Goal: Information Seeking & Learning: Learn about a topic

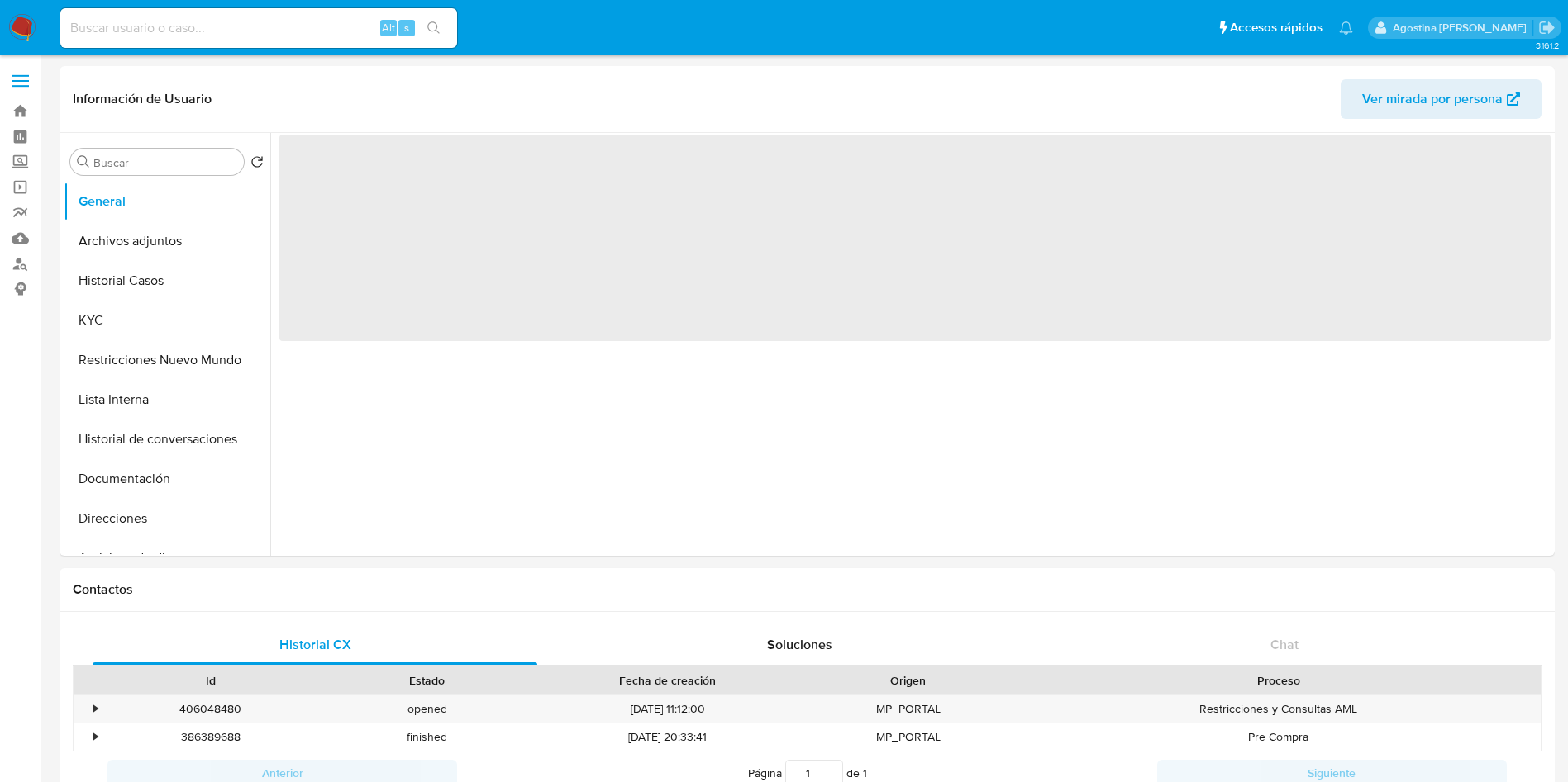
select select "10"
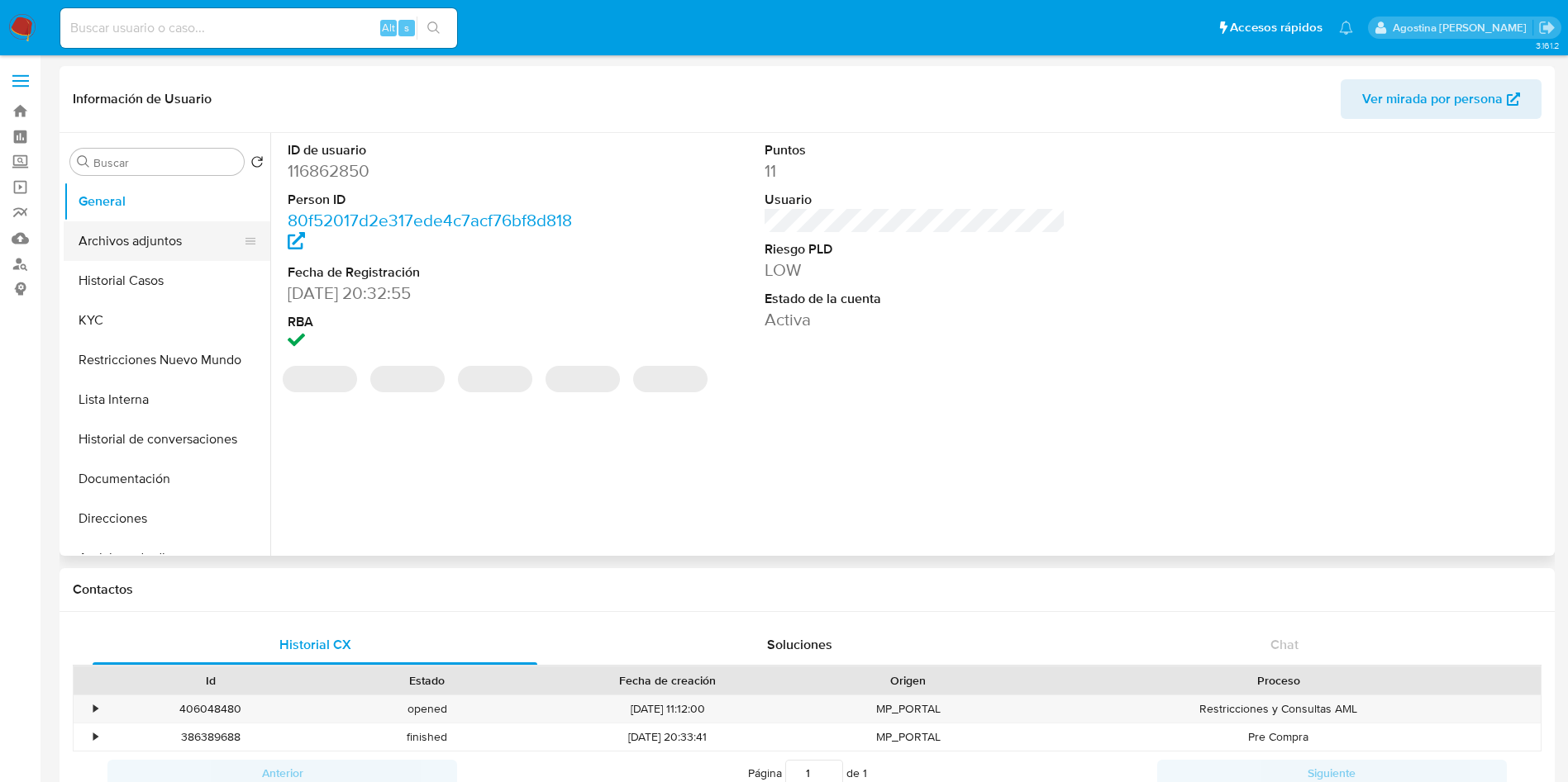
click at [133, 238] on button "Archivos adjuntos" at bounding box center [160, 241] width 193 height 40
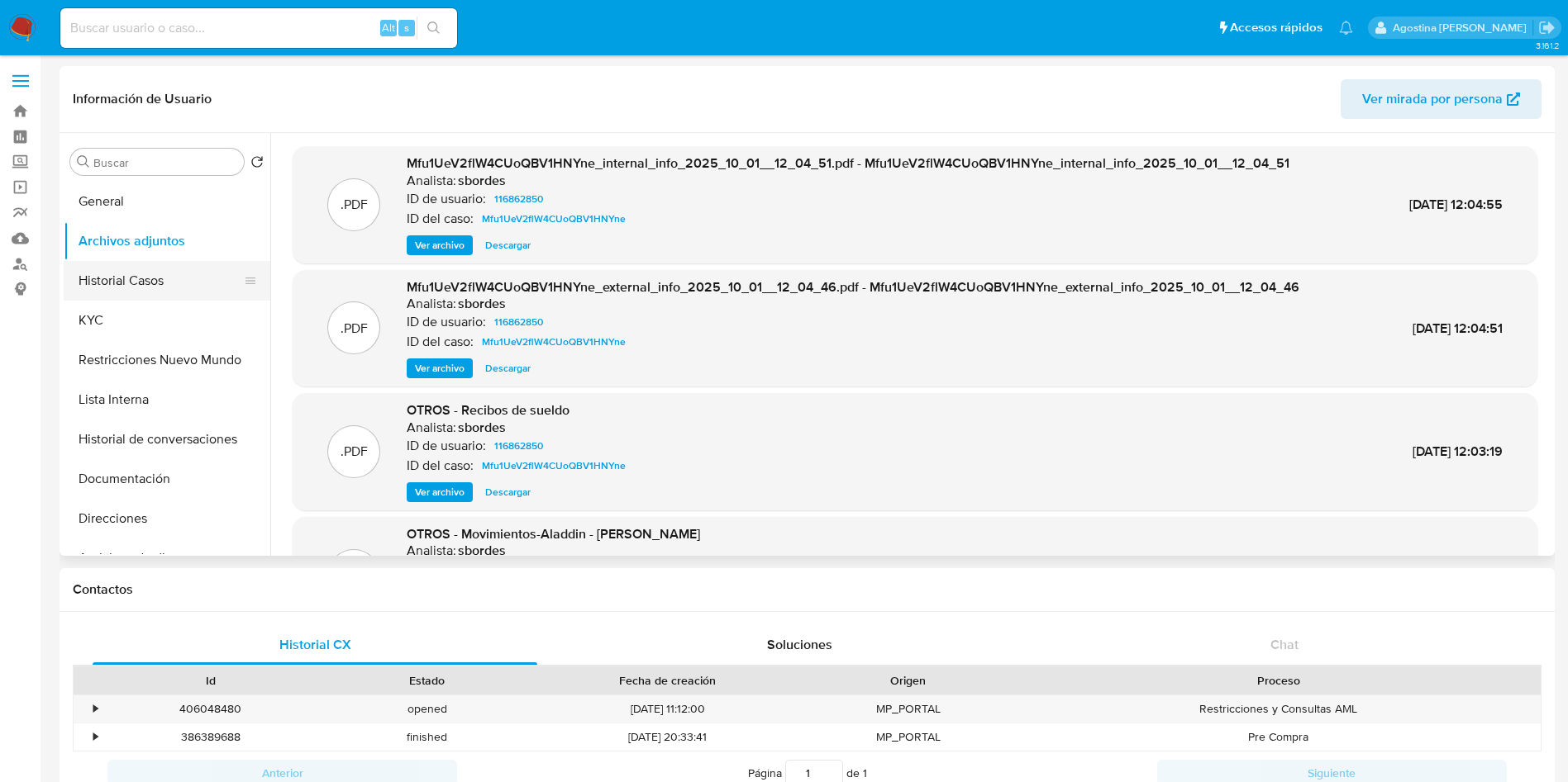
click at [163, 266] on button "Historial Casos" at bounding box center [160, 281] width 193 height 40
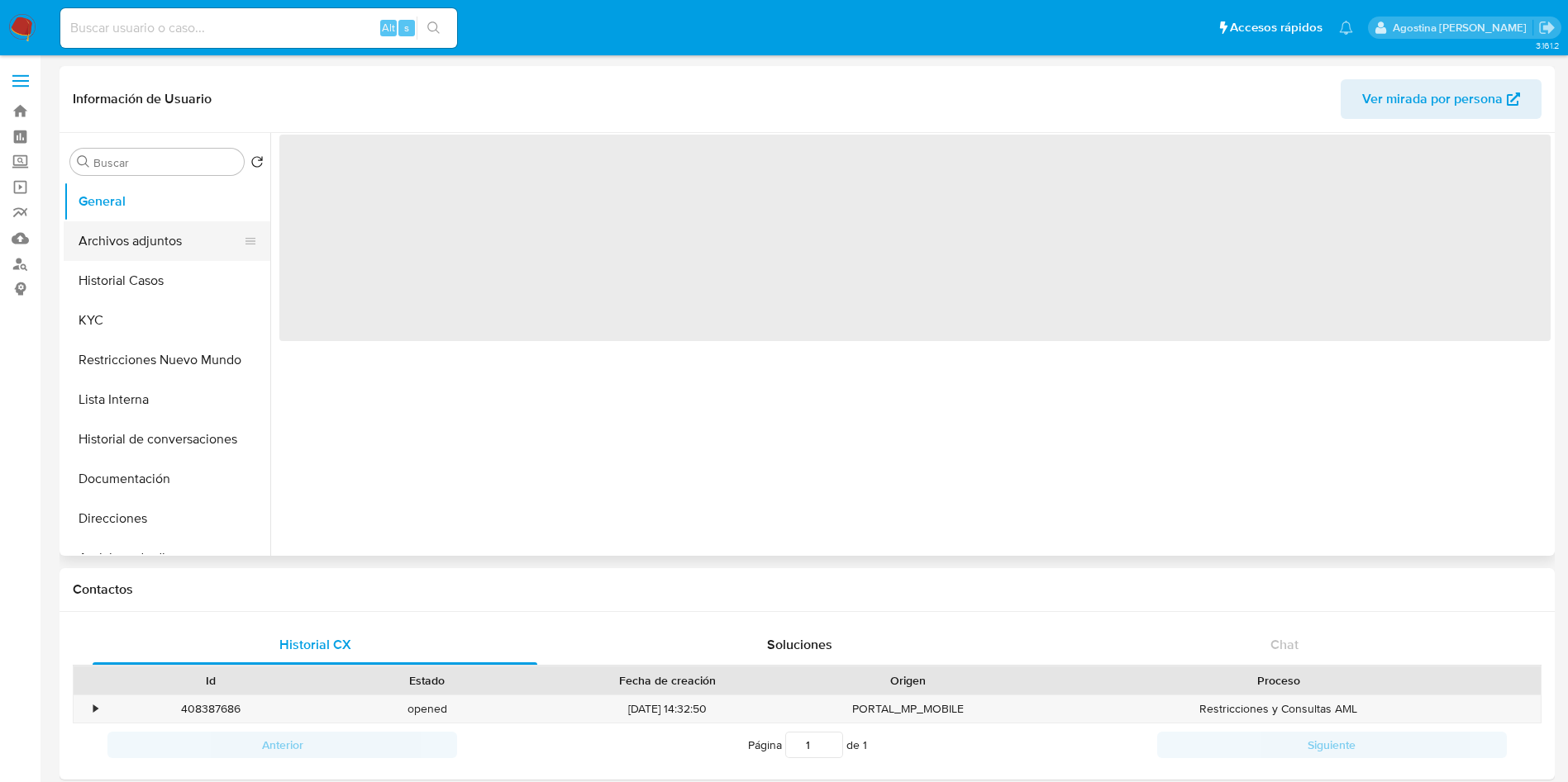
select select "10"
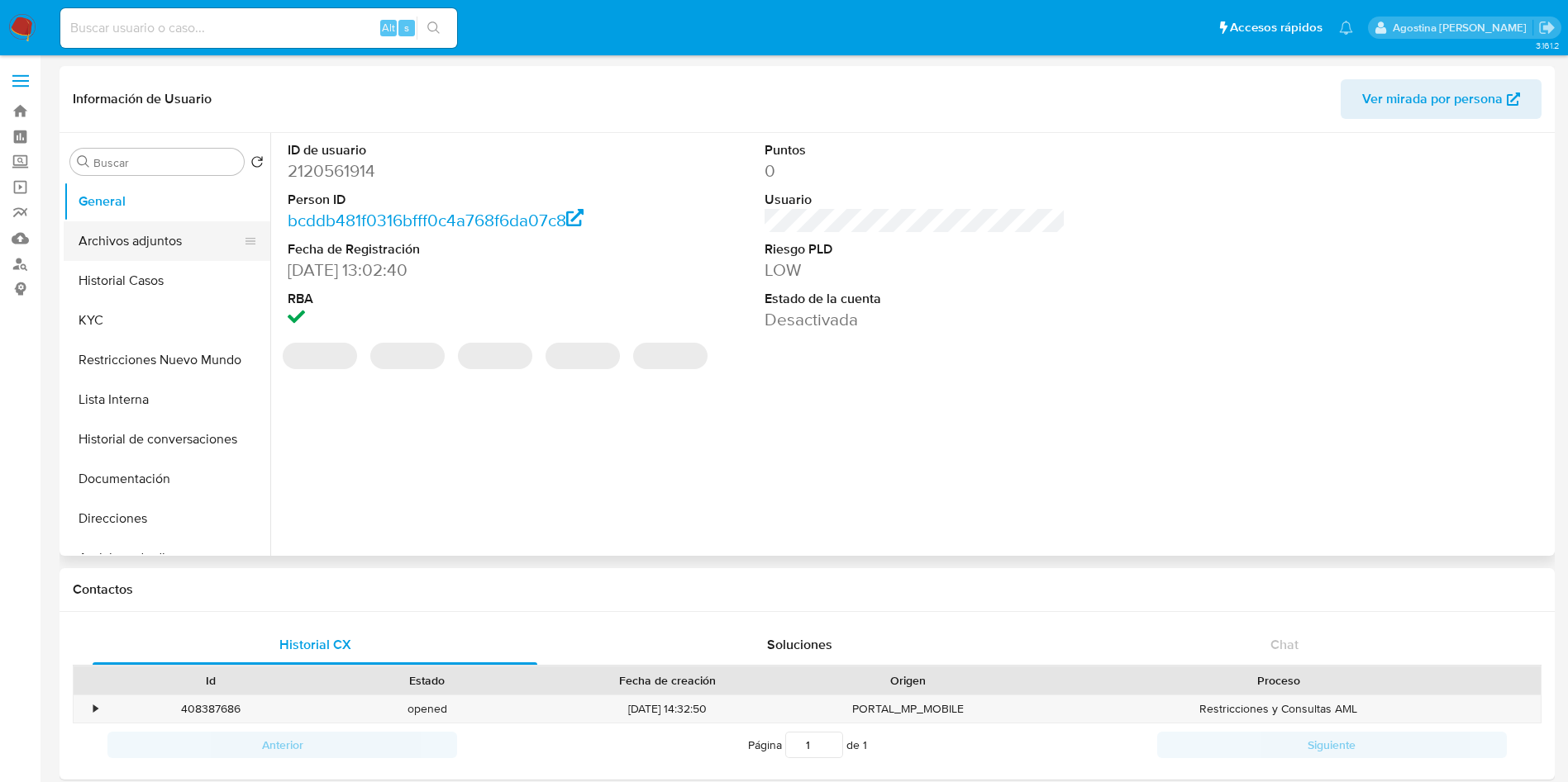
click at [140, 249] on button "Archivos adjuntos" at bounding box center [160, 241] width 193 height 40
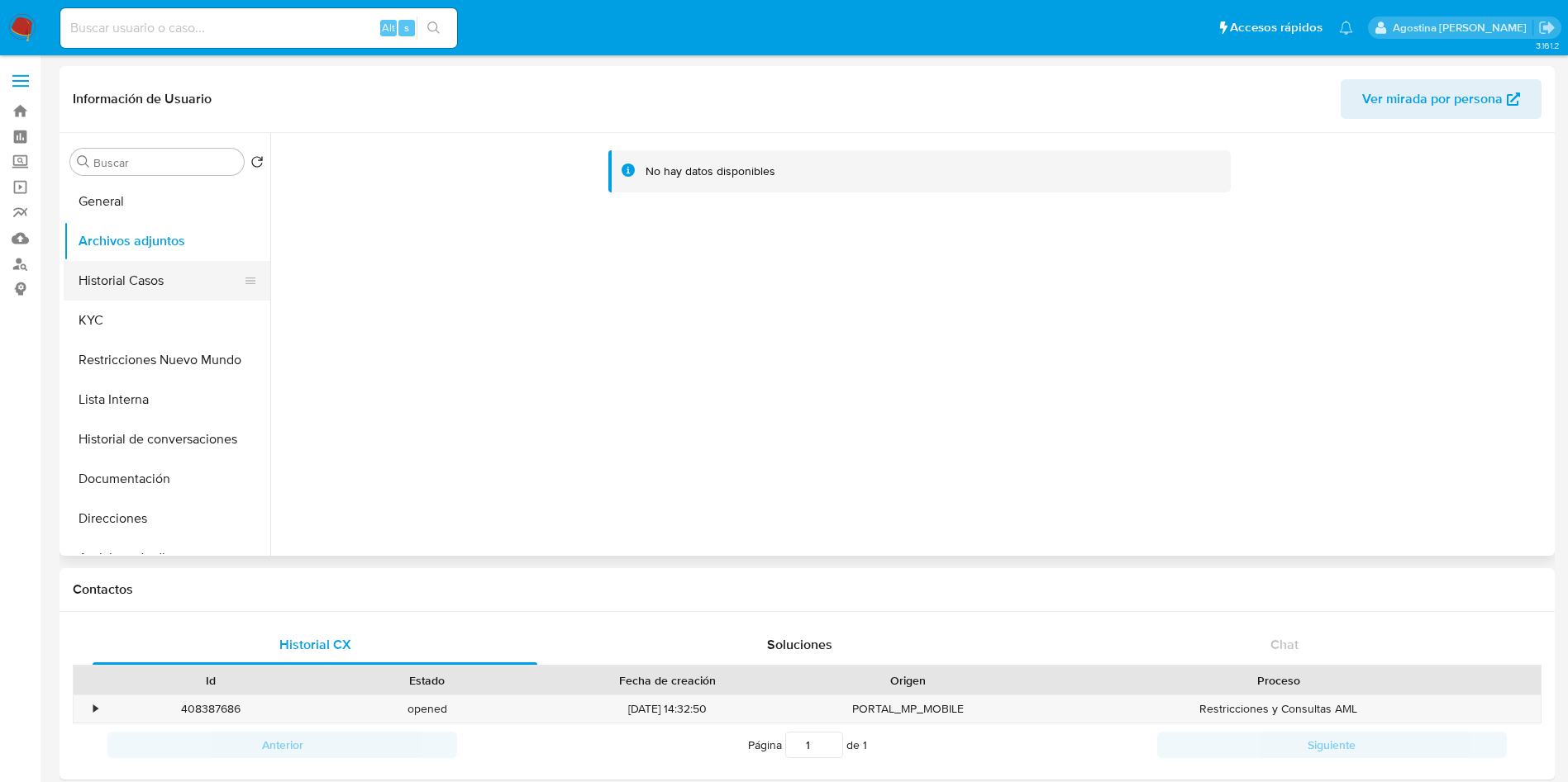
click at [172, 283] on button "Historial Casos" at bounding box center [160, 281] width 193 height 40
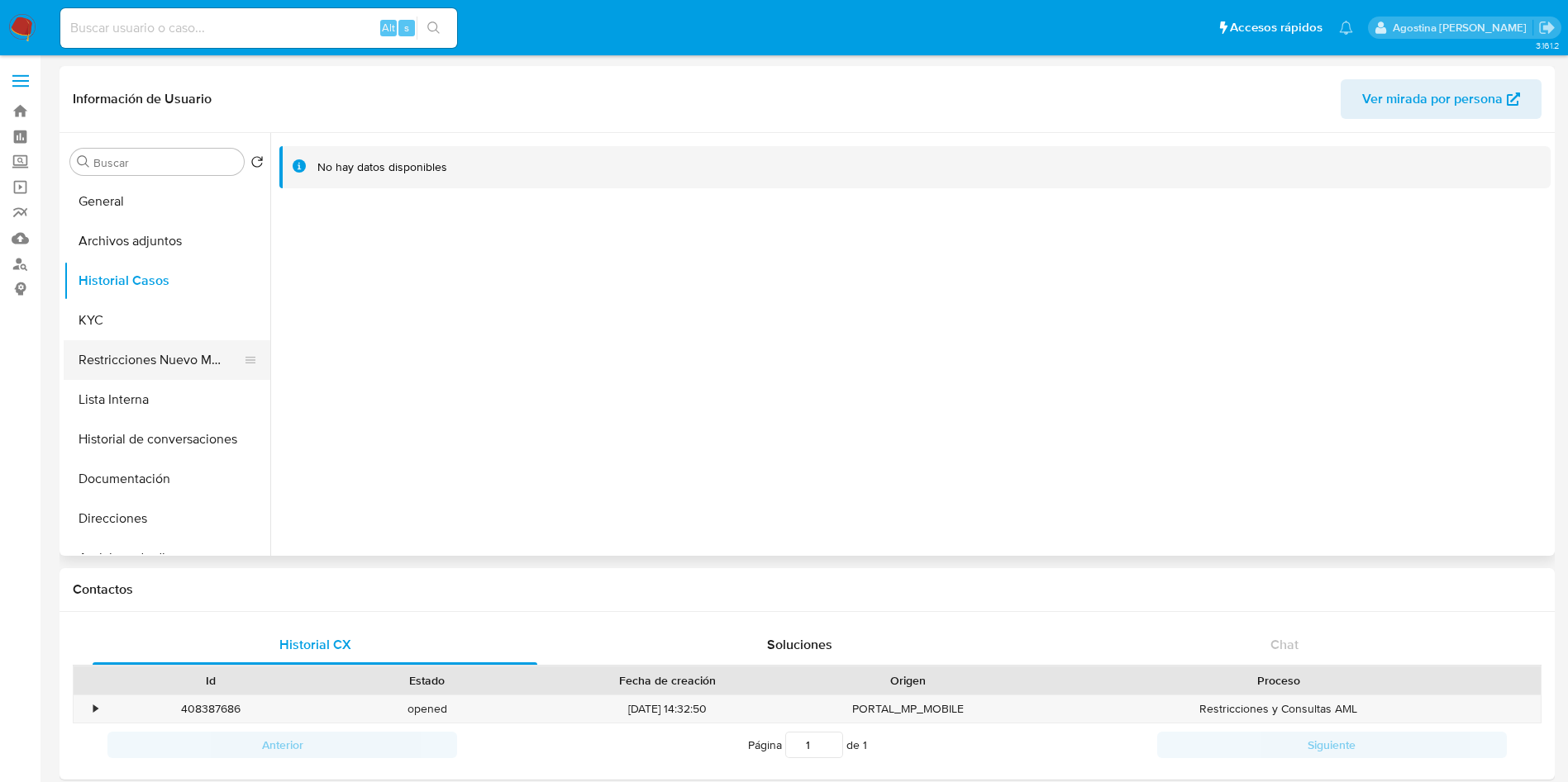
click at [148, 346] on button "Restricciones Nuevo Mundo" at bounding box center [160, 361] width 193 height 40
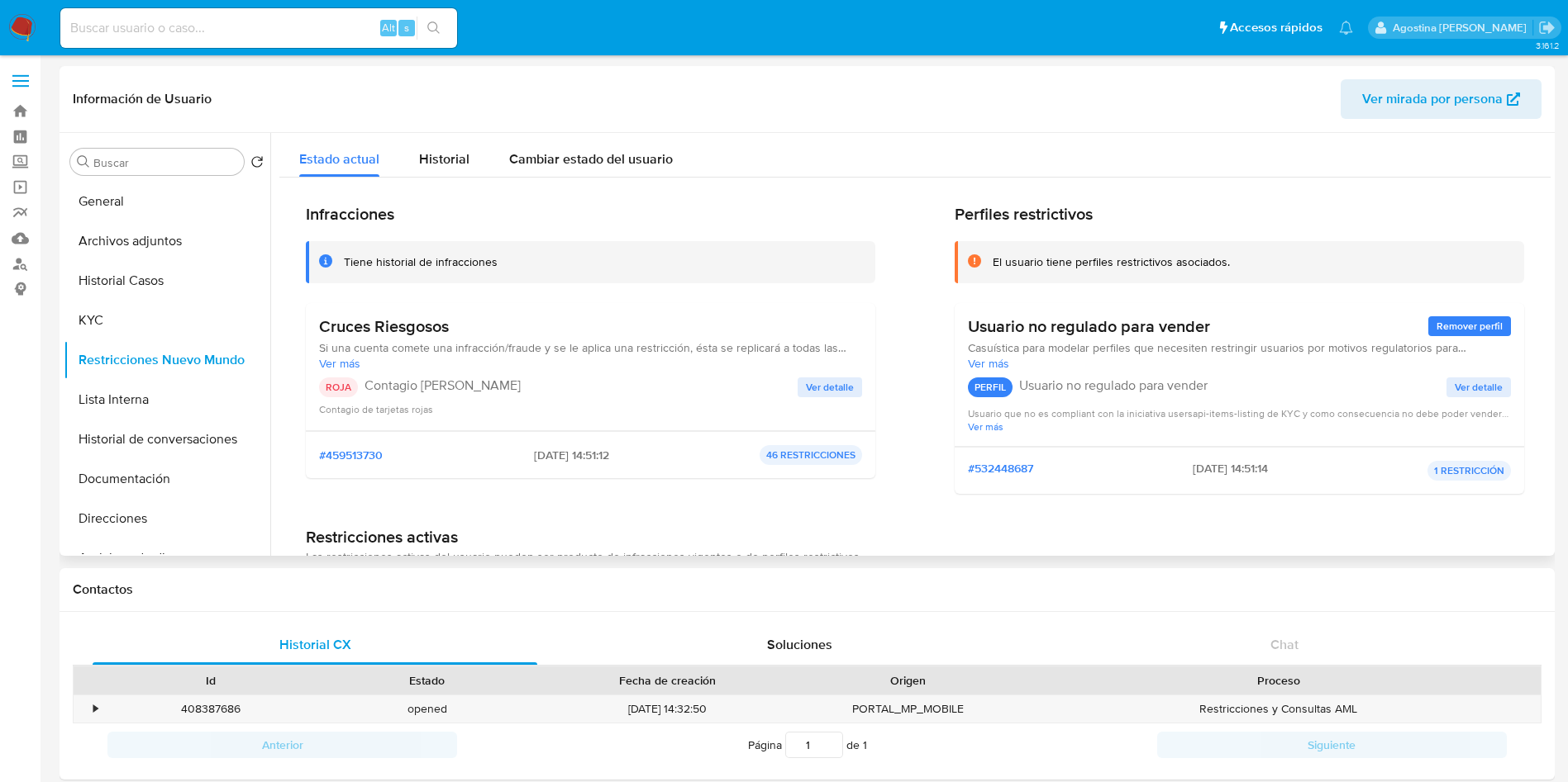
click at [808, 380] on span "Ver detalle" at bounding box center [830, 388] width 48 height 16
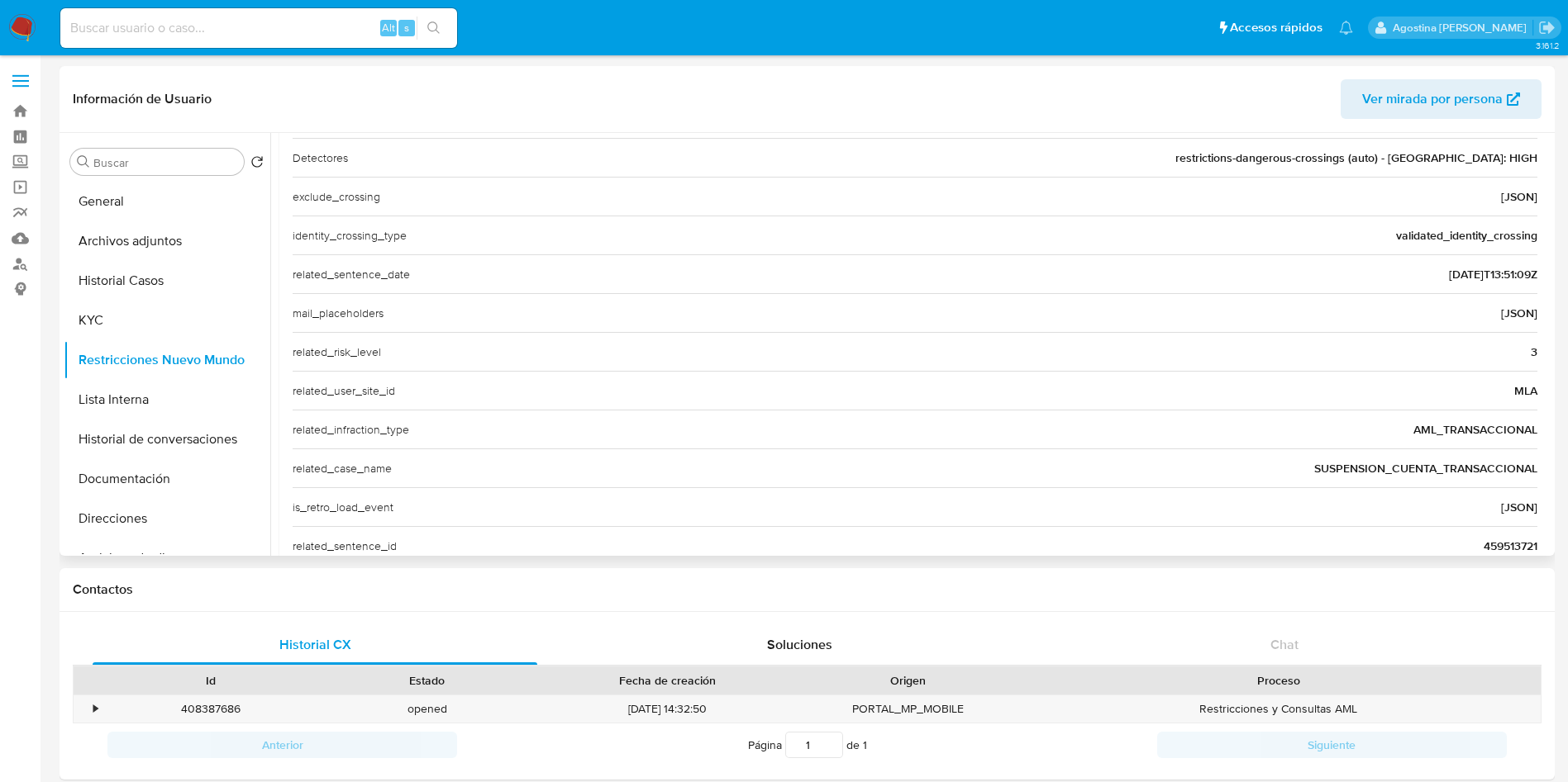
scroll to position [561, 0]
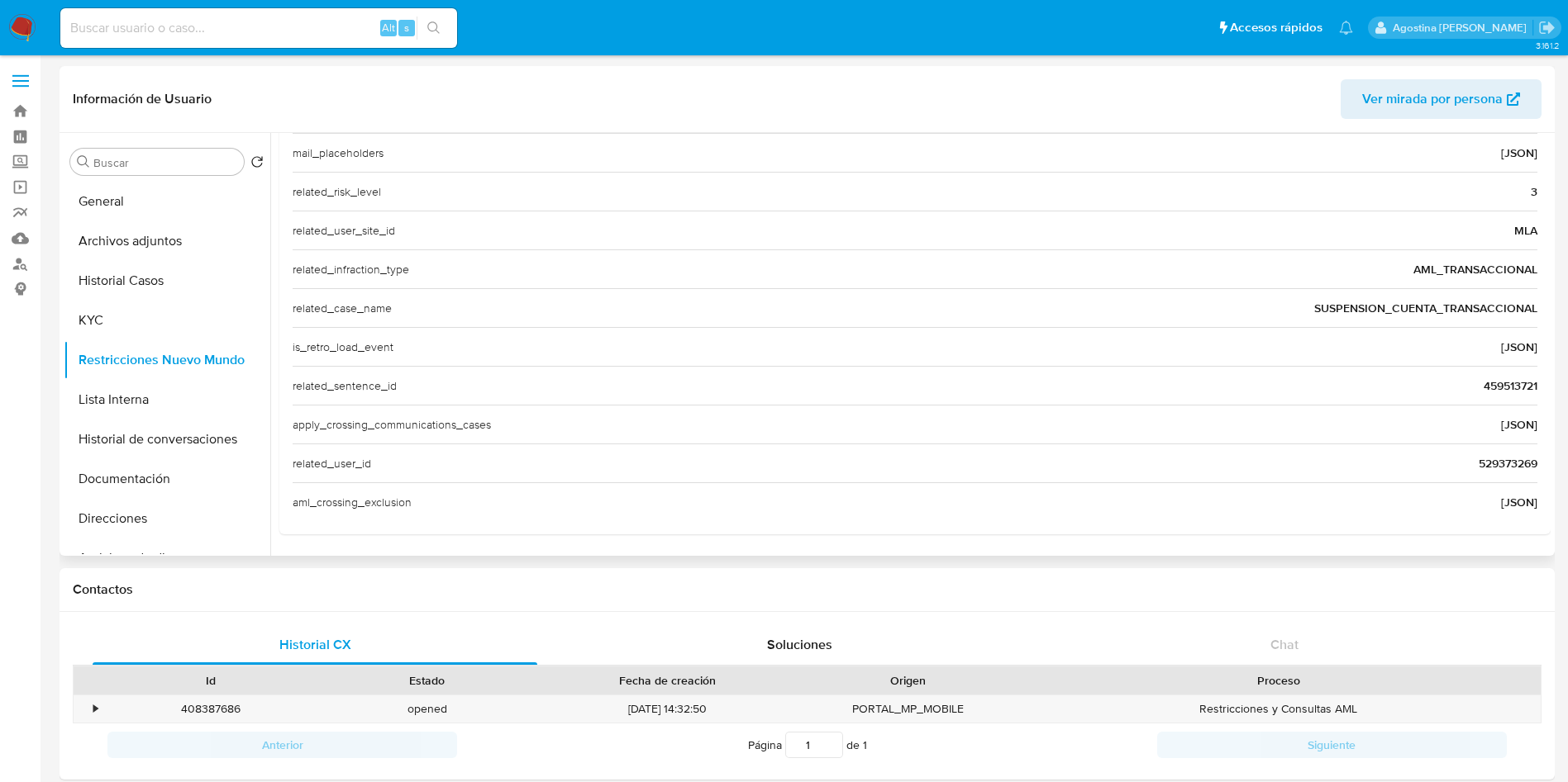
click at [1494, 466] on span "529373269" at bounding box center [1508, 463] width 58 height 16
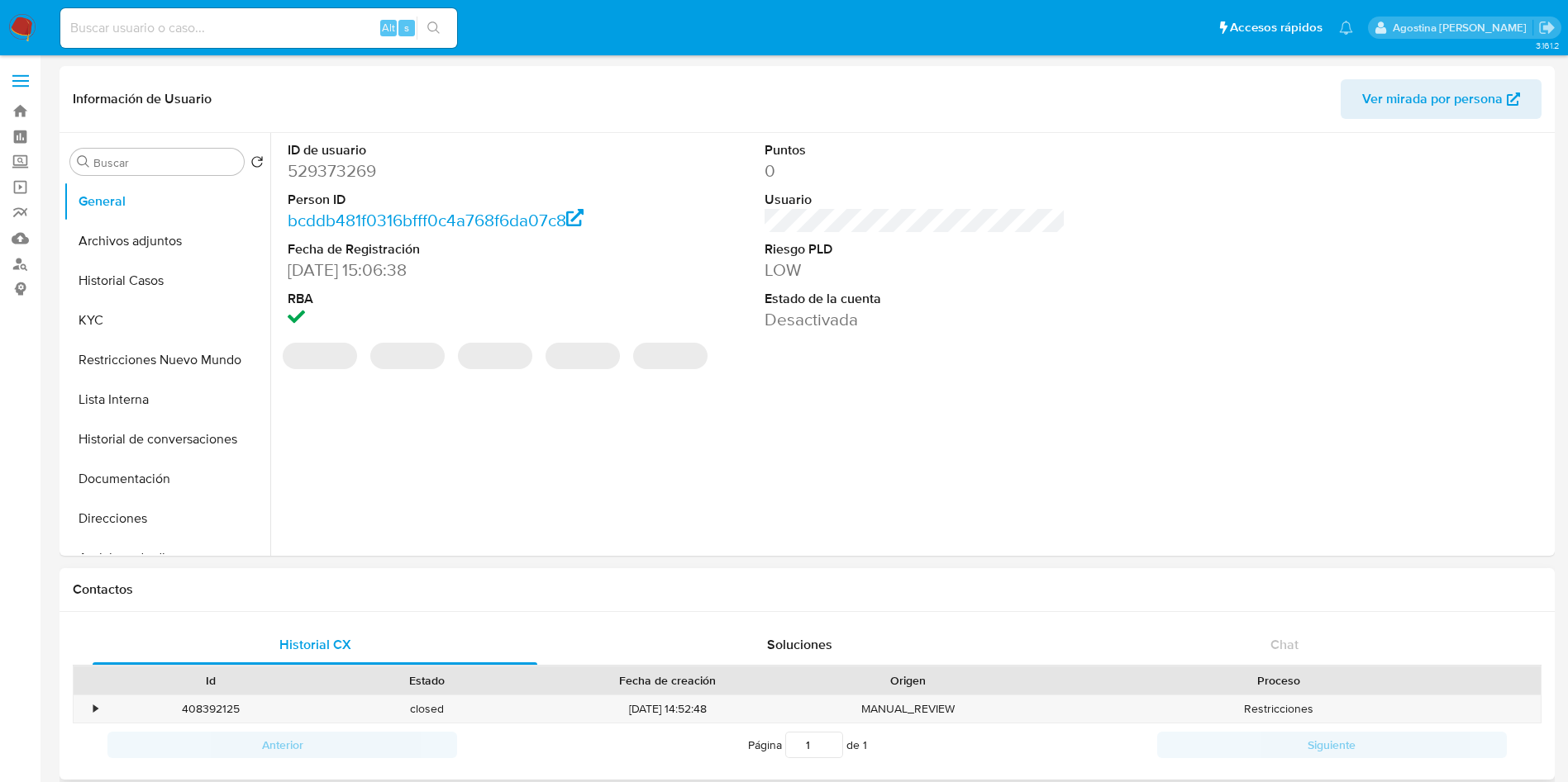
select select "10"
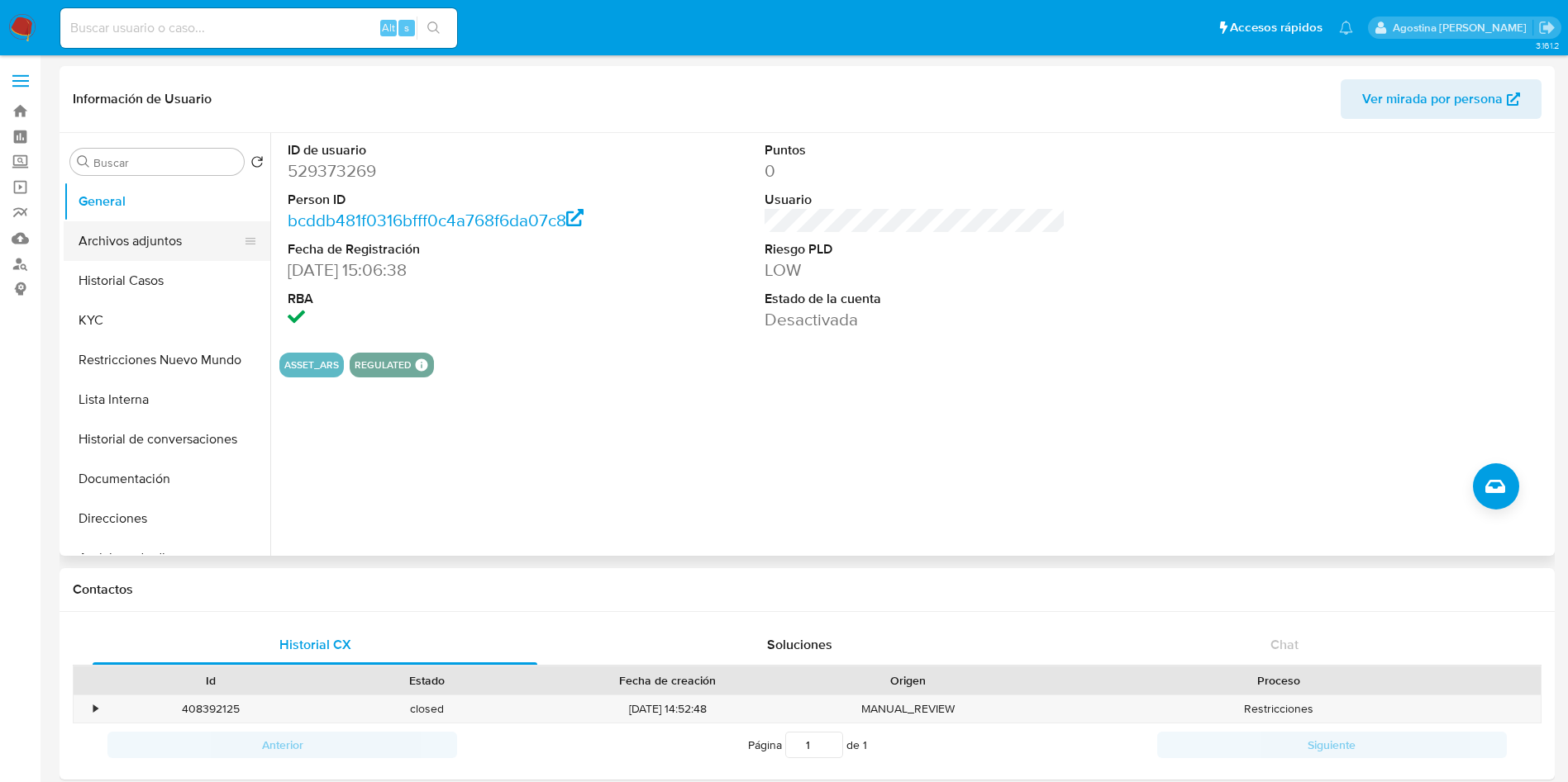
click at [158, 234] on button "Archivos adjuntos" at bounding box center [160, 241] width 193 height 40
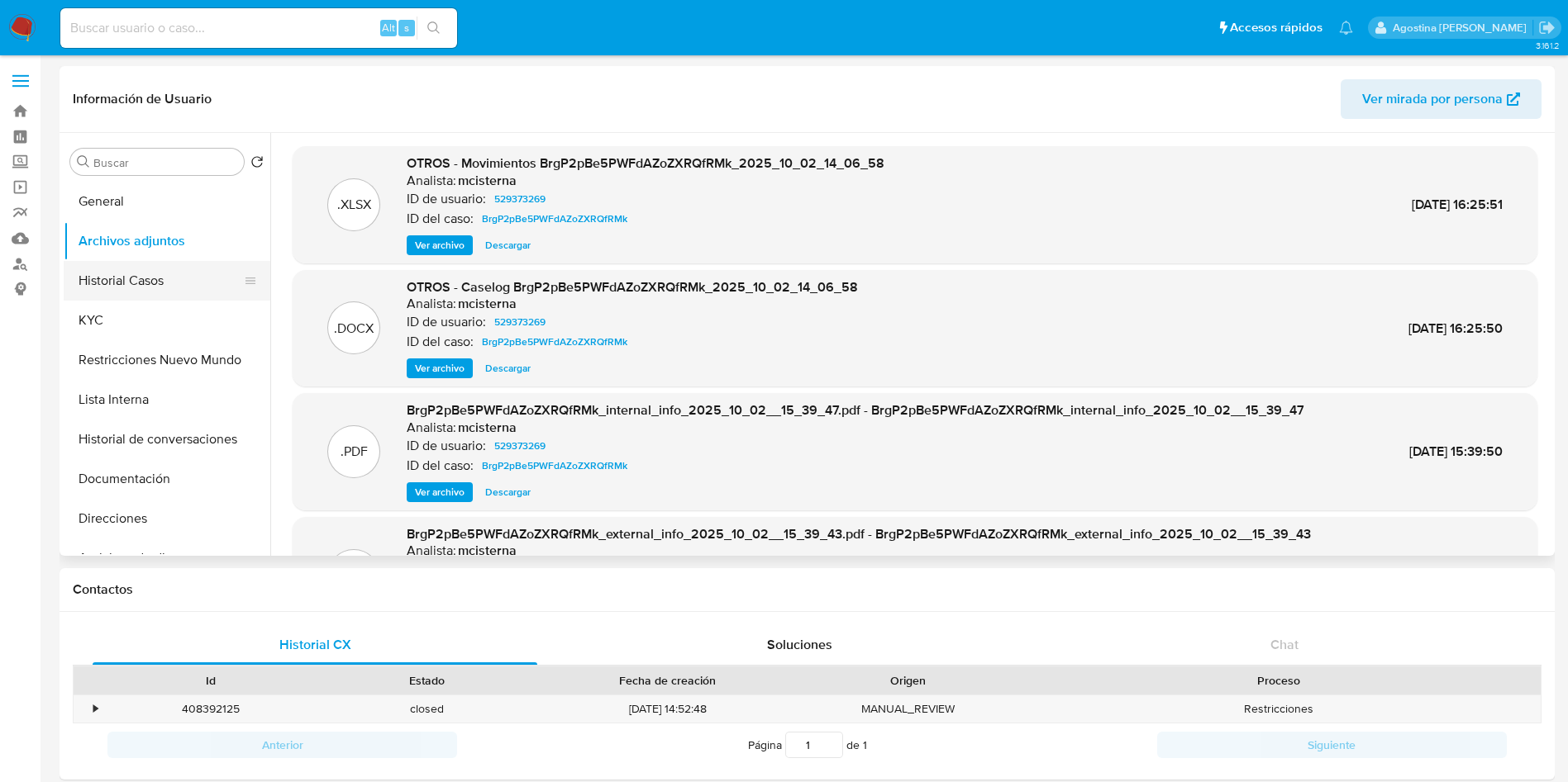
click at [201, 289] on button "Historial Casos" at bounding box center [160, 281] width 193 height 40
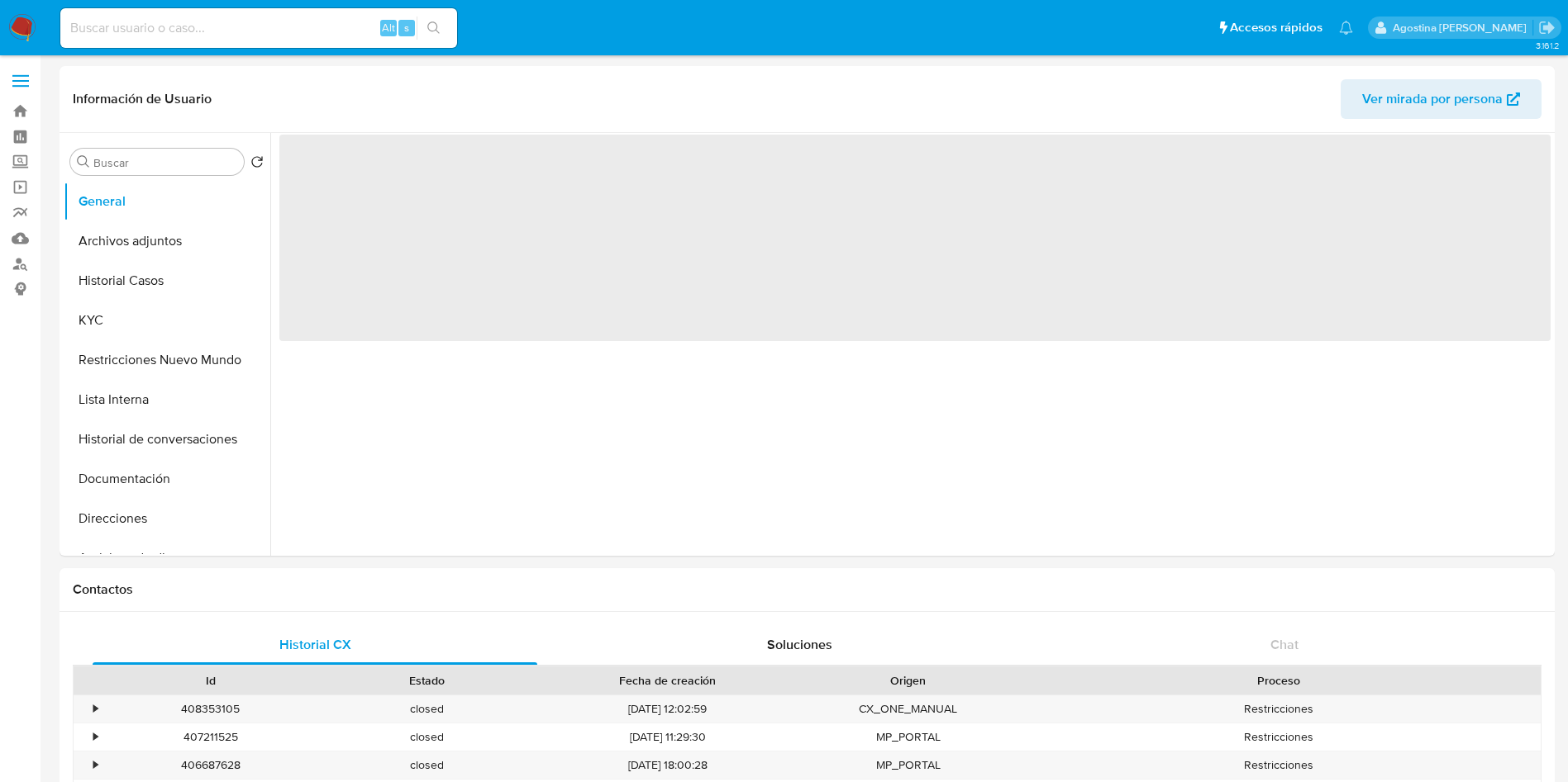
select select "10"
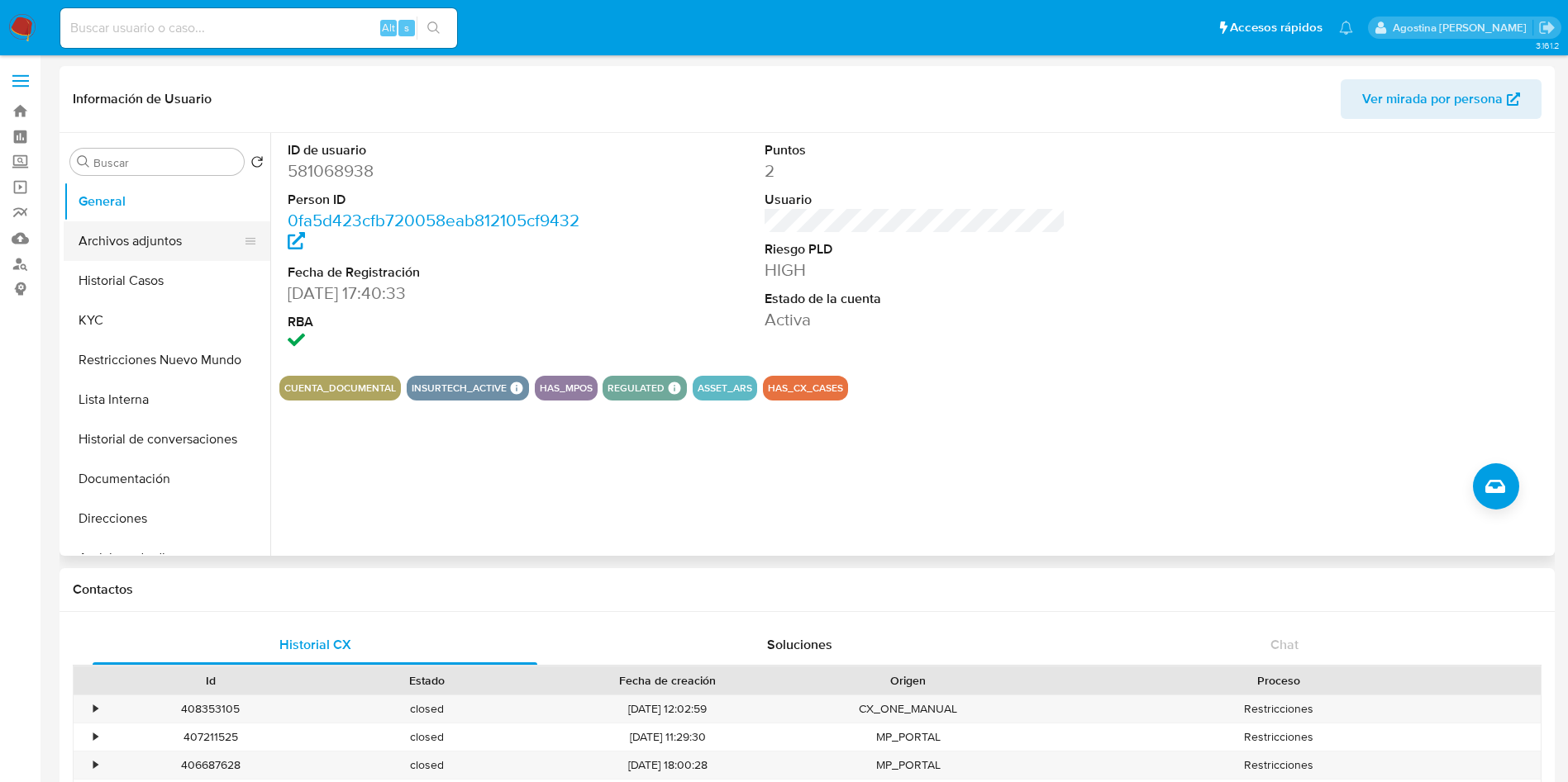
click at [213, 239] on button "Archivos adjuntos" at bounding box center [160, 241] width 193 height 40
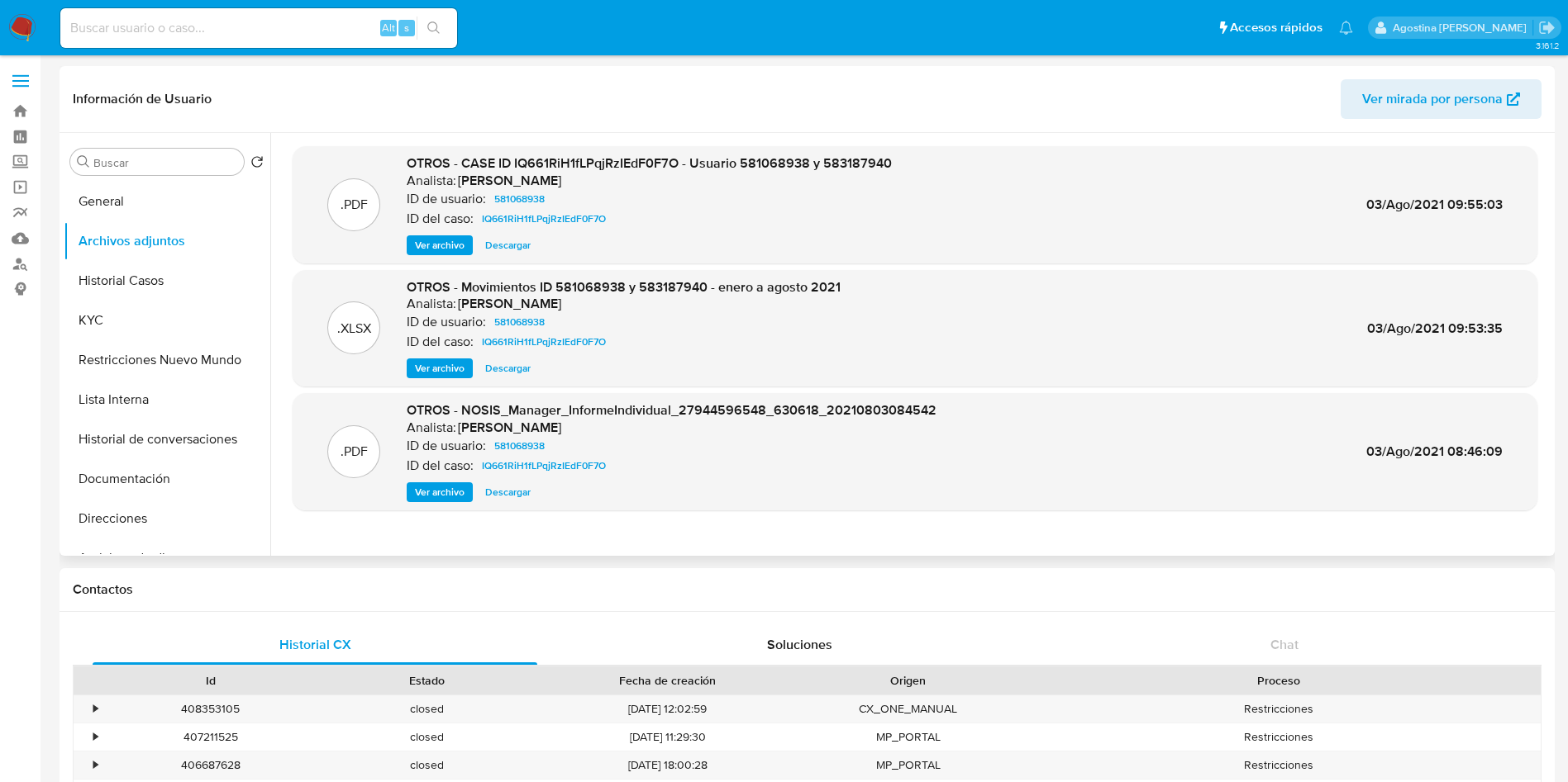
click at [449, 242] on span "Ver archivo" at bounding box center [440, 245] width 49 height 16
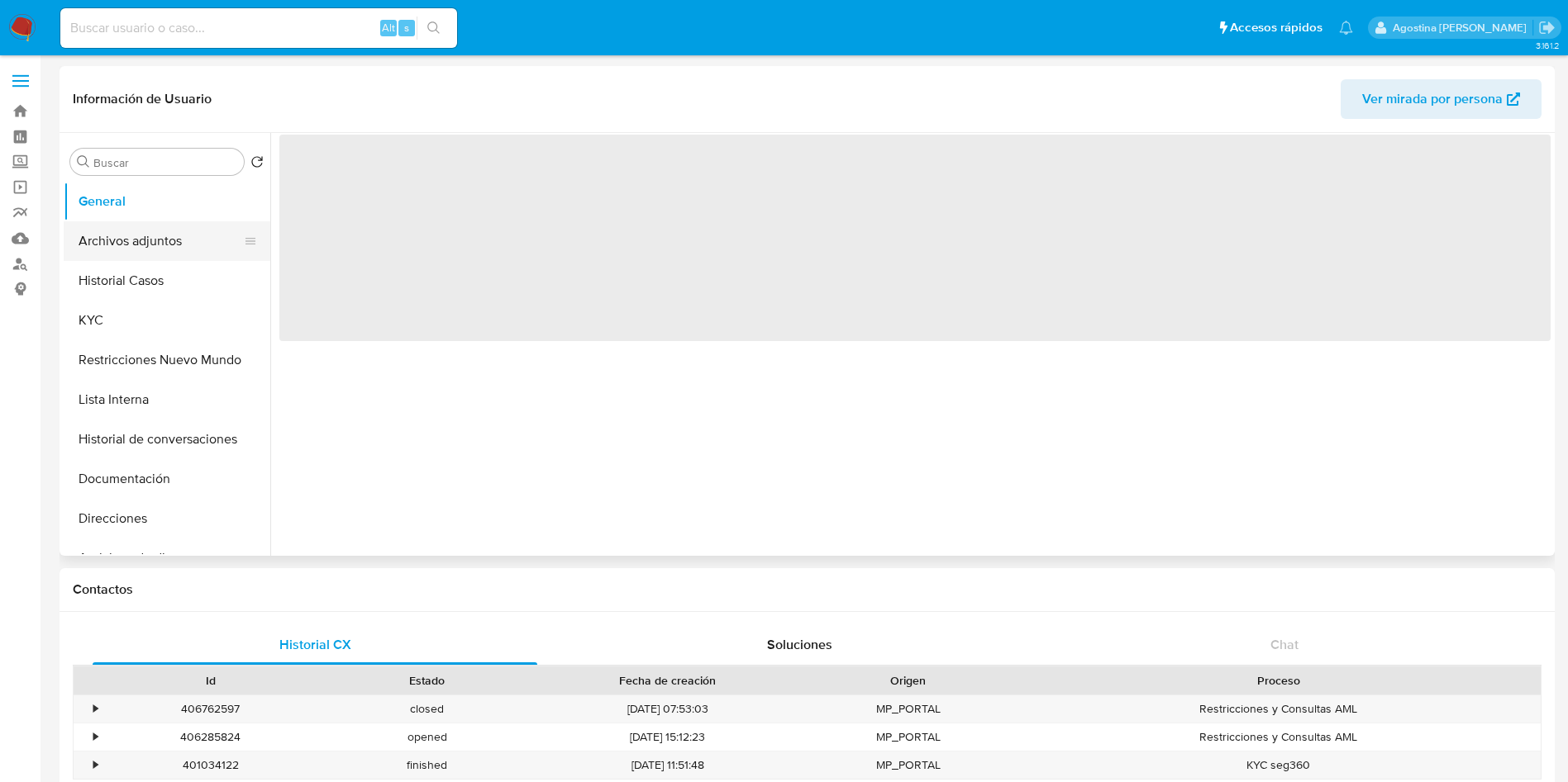
select select "10"
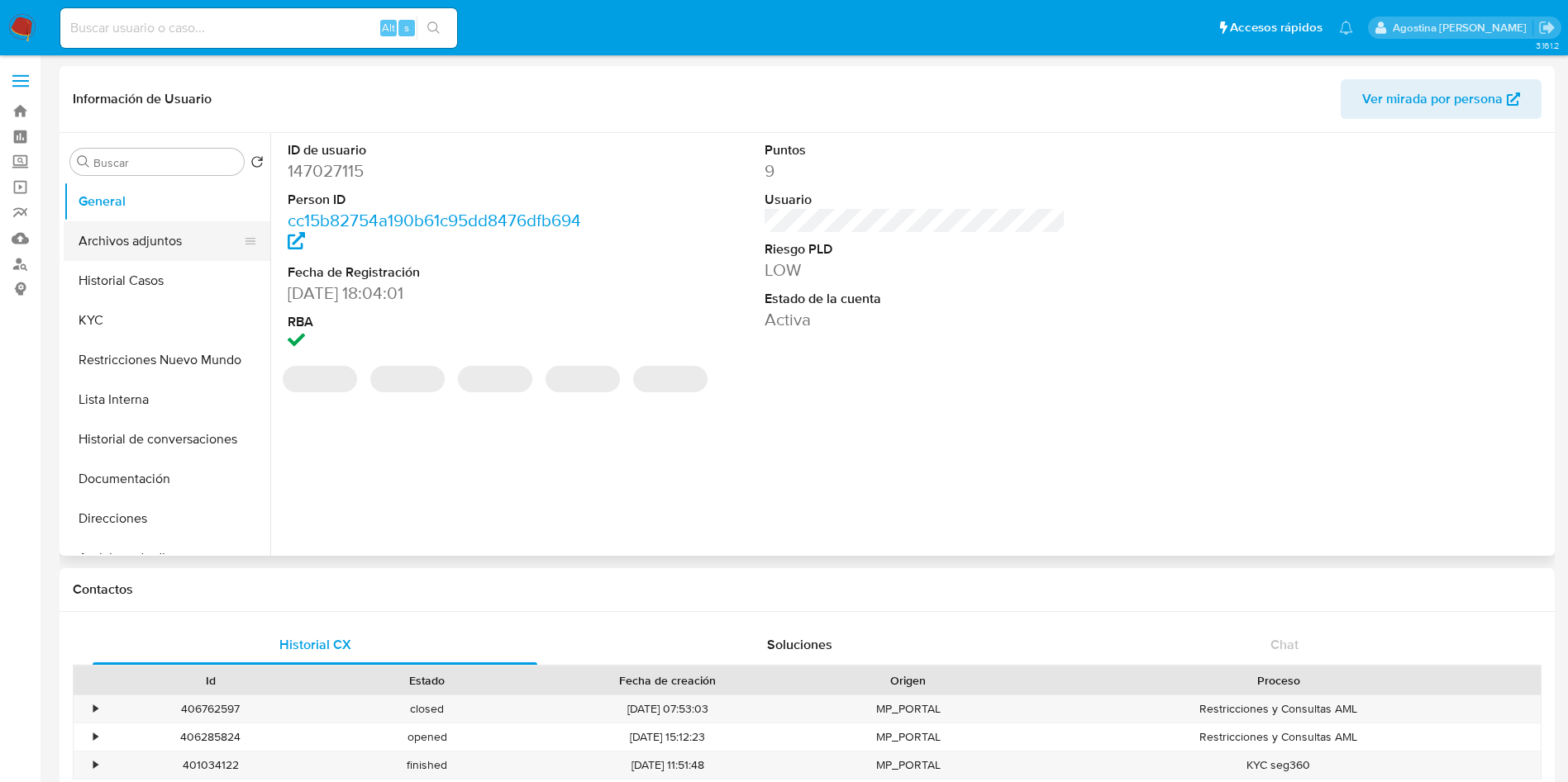
click at [148, 235] on button "Archivos adjuntos" at bounding box center [160, 241] width 193 height 40
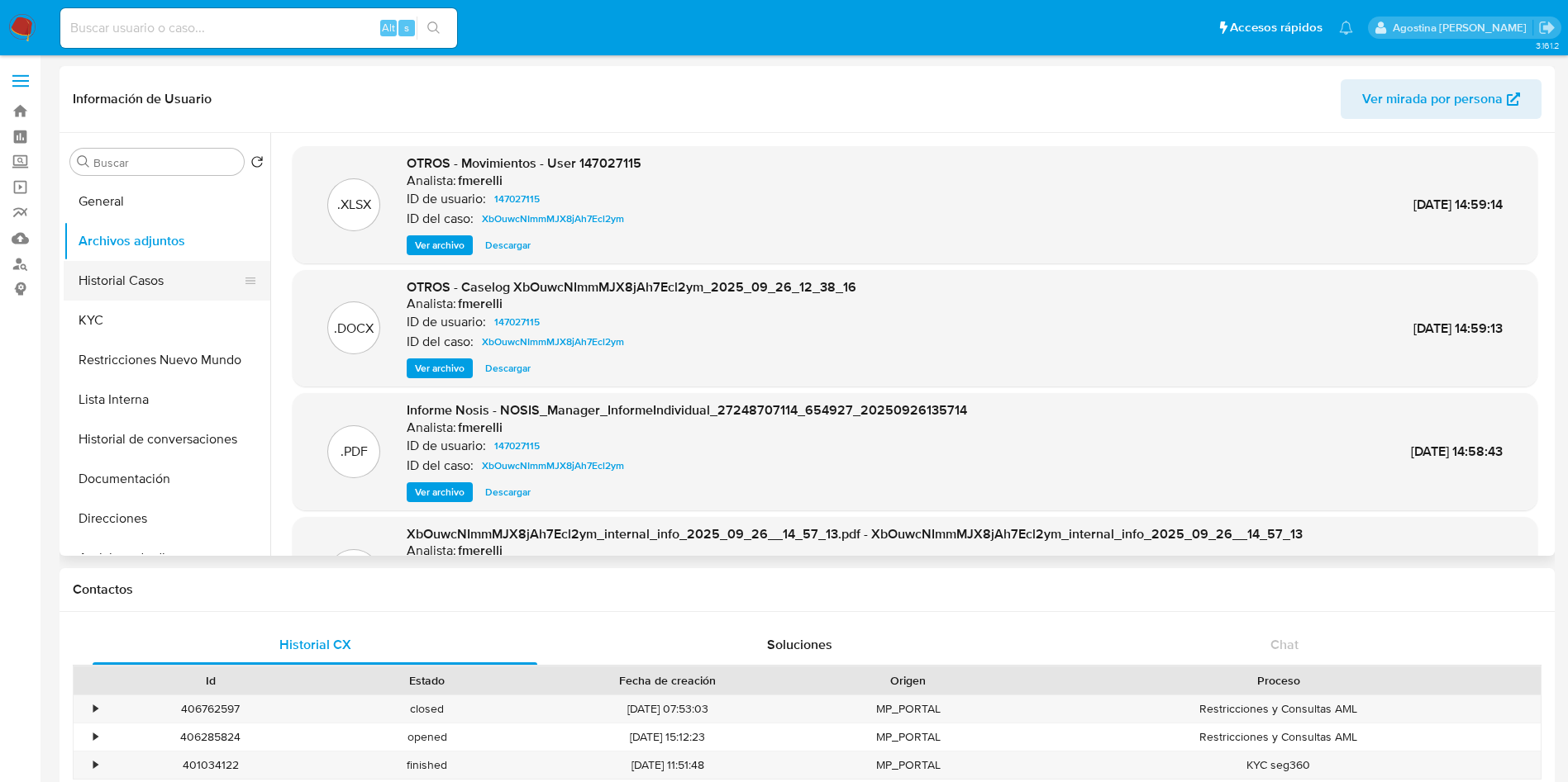
click at [183, 266] on button "Historial Casos" at bounding box center [160, 281] width 193 height 40
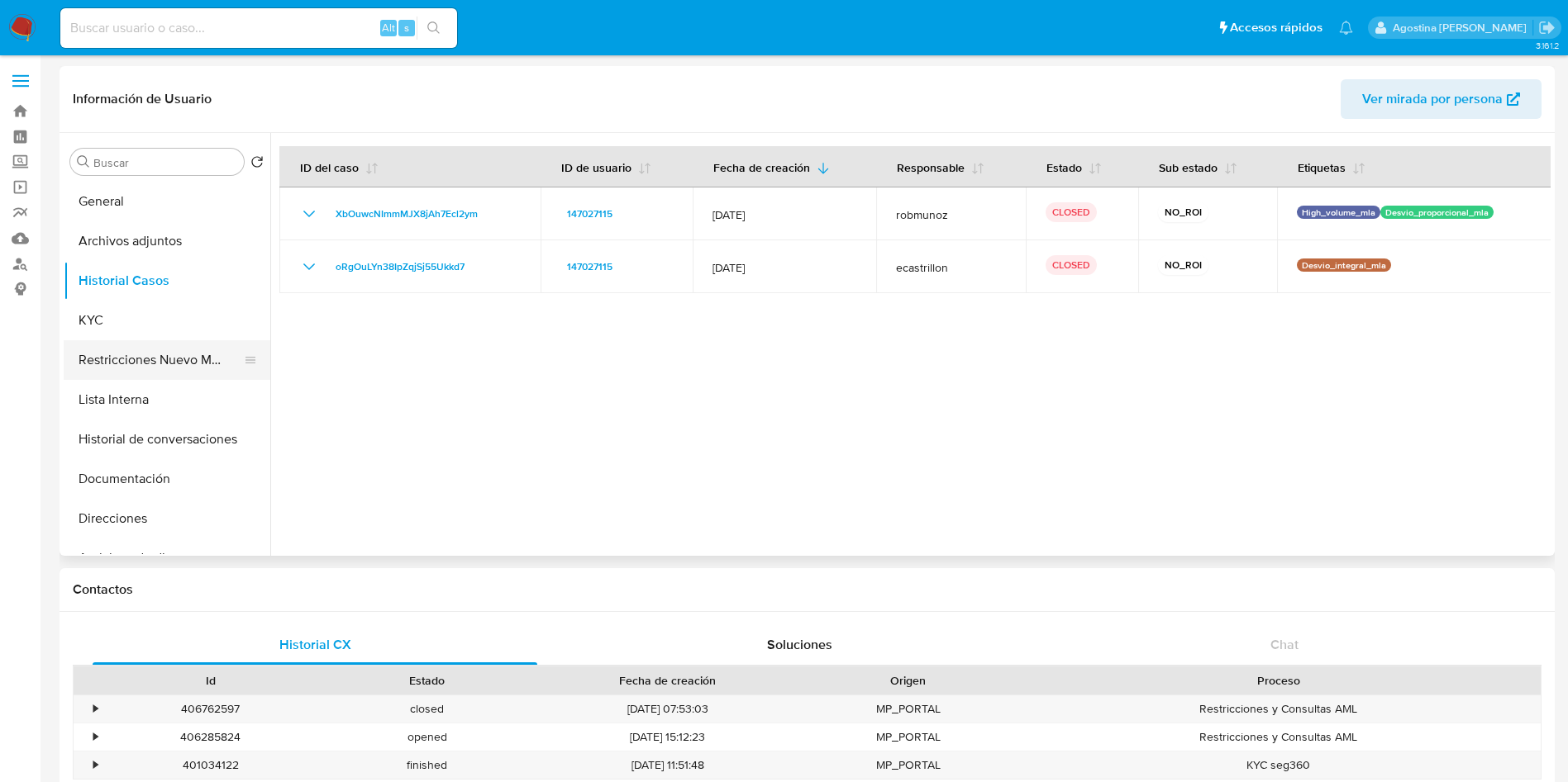
click at [189, 345] on button "Restricciones Nuevo Mundo" at bounding box center [160, 361] width 193 height 40
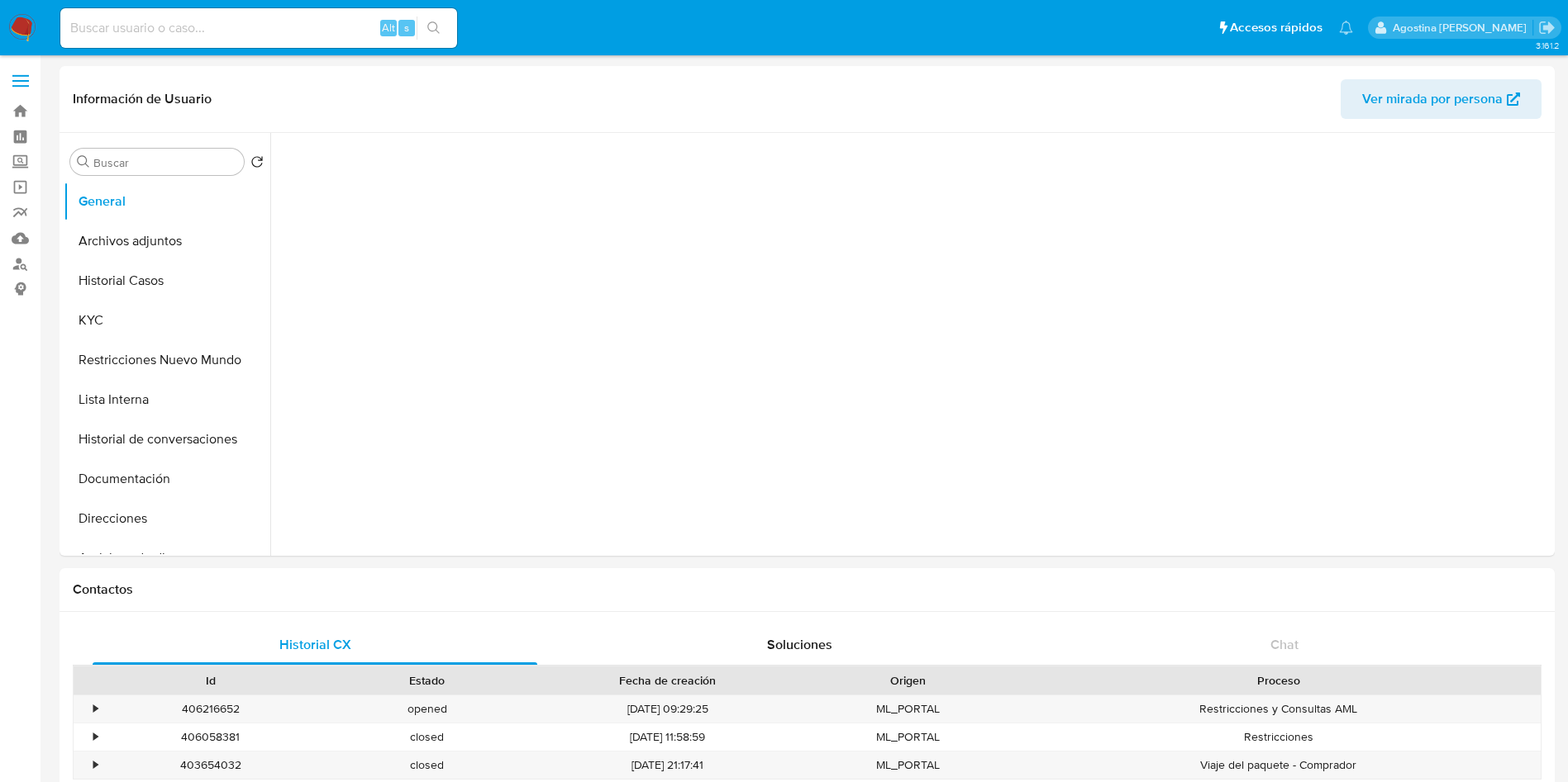
select select "10"
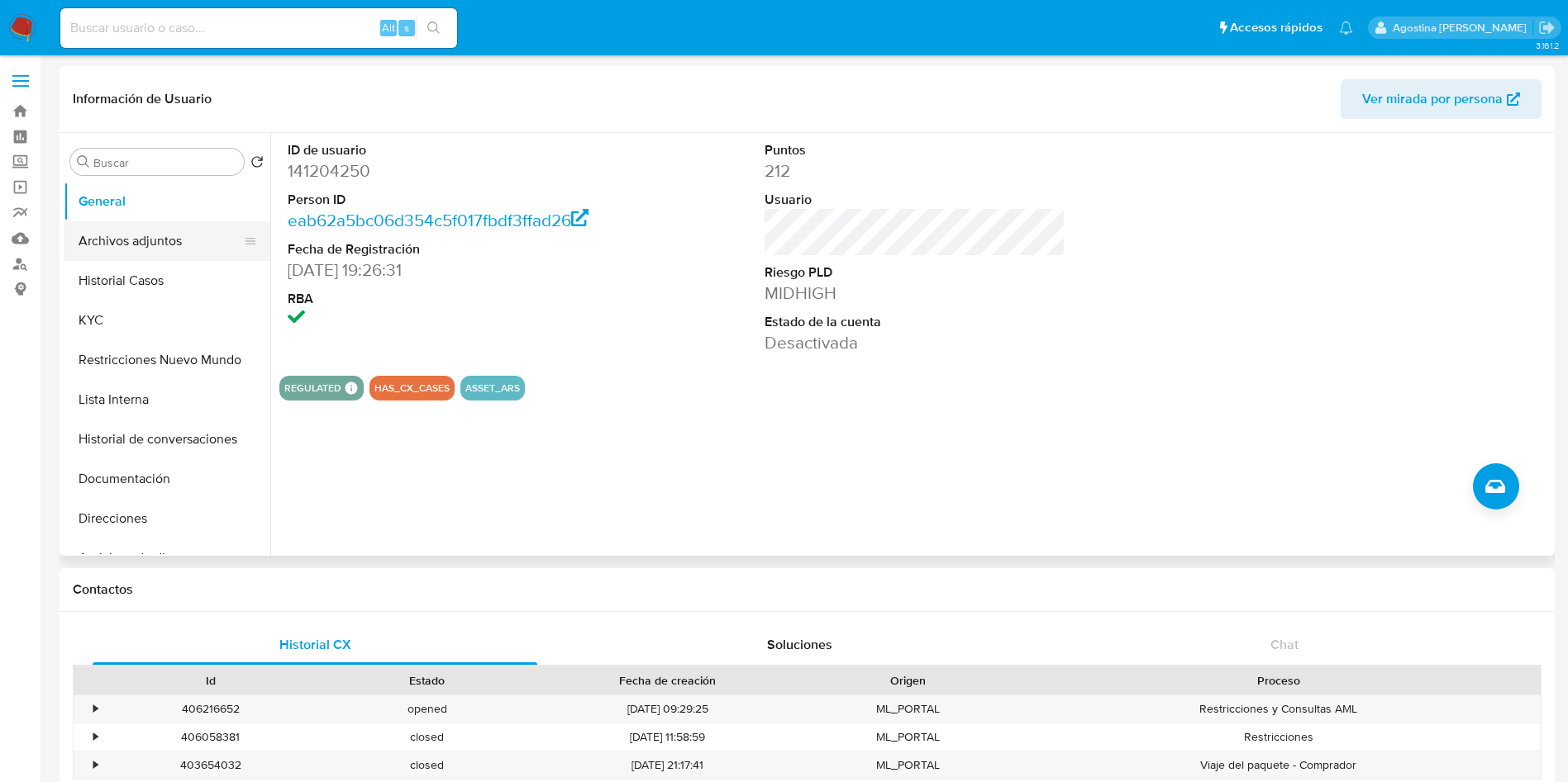
click at [161, 223] on button "Archivos adjuntos" at bounding box center [160, 241] width 193 height 40
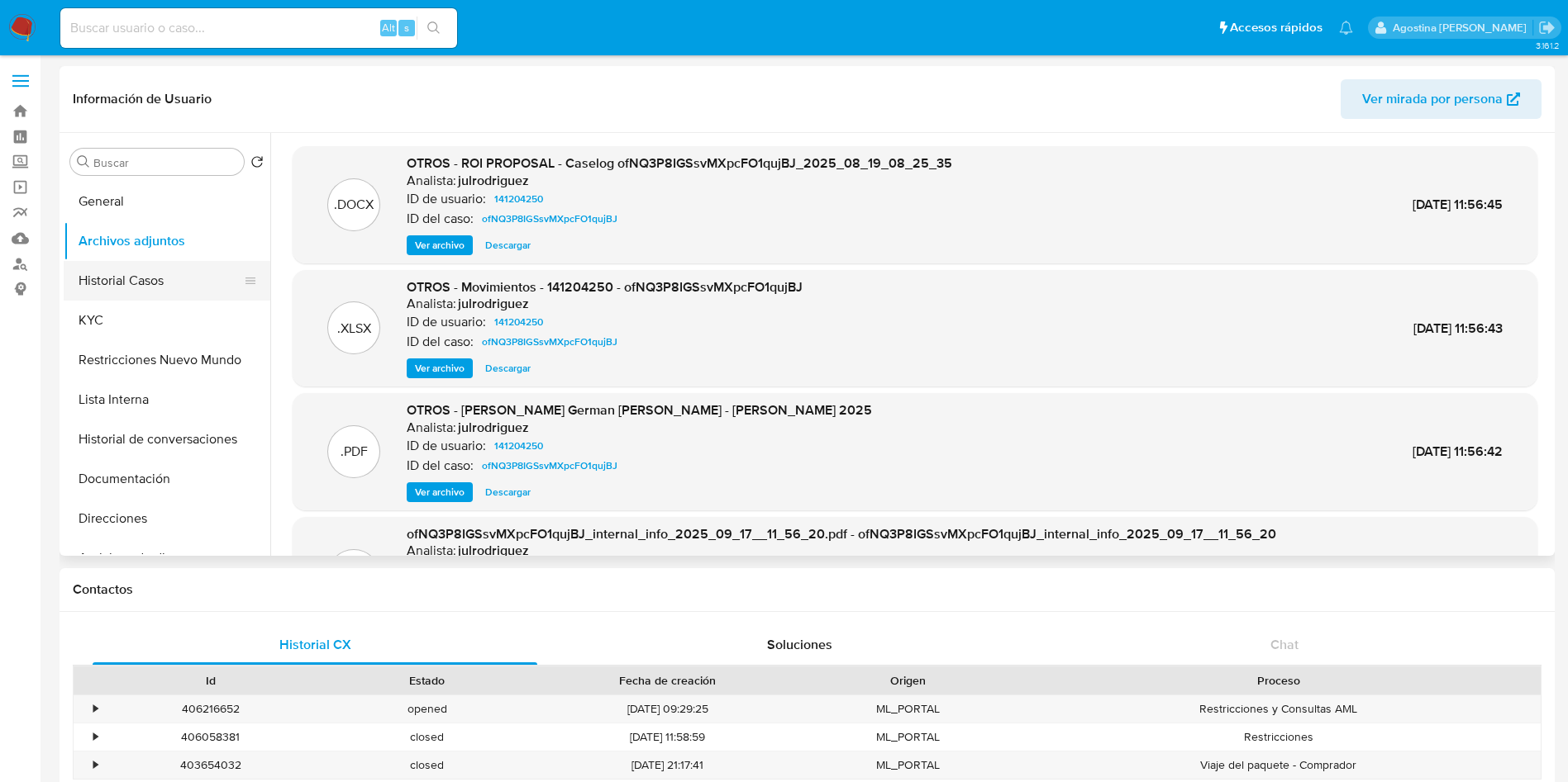
click at [178, 264] on button "Historial Casos" at bounding box center [160, 281] width 193 height 40
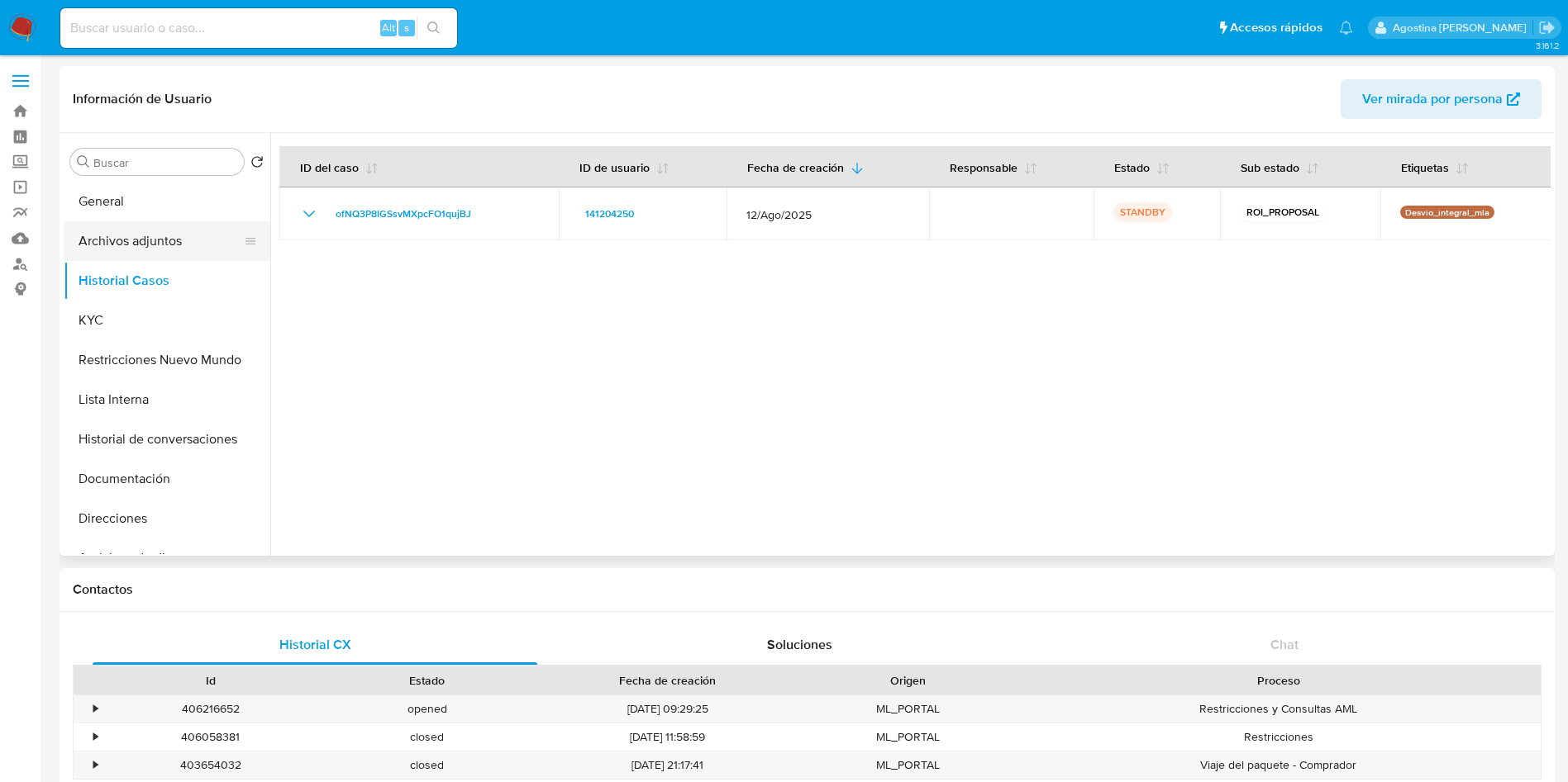
click at [177, 239] on button "Archivos adjuntos" at bounding box center [160, 241] width 193 height 40
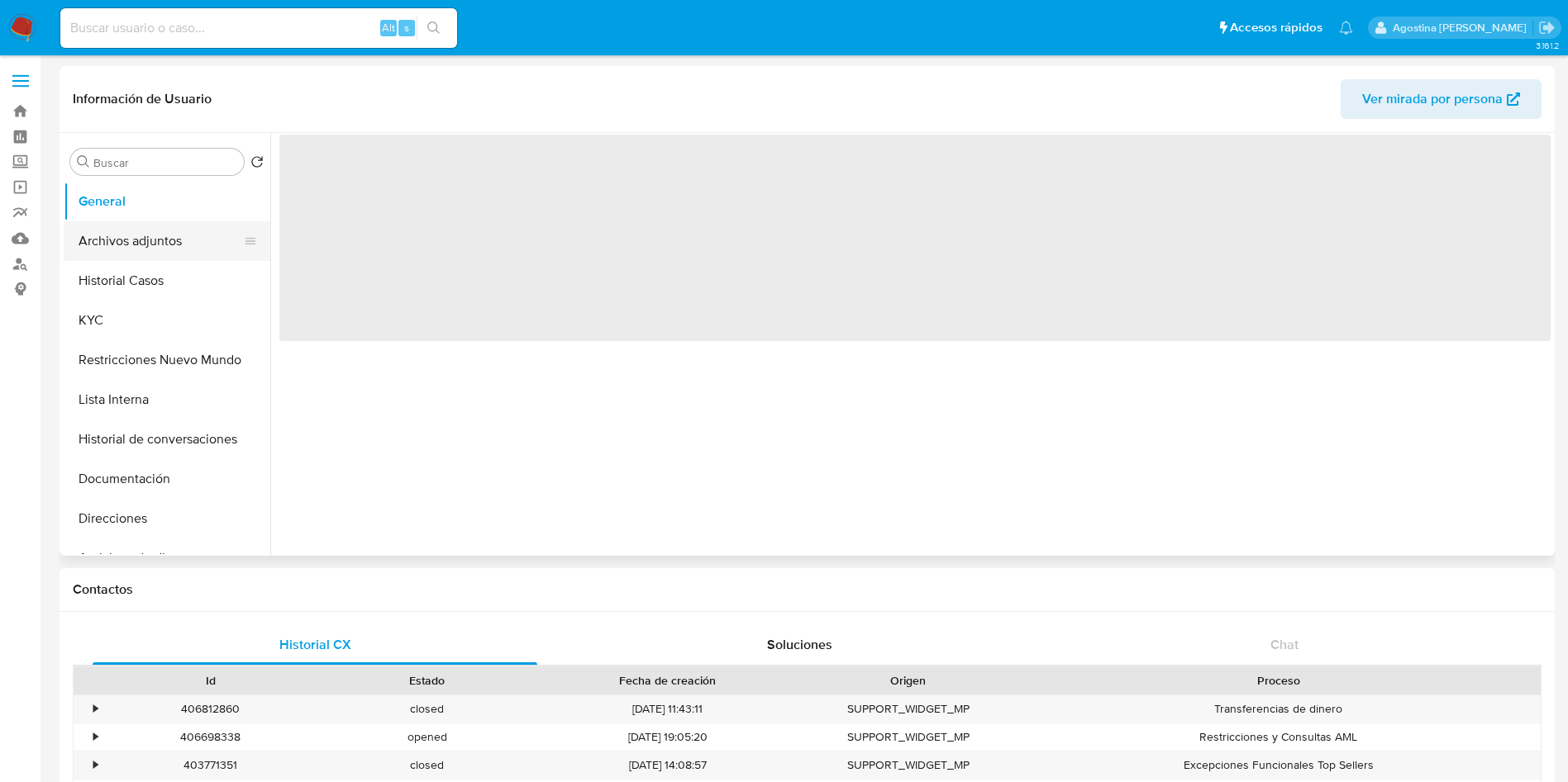
click at [141, 226] on button "Archivos adjuntos" at bounding box center [160, 241] width 193 height 40
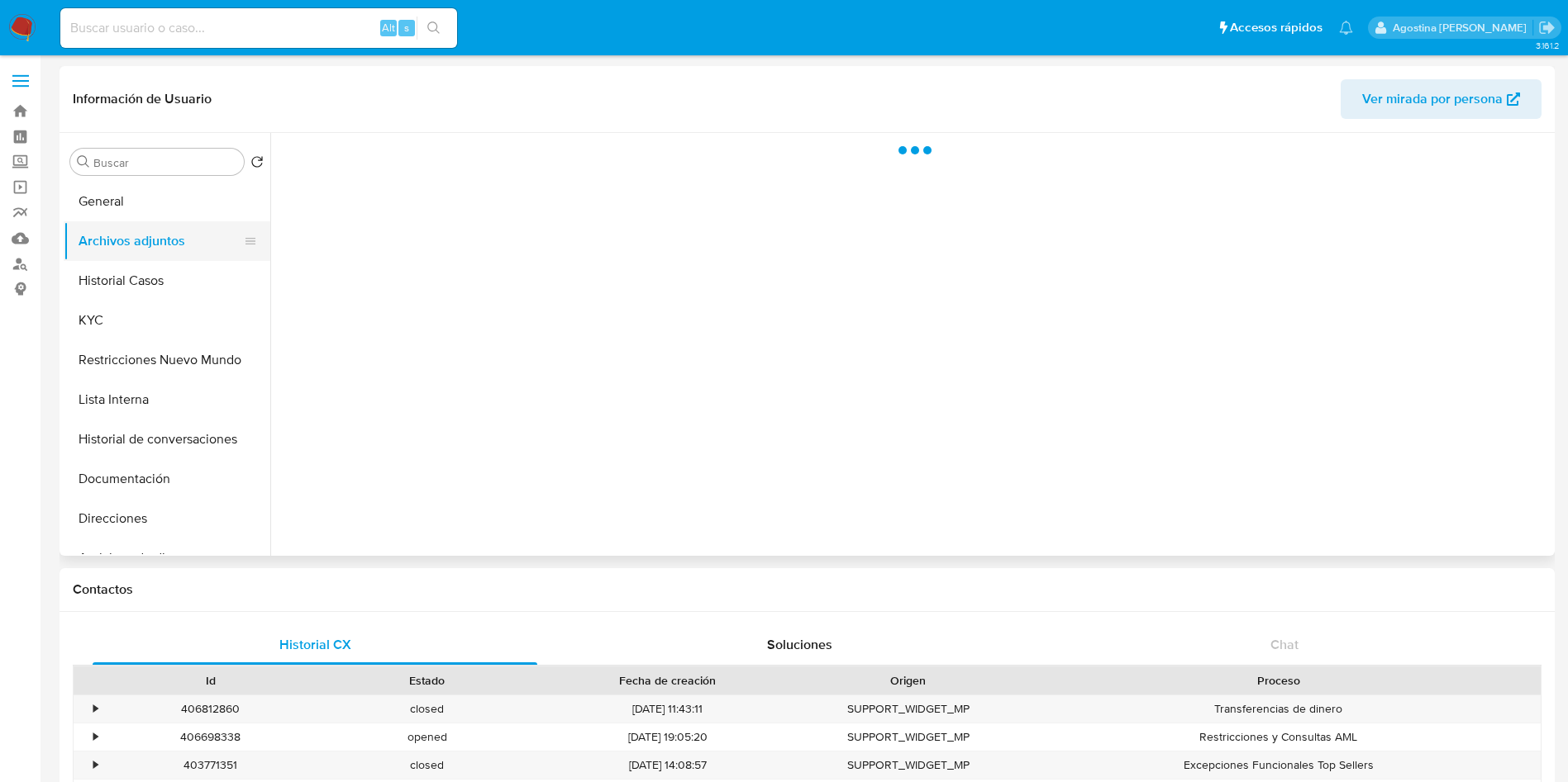
select select "10"
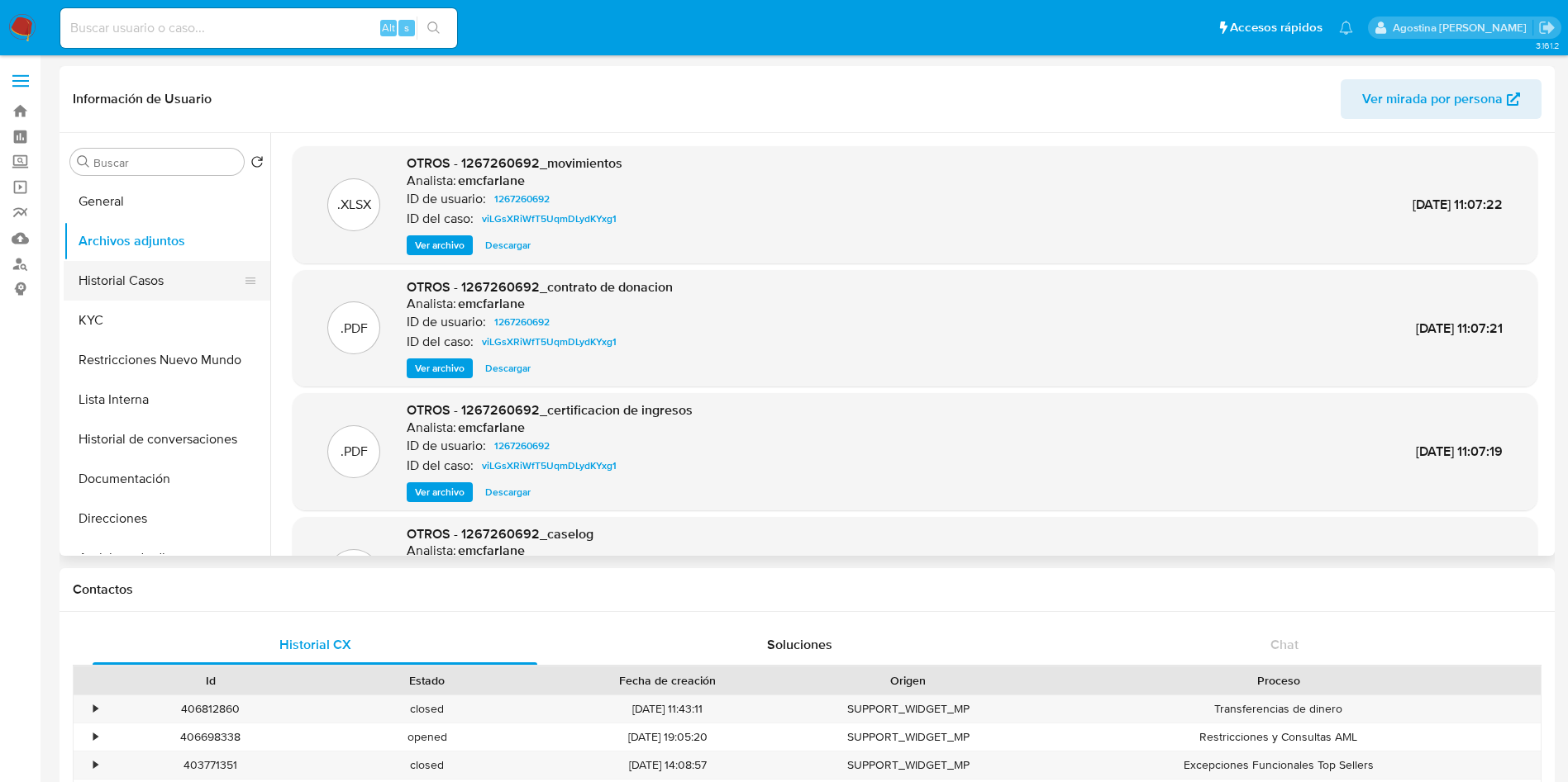
click at [184, 282] on button "Historial Casos" at bounding box center [160, 281] width 193 height 40
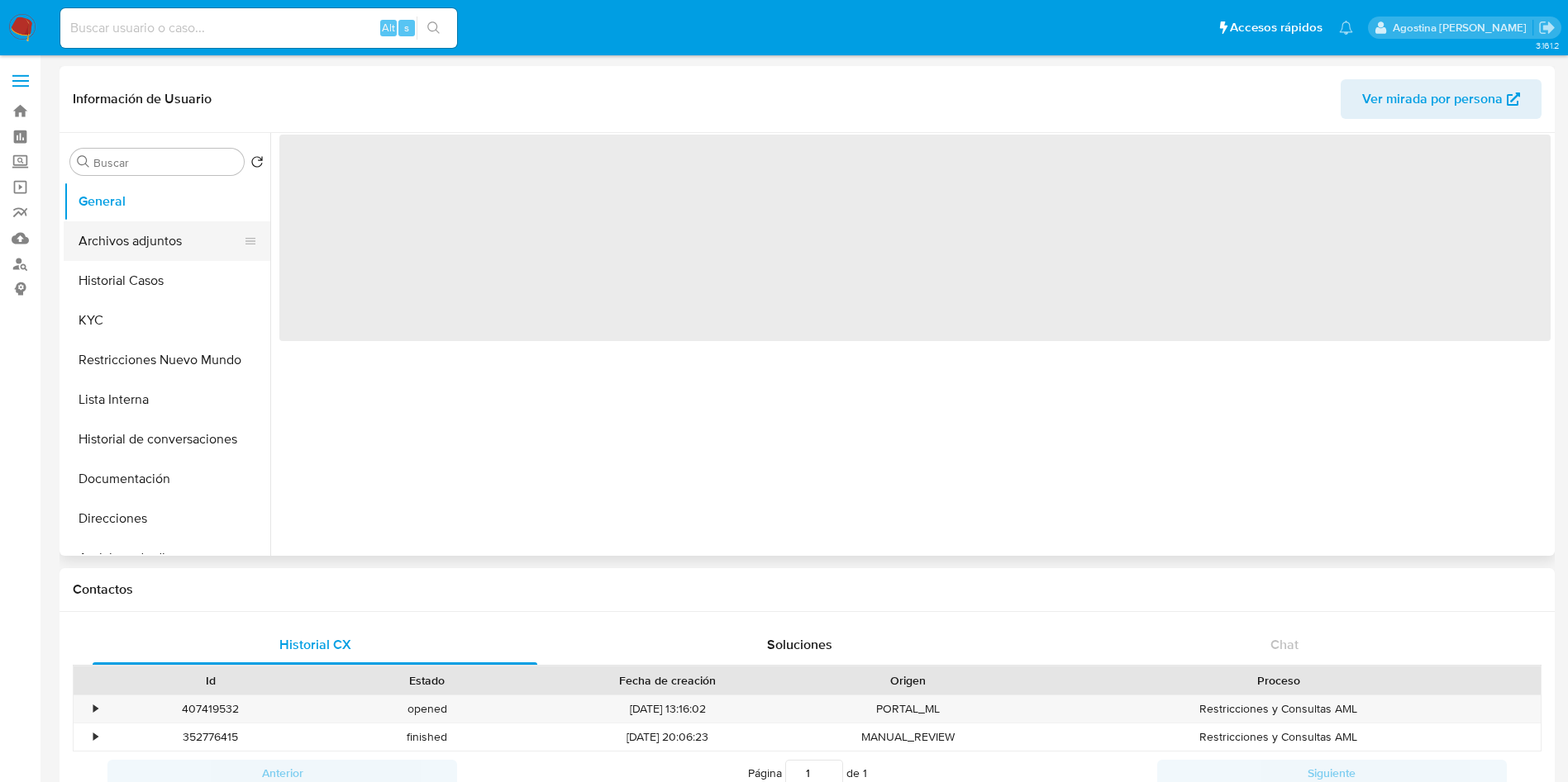
click at [174, 242] on button "Archivos adjuntos" at bounding box center [160, 241] width 193 height 40
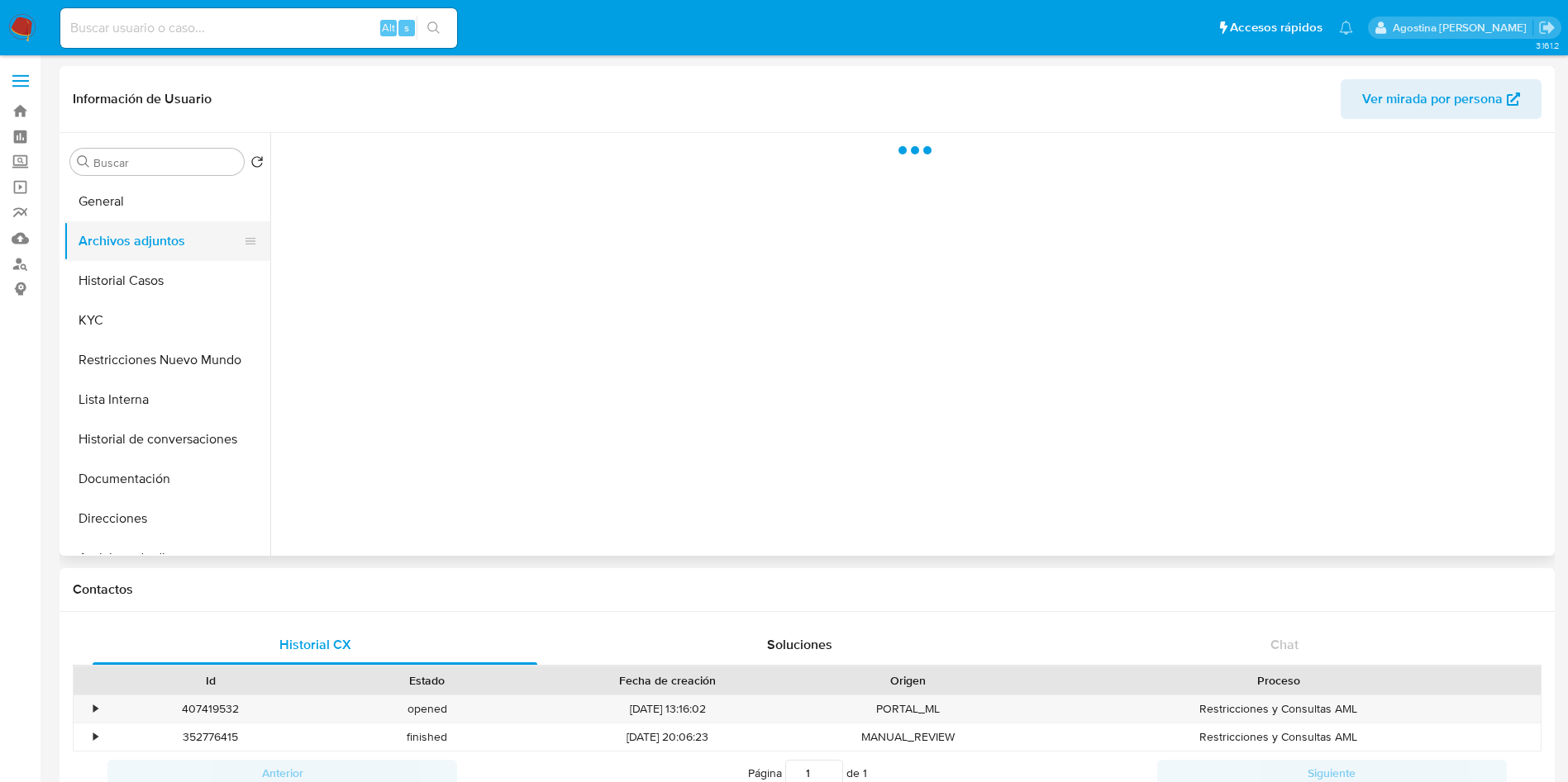
select select "10"
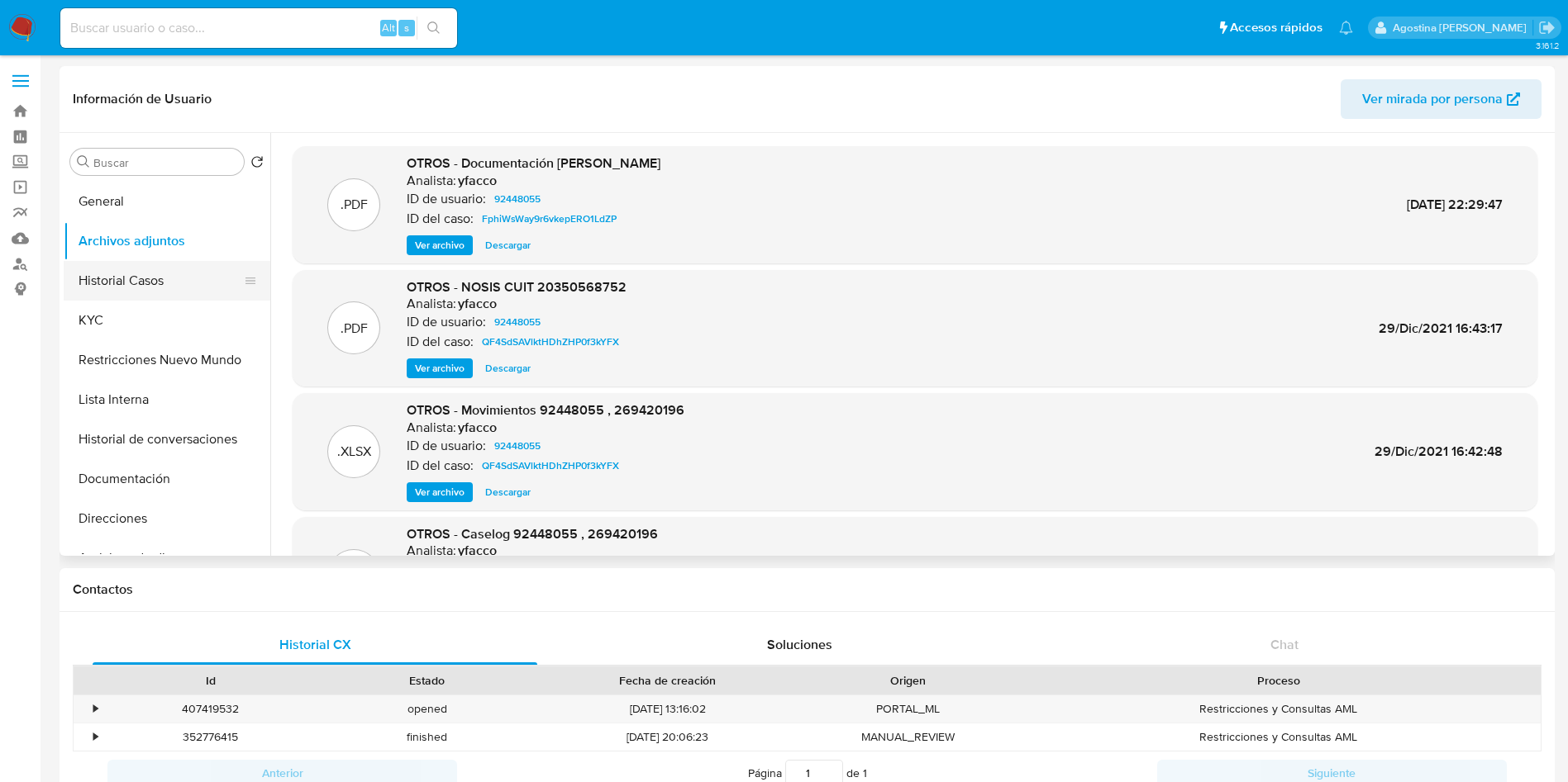
click at [164, 272] on button "Historial Casos" at bounding box center [160, 281] width 193 height 40
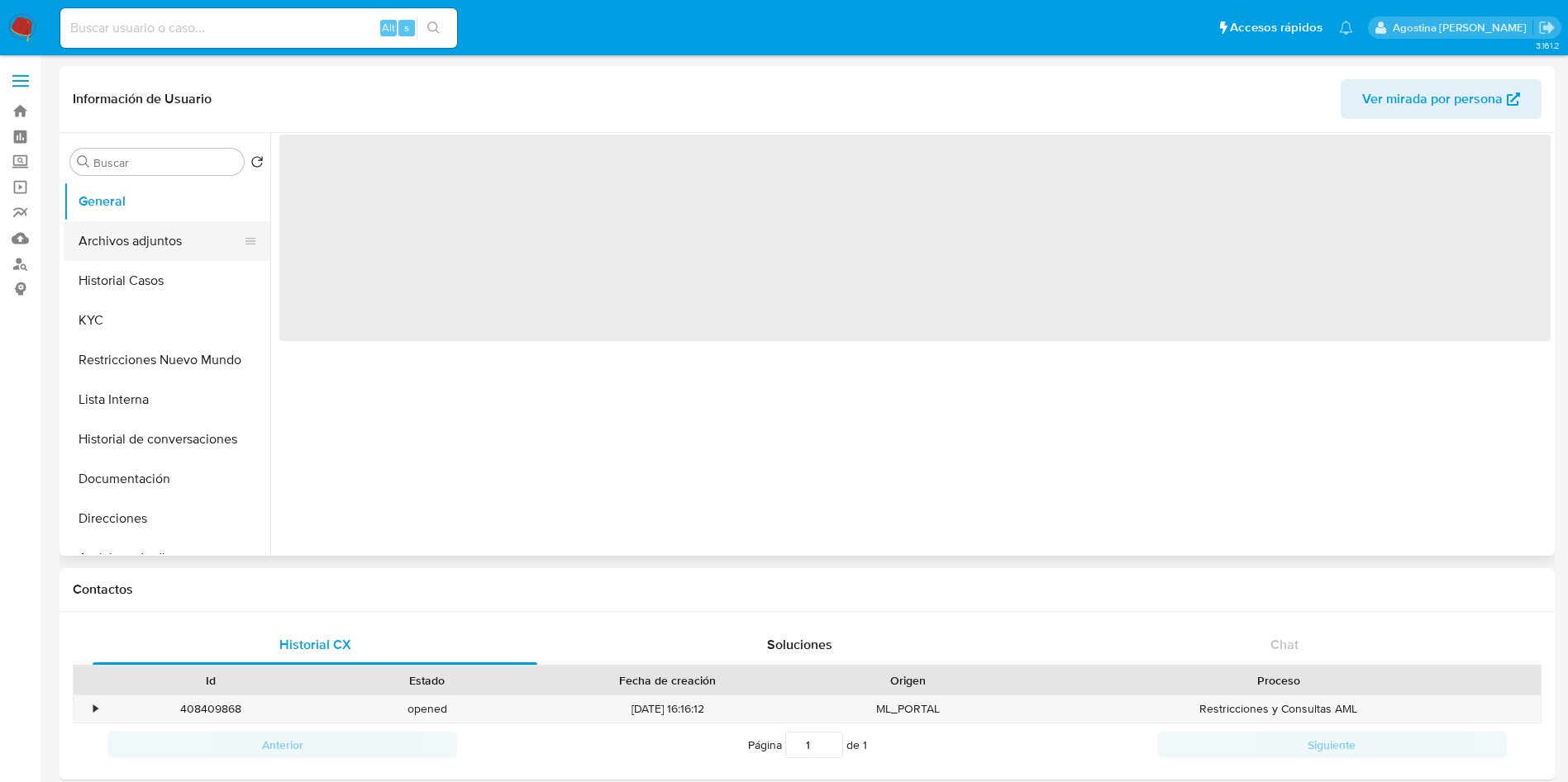
select select "10"
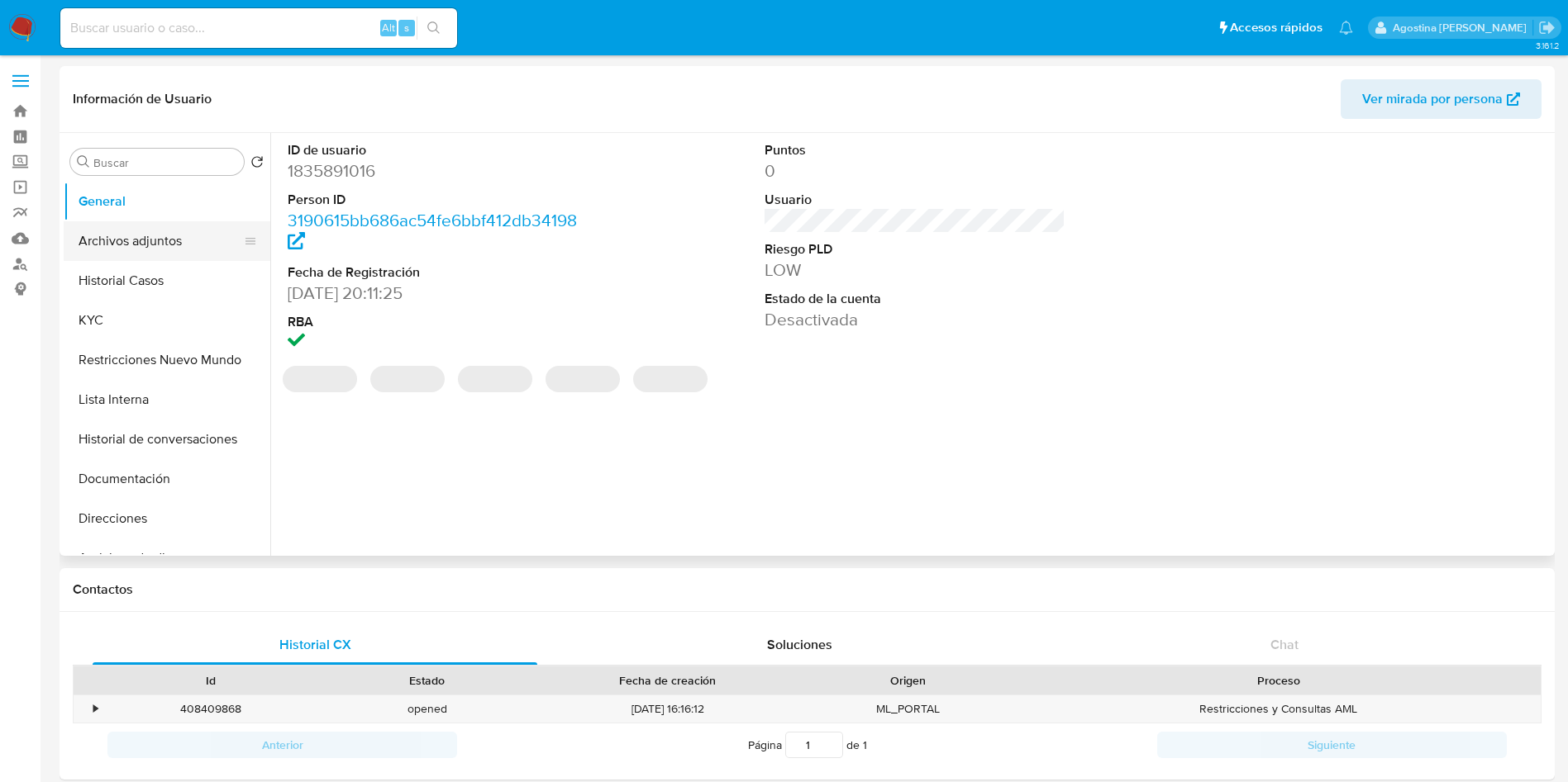
click at [156, 245] on button "Archivos adjuntos" at bounding box center [160, 241] width 193 height 40
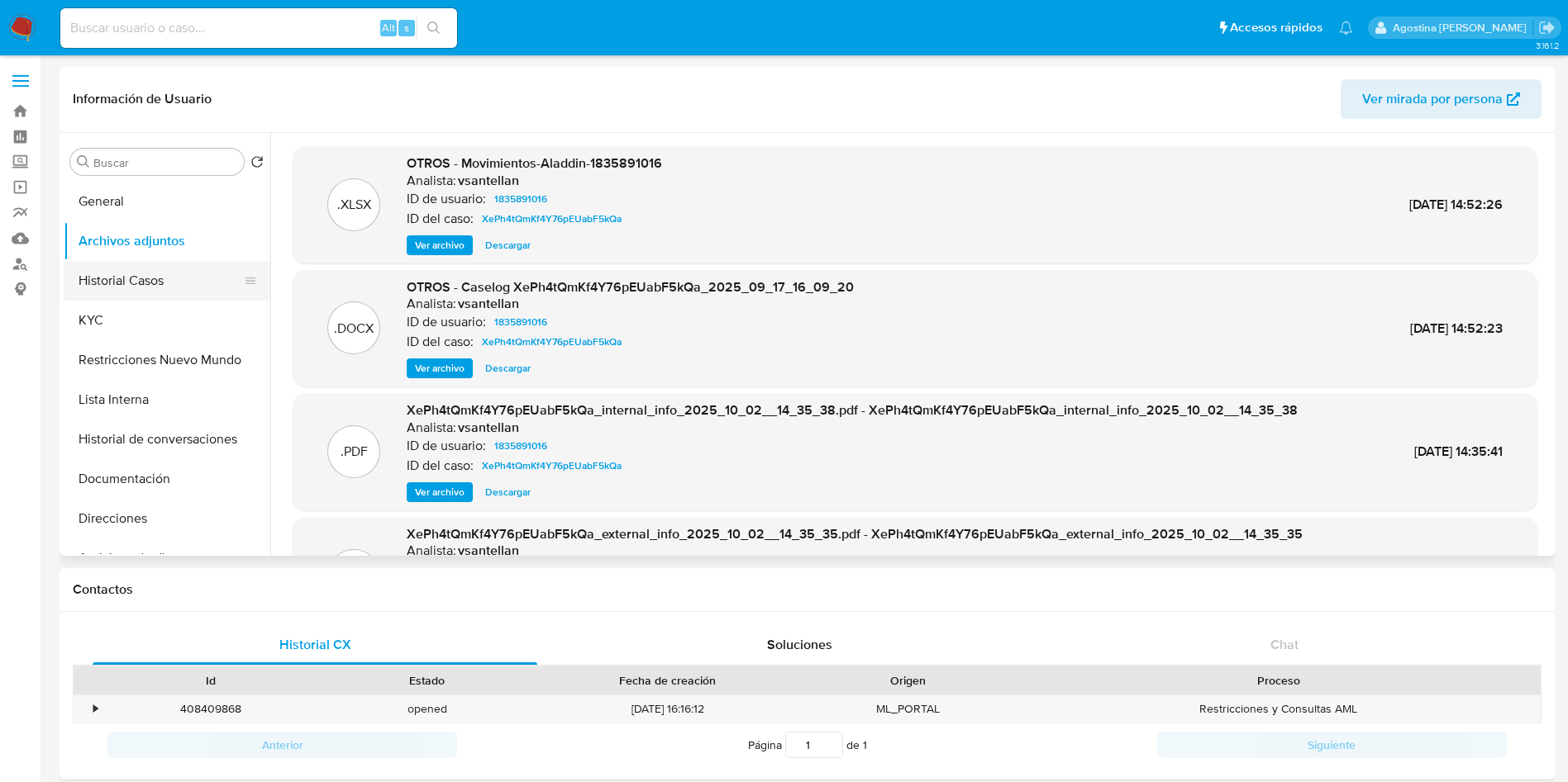
click at [168, 286] on button "Historial Casos" at bounding box center [160, 281] width 193 height 40
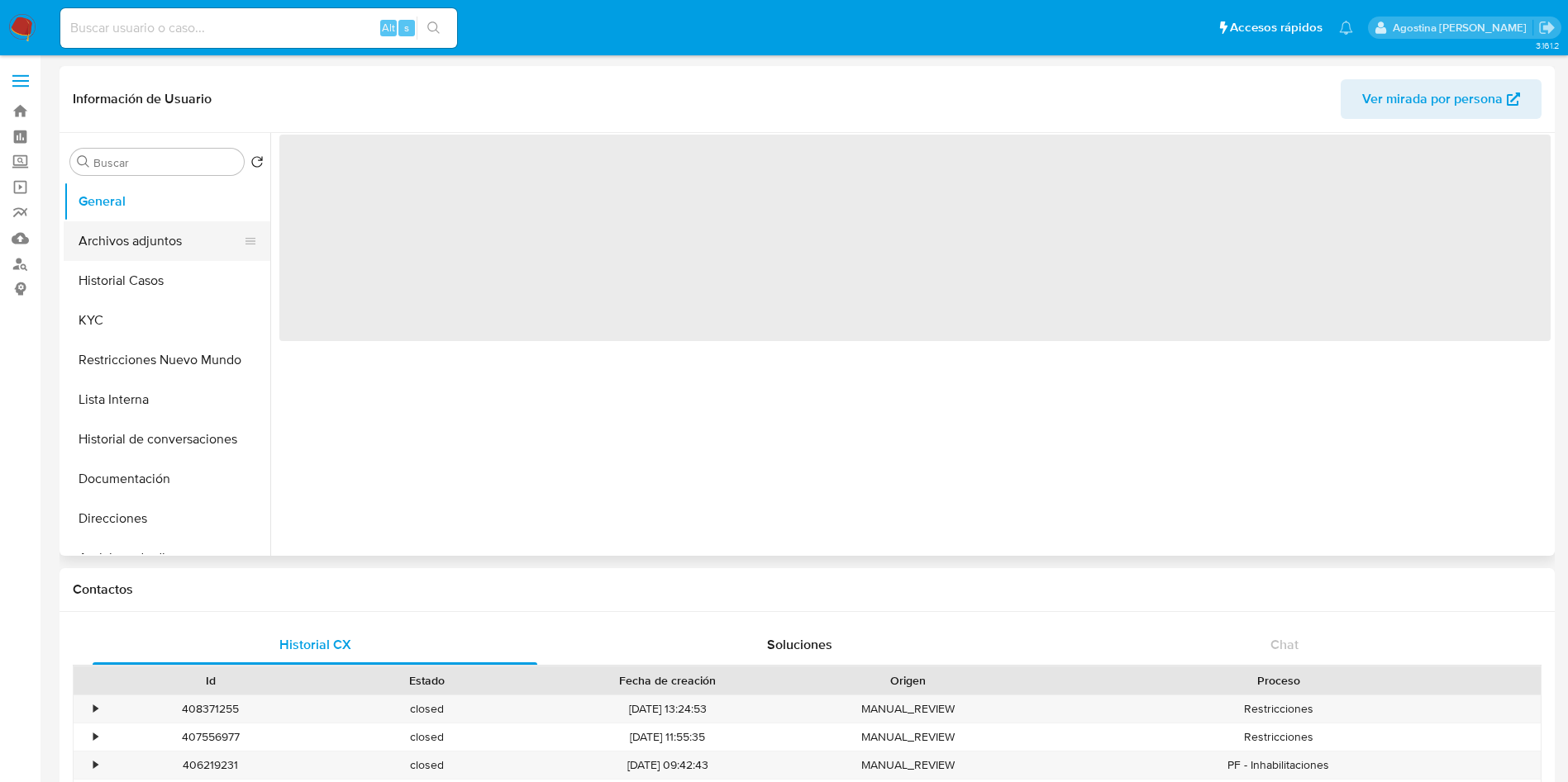
select select "10"
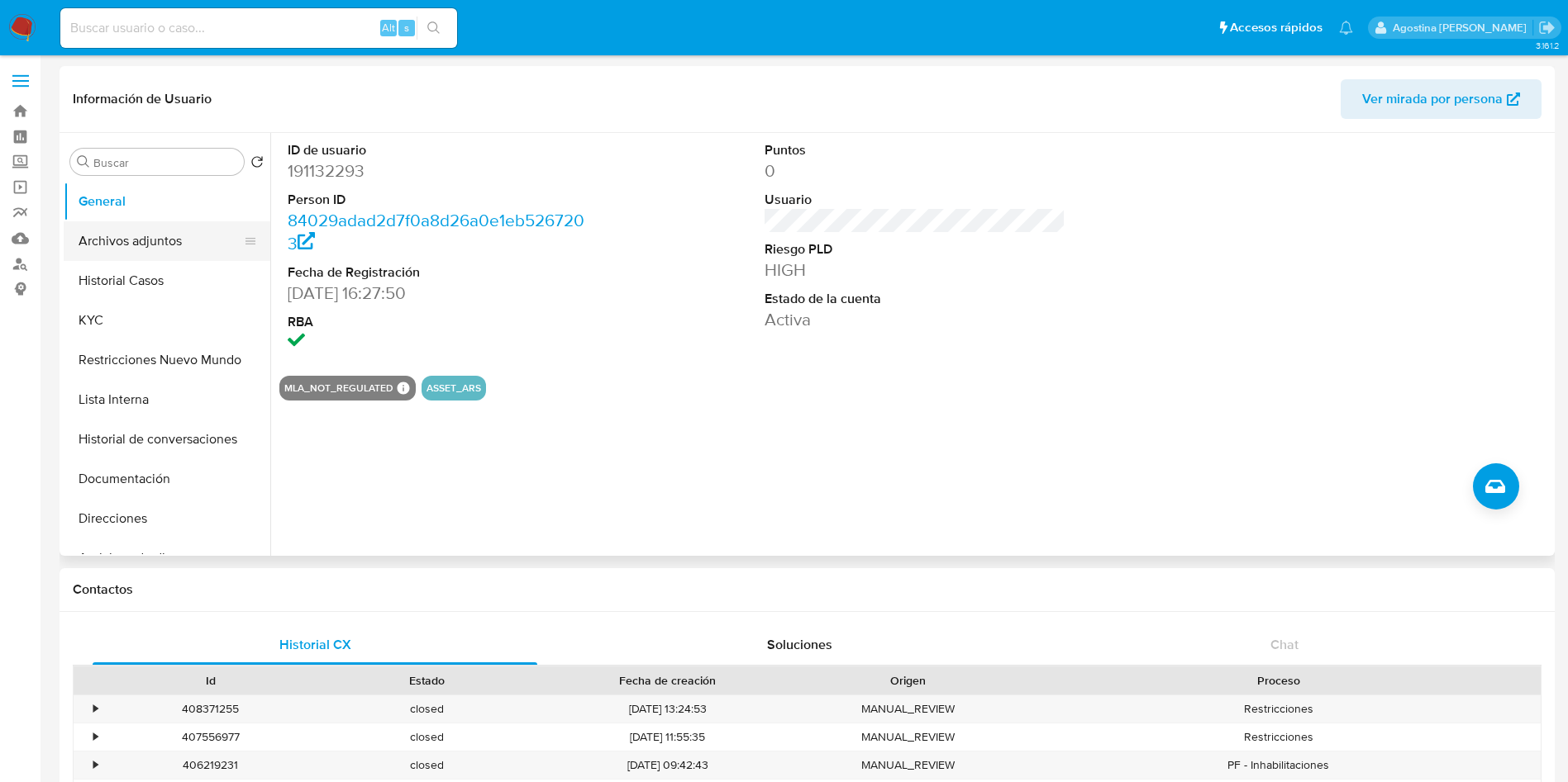
click at [160, 249] on button "Archivos adjuntos" at bounding box center [160, 241] width 193 height 40
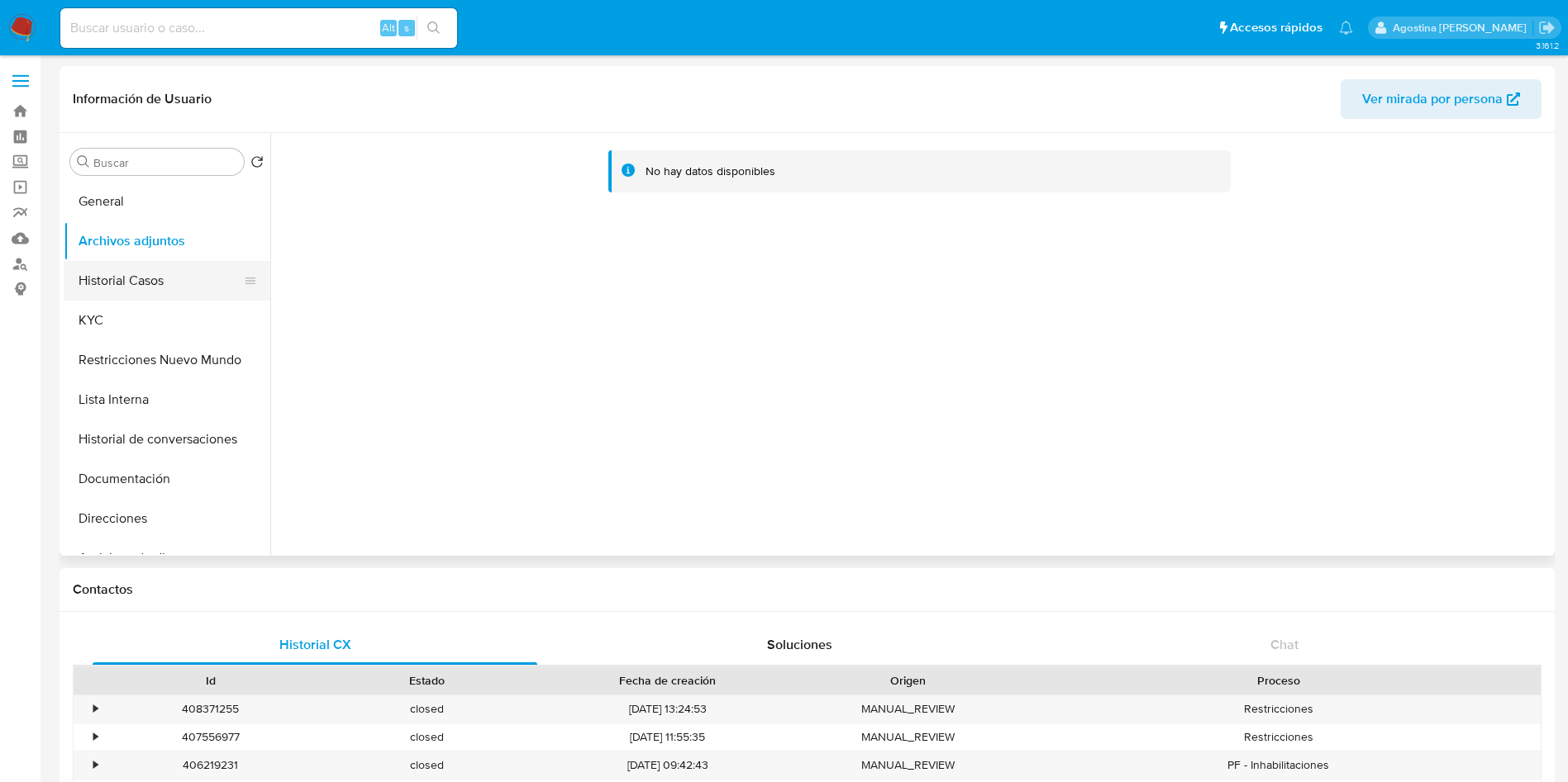
click at [150, 277] on button "Historial Casos" at bounding box center [160, 281] width 193 height 40
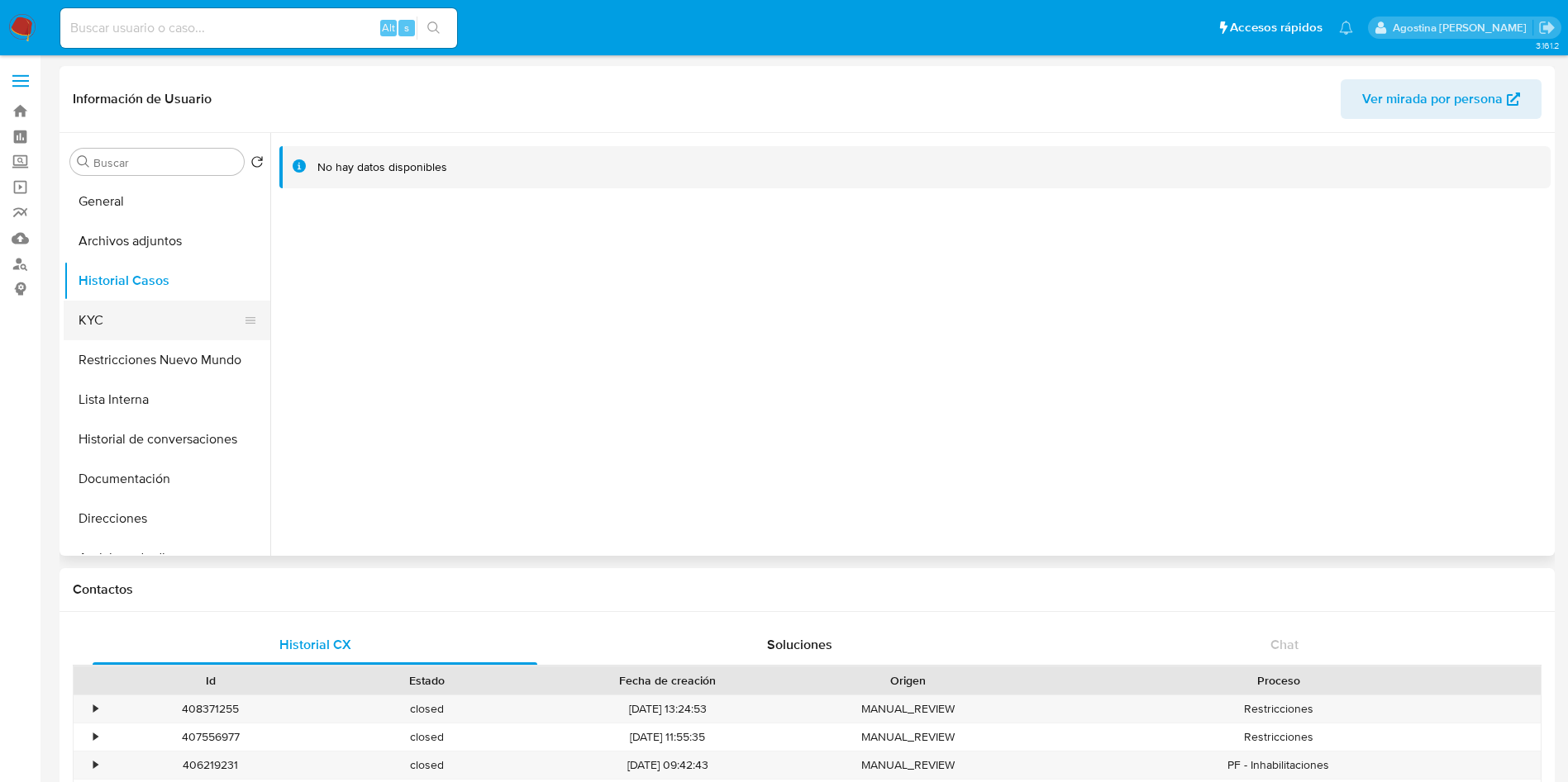
click at [145, 301] on button "KYC" at bounding box center [160, 320] width 193 height 40
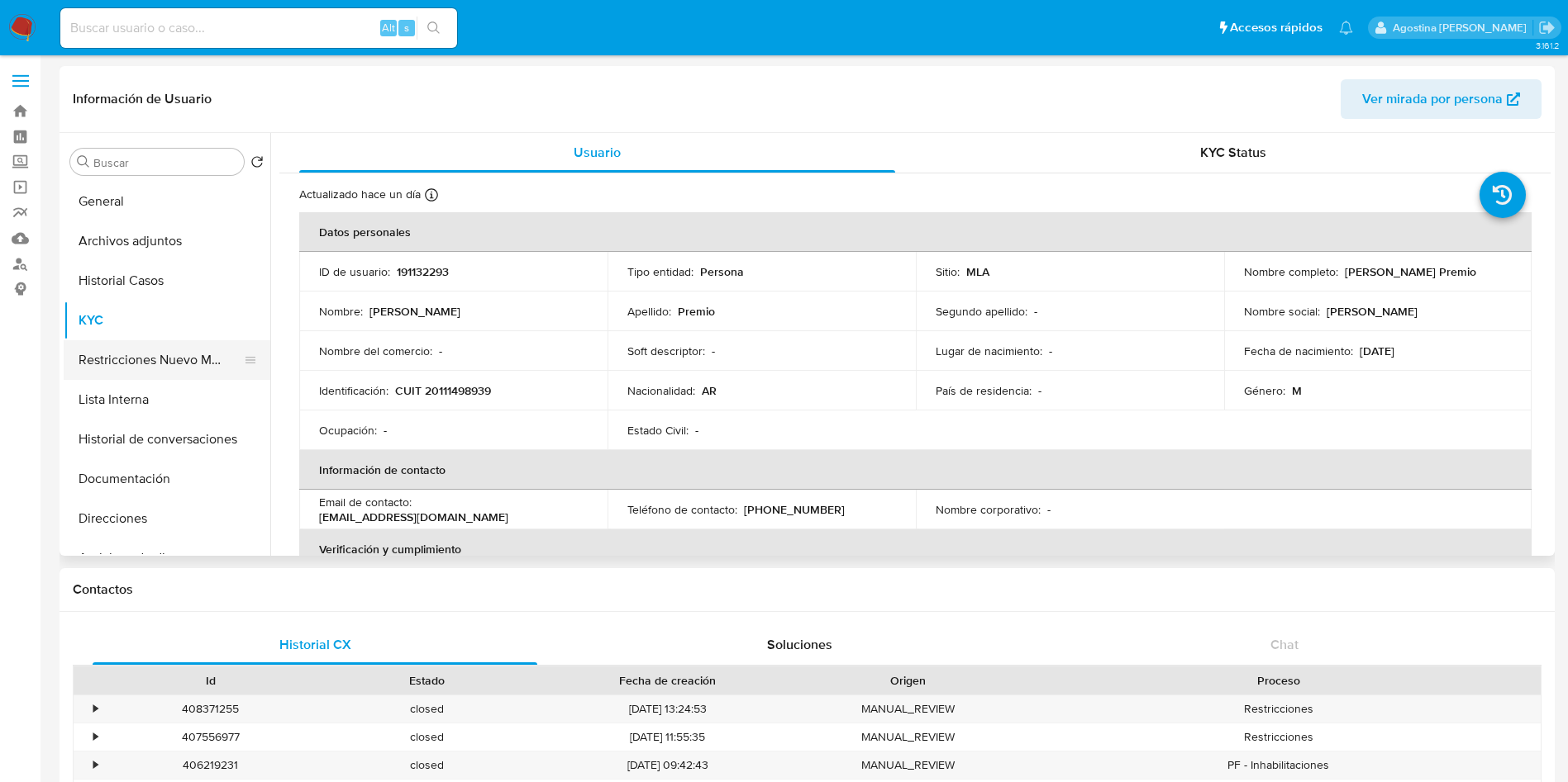
click at [168, 353] on button "Restricciones Nuevo Mundo" at bounding box center [160, 361] width 193 height 40
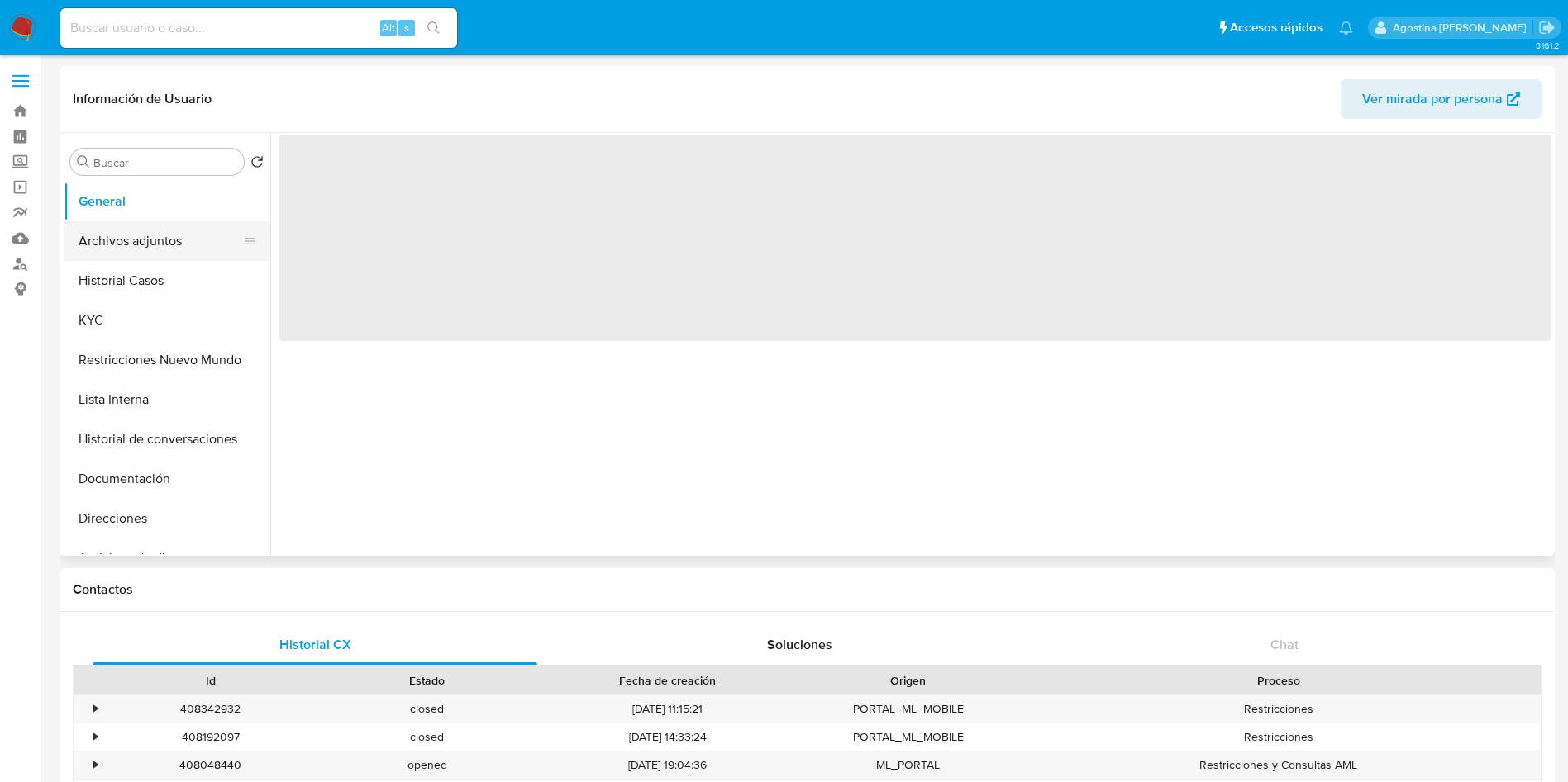
select select "10"
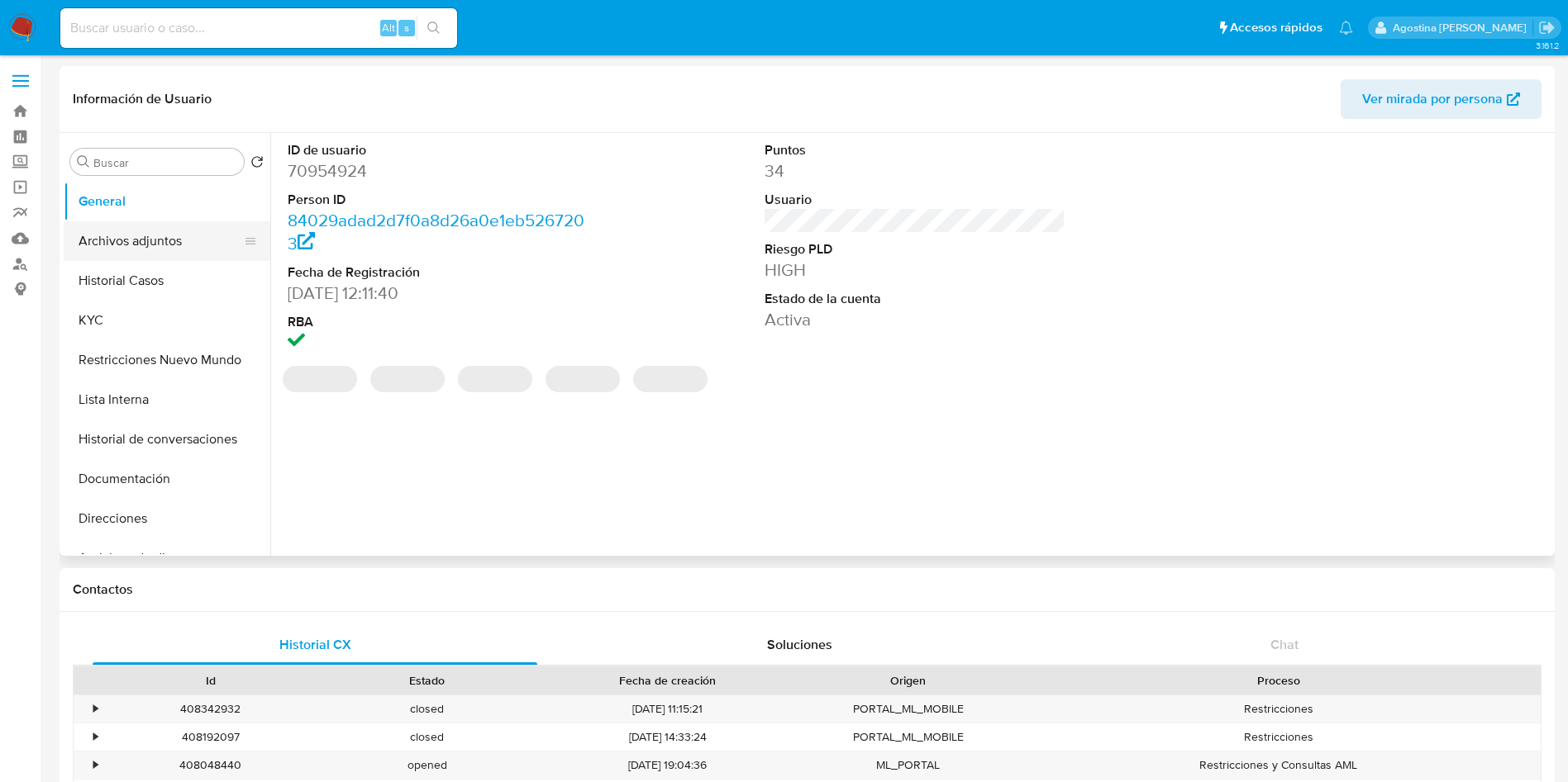
click at [168, 234] on button "Archivos adjuntos" at bounding box center [160, 241] width 193 height 40
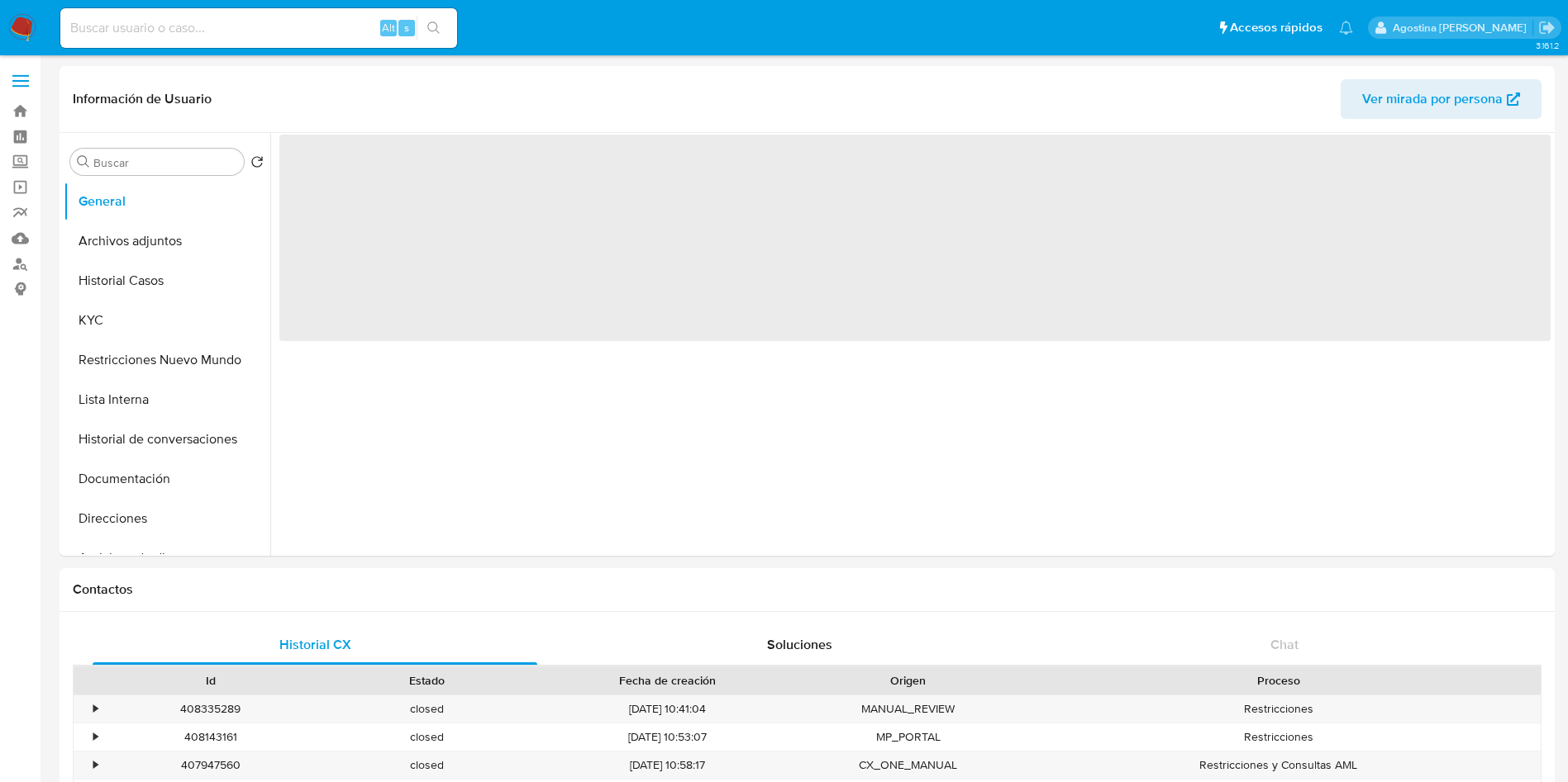
select select "10"
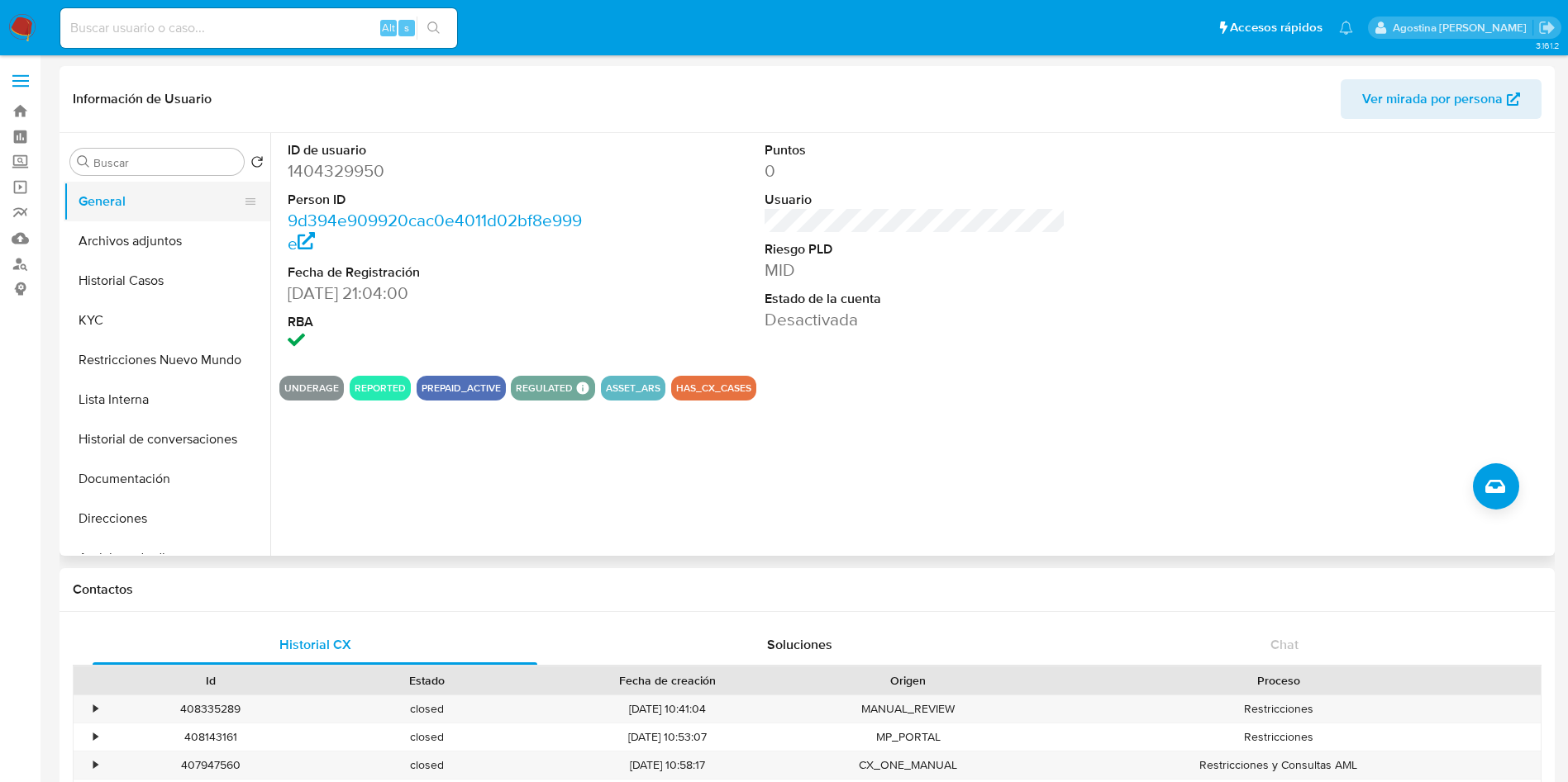
click at [159, 219] on button "General" at bounding box center [160, 202] width 193 height 40
click at [162, 230] on button "Archivos adjuntos" at bounding box center [160, 241] width 193 height 40
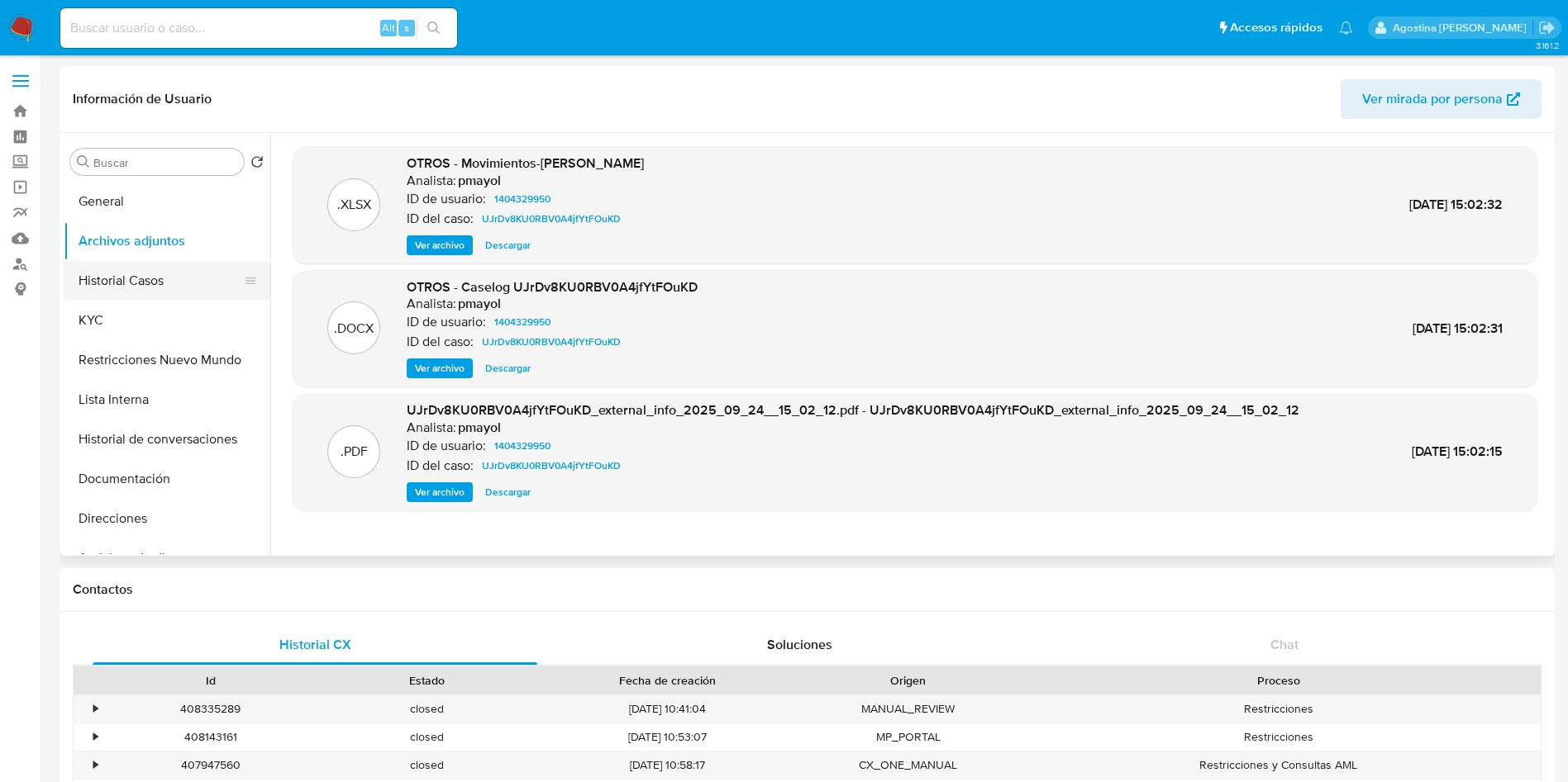
click at [171, 276] on button "Historial Casos" at bounding box center [160, 281] width 193 height 40
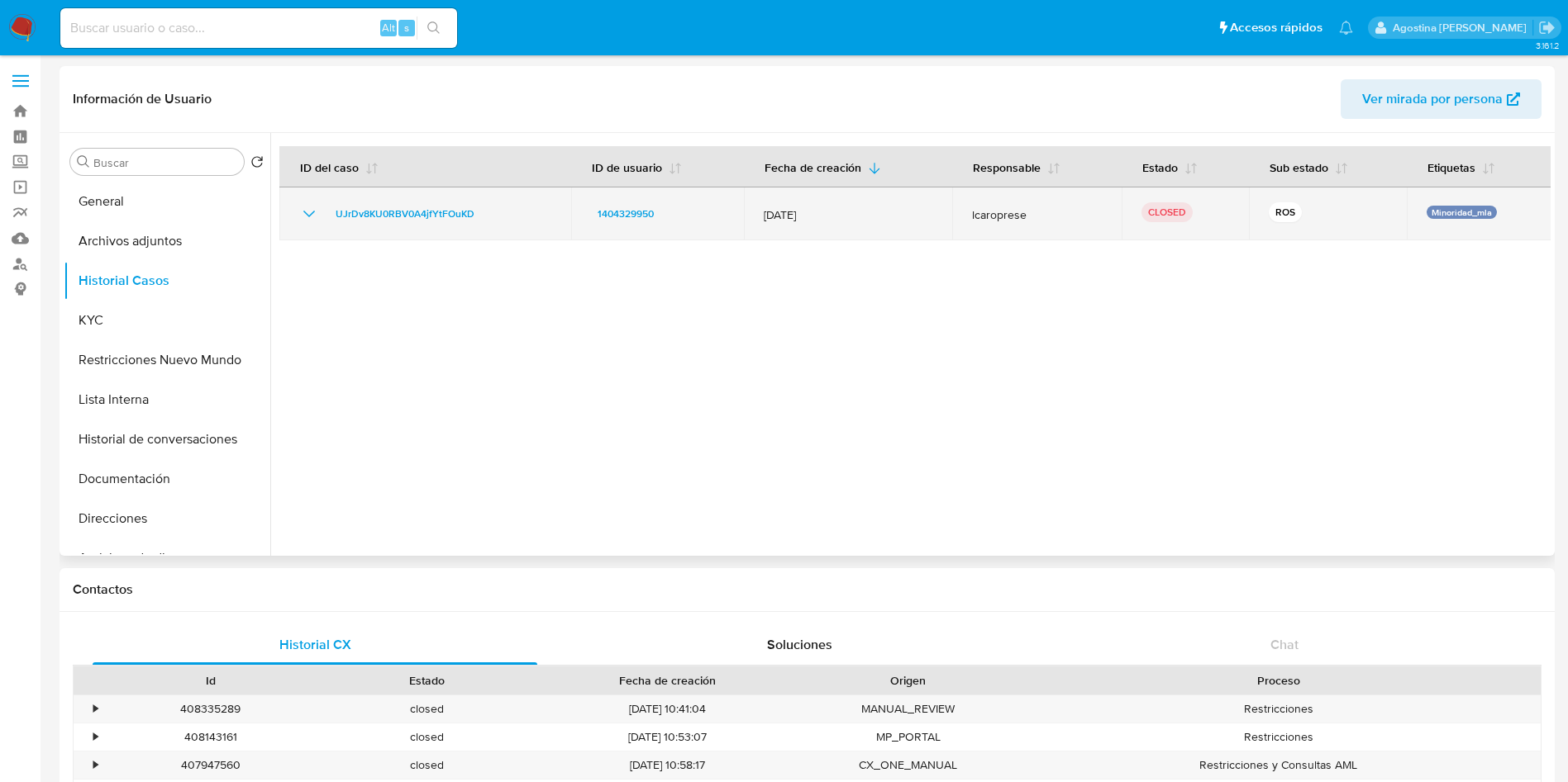
click at [316, 207] on icon "Mostrar/Ocultar" at bounding box center [310, 214] width 20 height 20
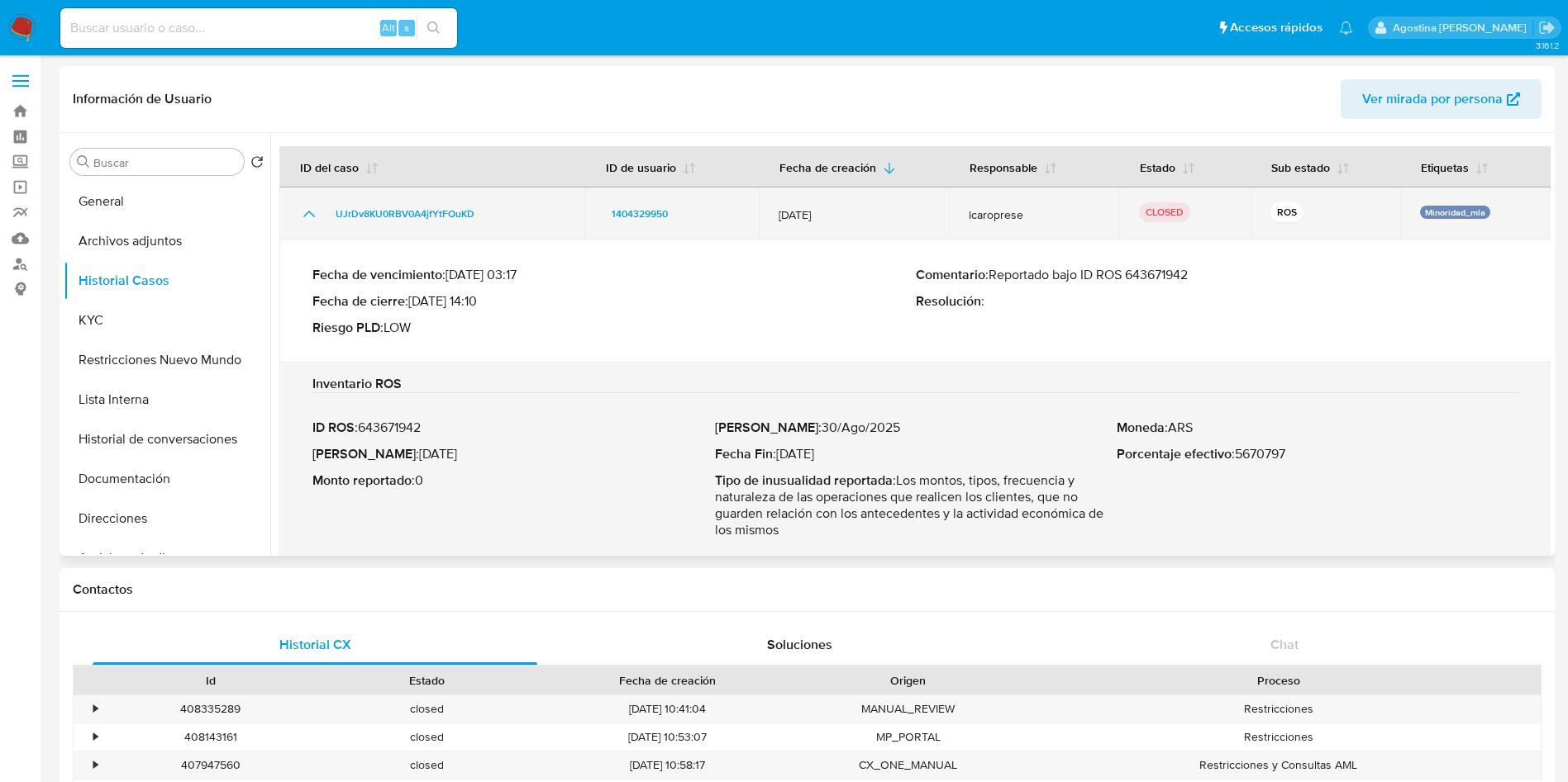
click at [316, 207] on icon "Mostrar/Ocultar" at bounding box center [310, 214] width 20 height 20
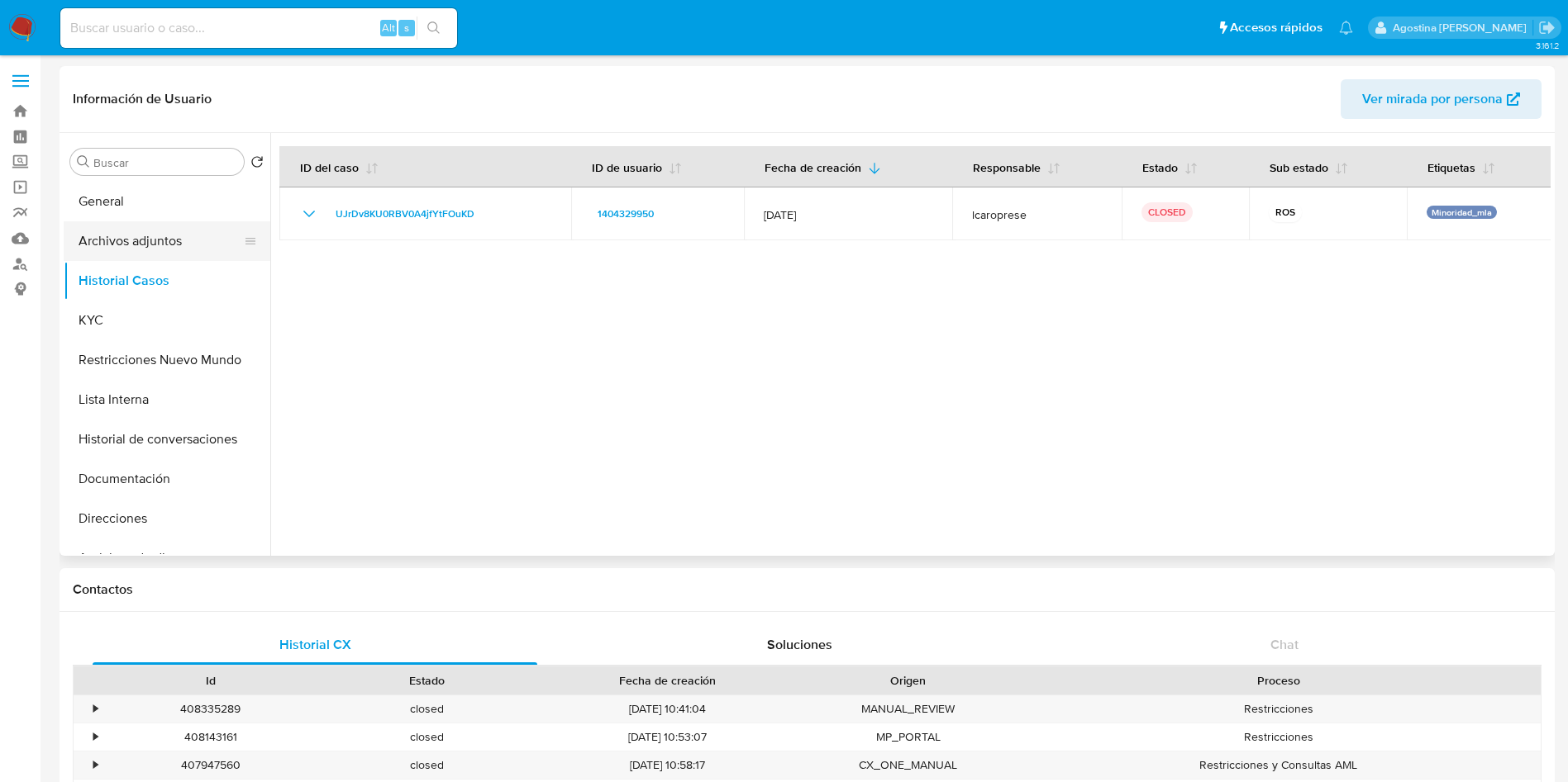
click at [178, 249] on button "Archivos adjuntos" at bounding box center [160, 241] width 193 height 40
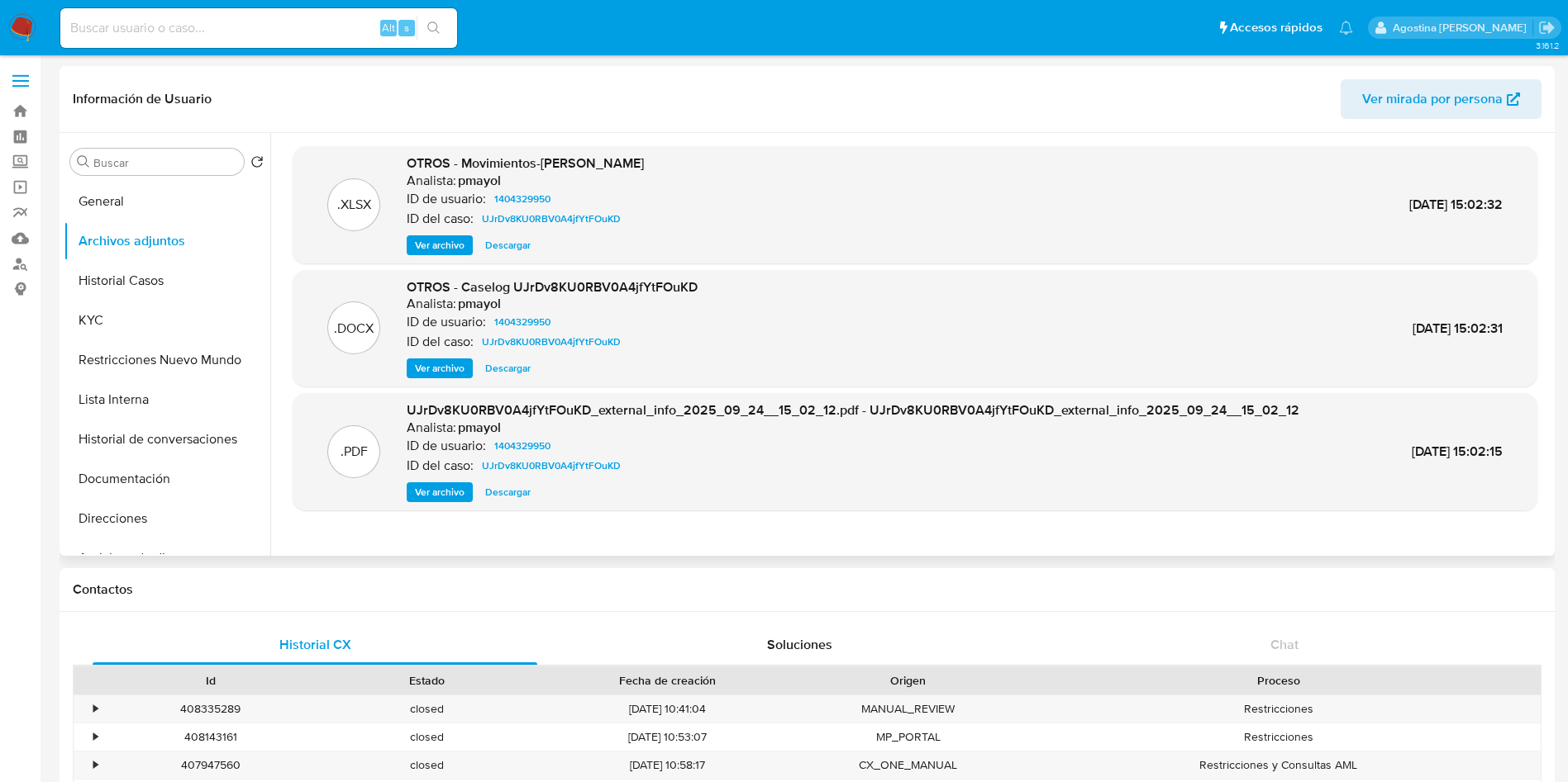
click at [455, 369] on span "Ver archivo" at bounding box center [440, 369] width 49 height 16
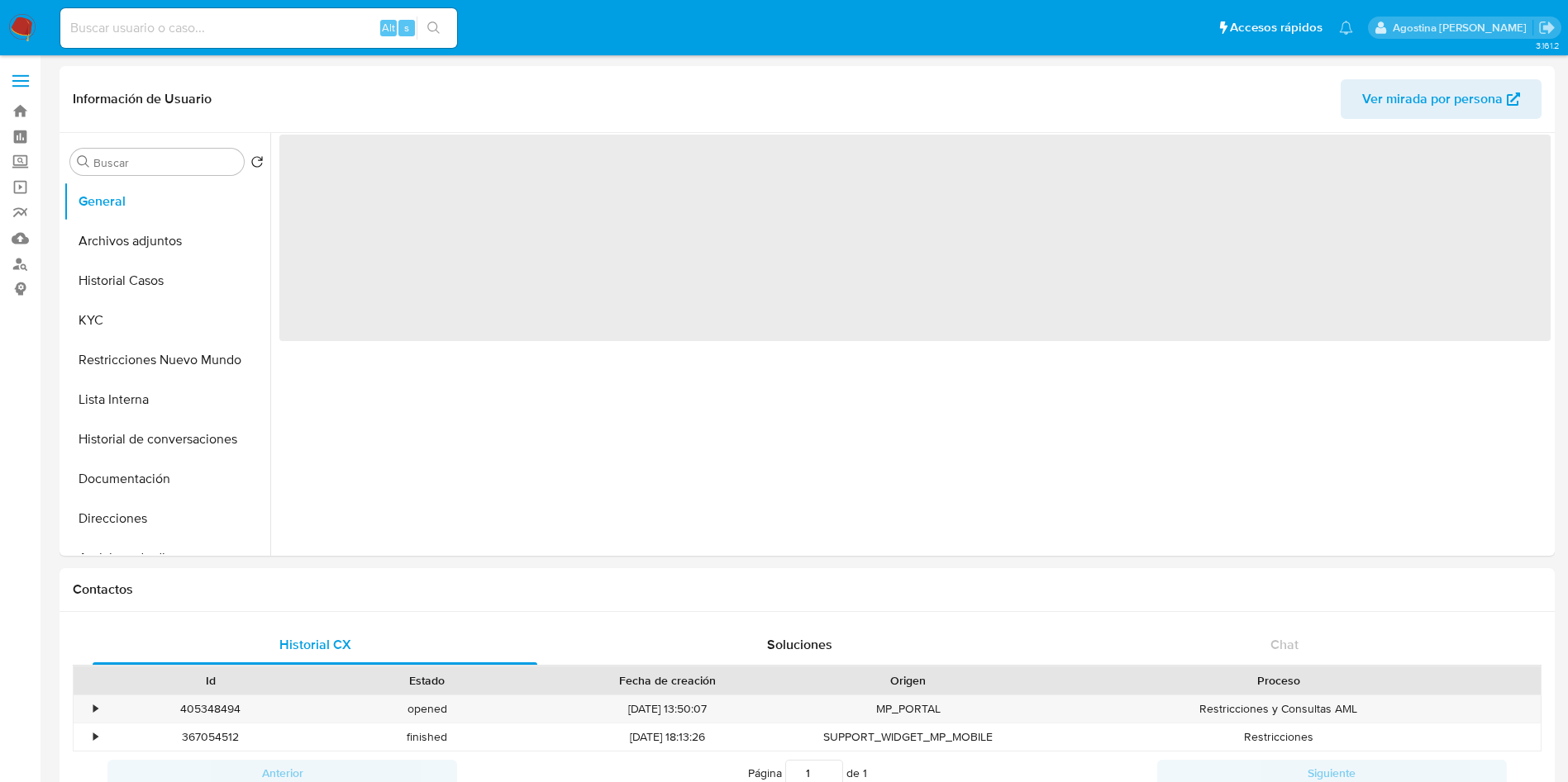
select select "10"
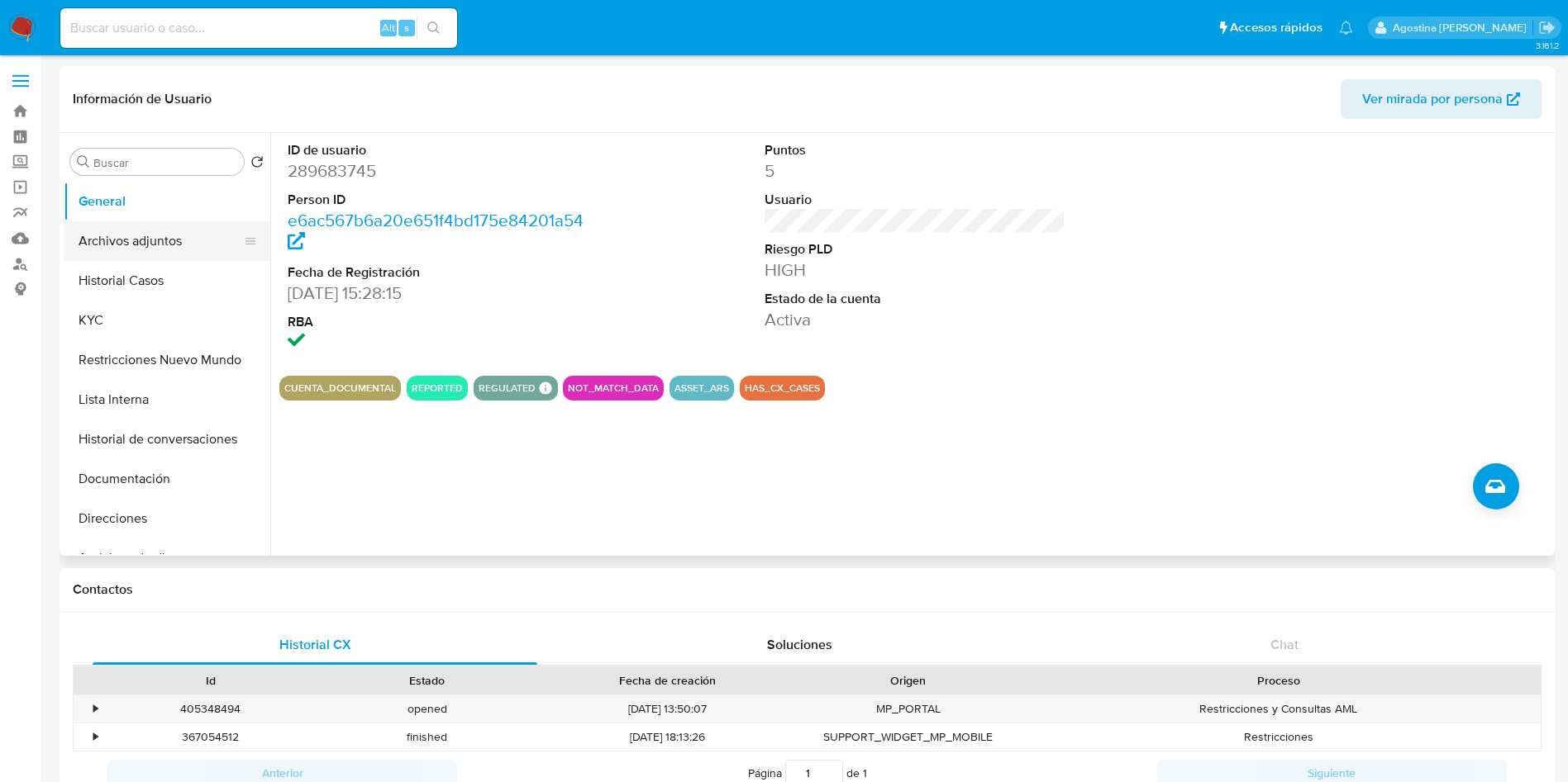
click at [144, 257] on button "Archivos adjuntos" at bounding box center [160, 241] width 193 height 40
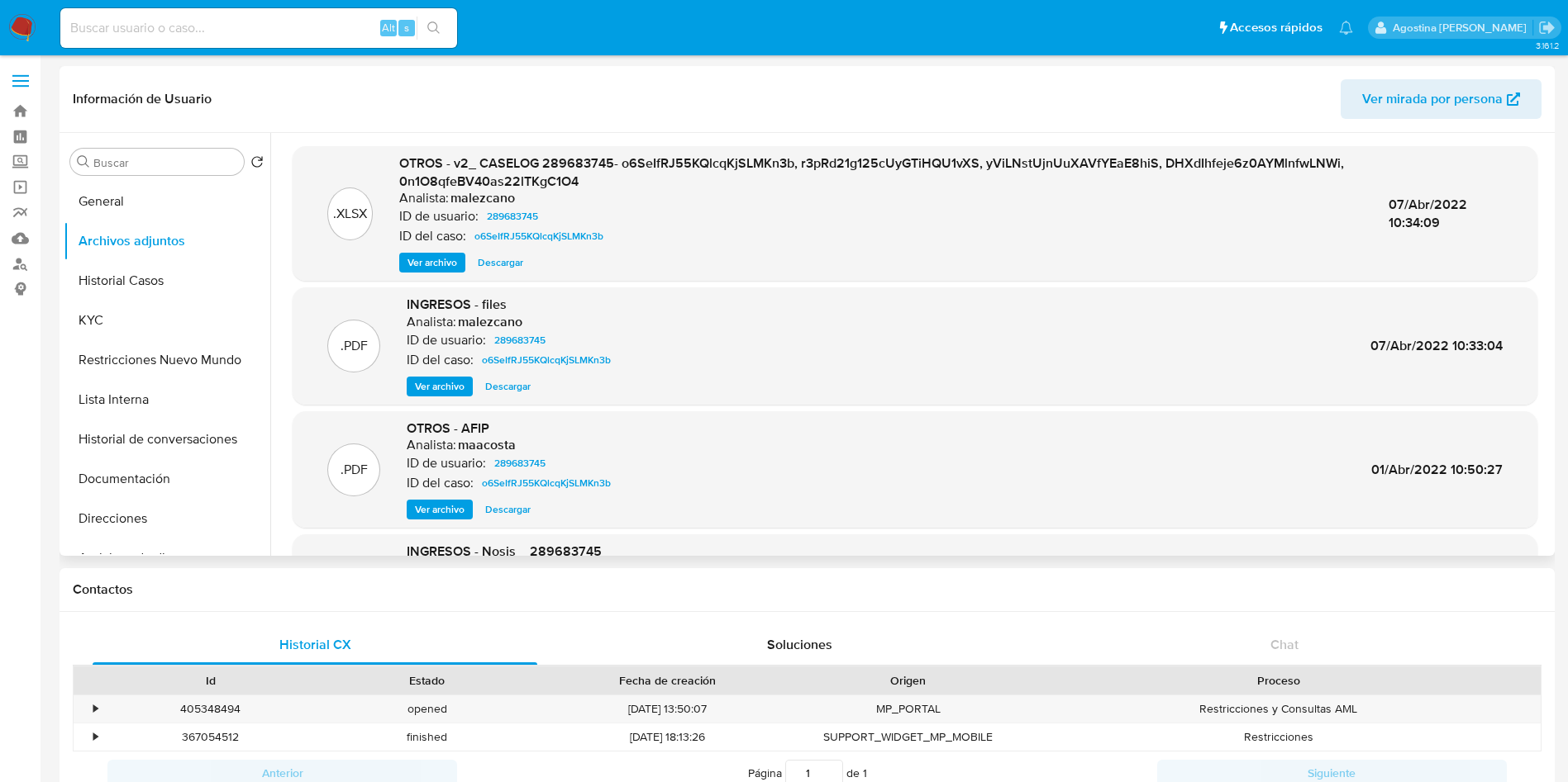
click at [422, 258] on span "Ver archivo" at bounding box center [432, 263] width 49 height 16
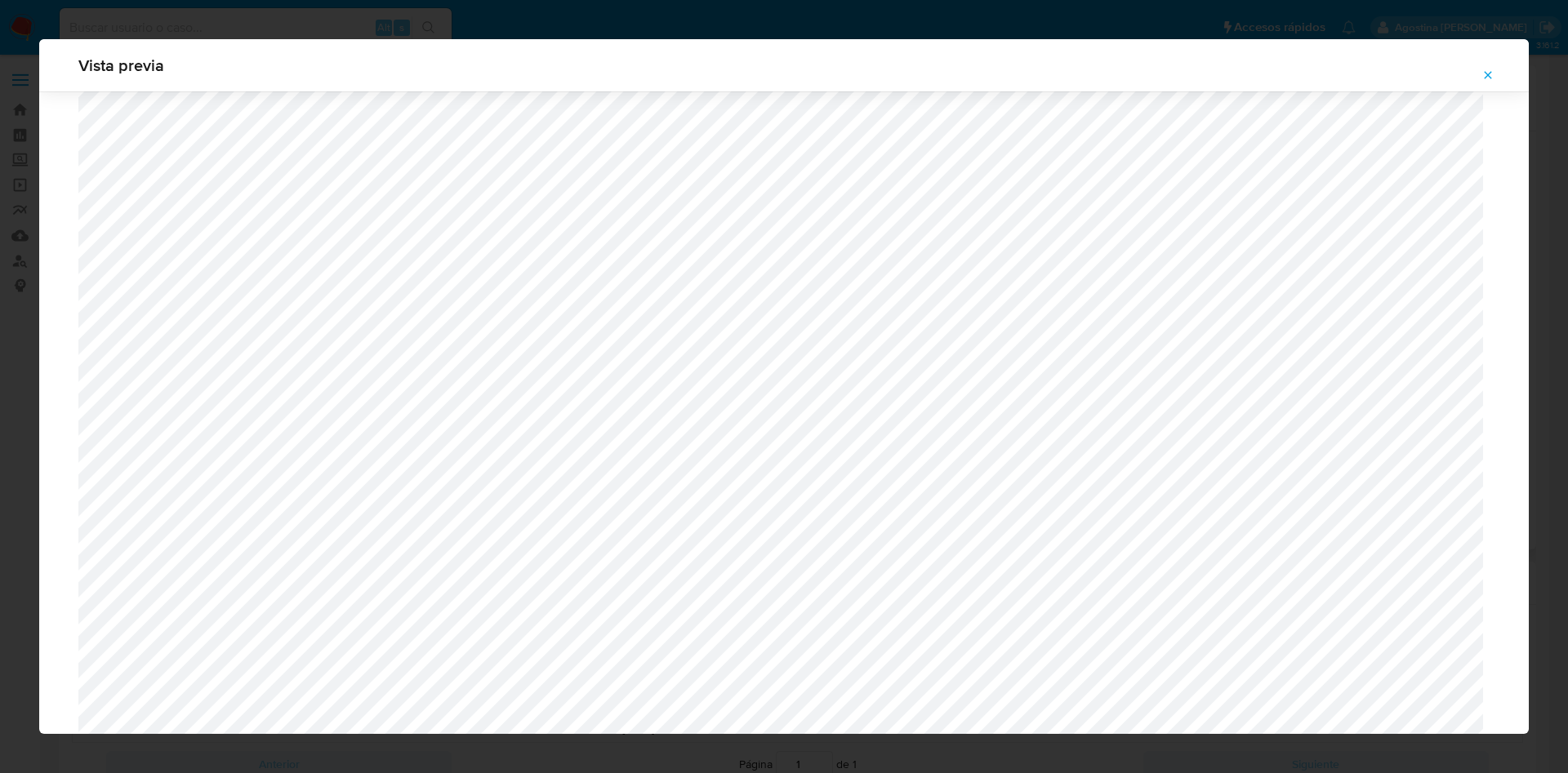
scroll to position [1070, 0]
drag, startPoint x: 0, startPoint y: 480, endPoint x: 20, endPoint y: 429, distance: 54.8
click at [0, 480] on div "Vista previa" at bounding box center [784, 386] width 1568 height 773
click at [1480, 83] on button "Attachment preview" at bounding box center [1488, 75] width 36 height 26
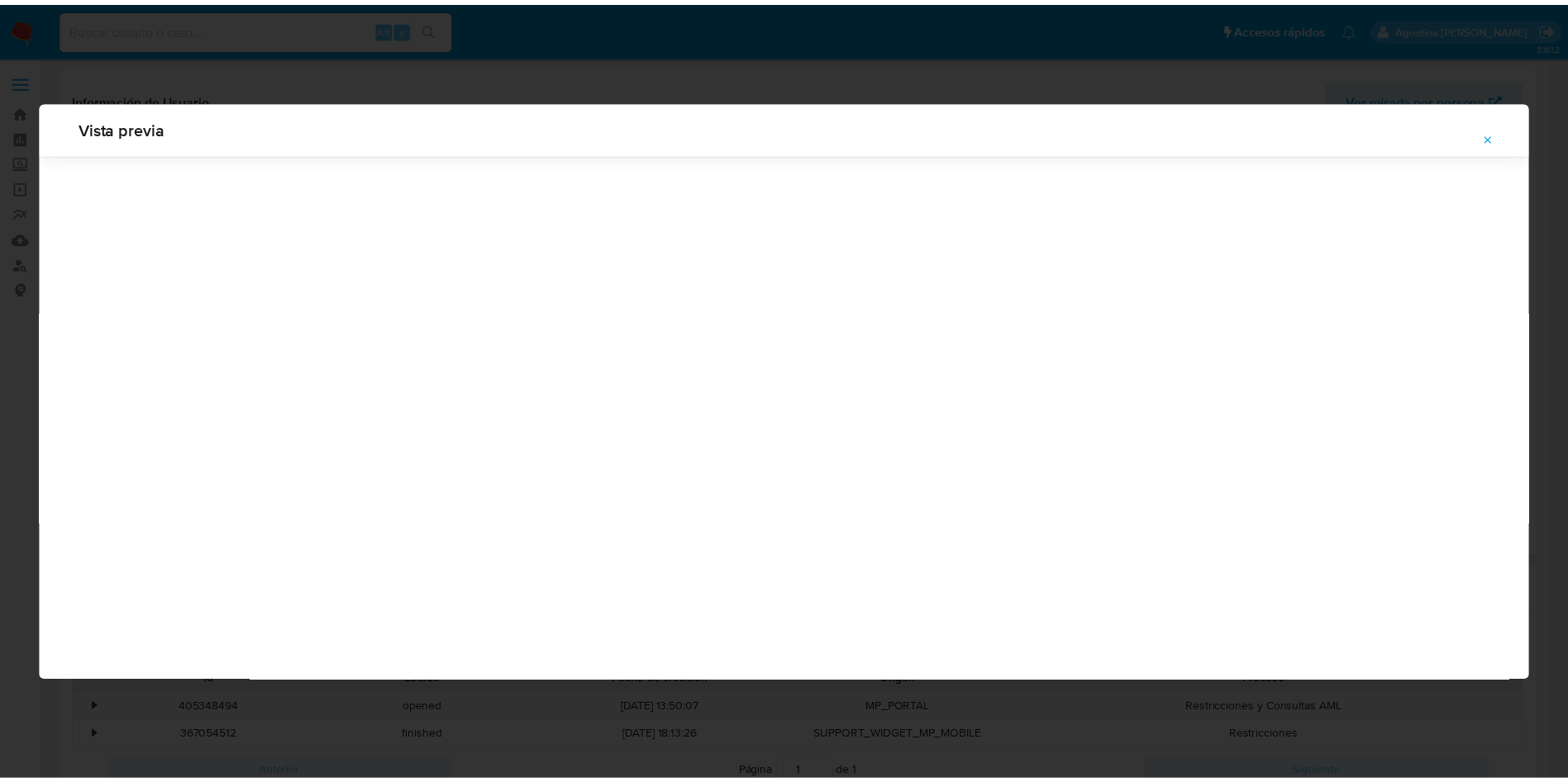
scroll to position [0, 0]
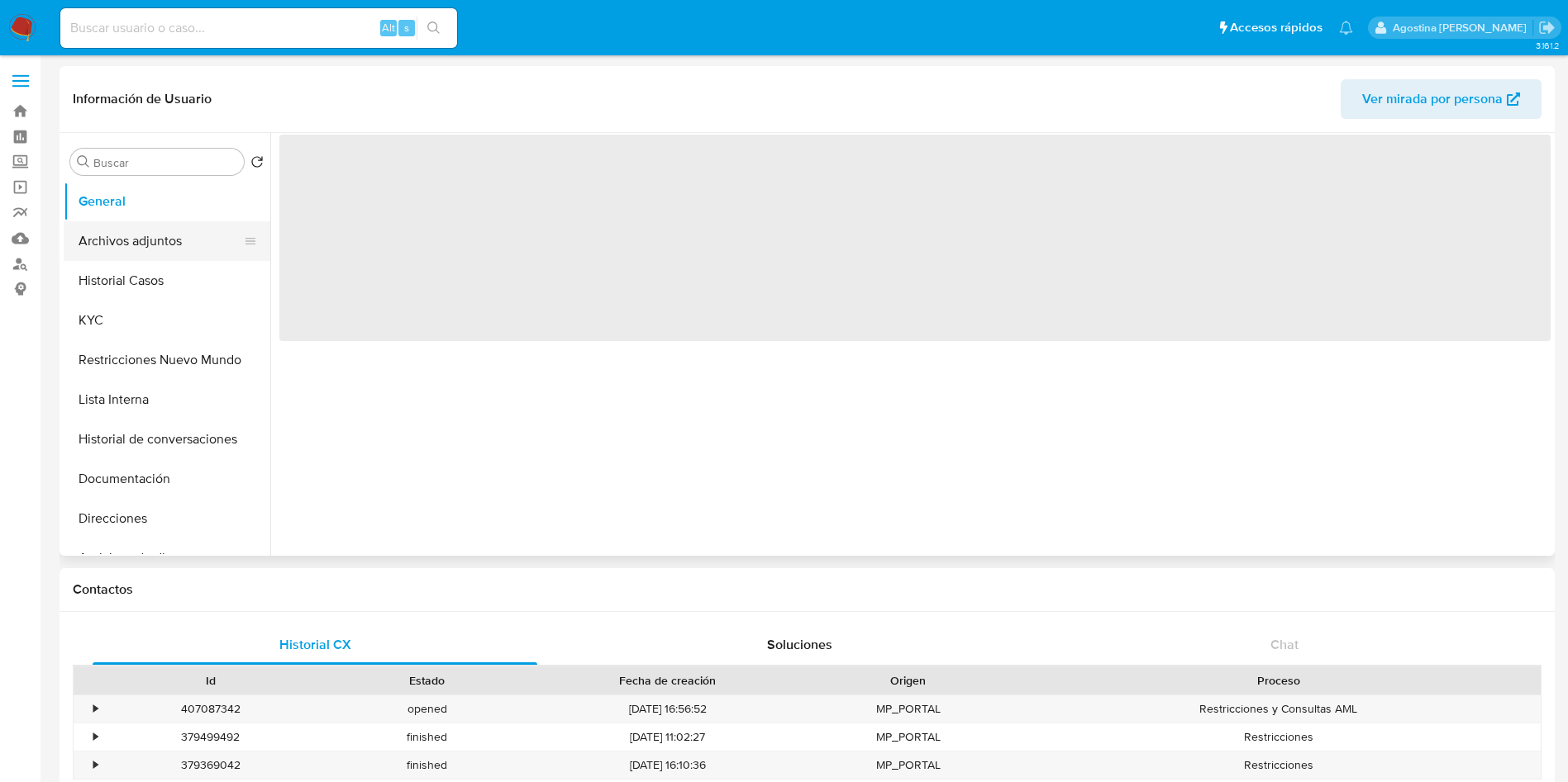
select select "10"
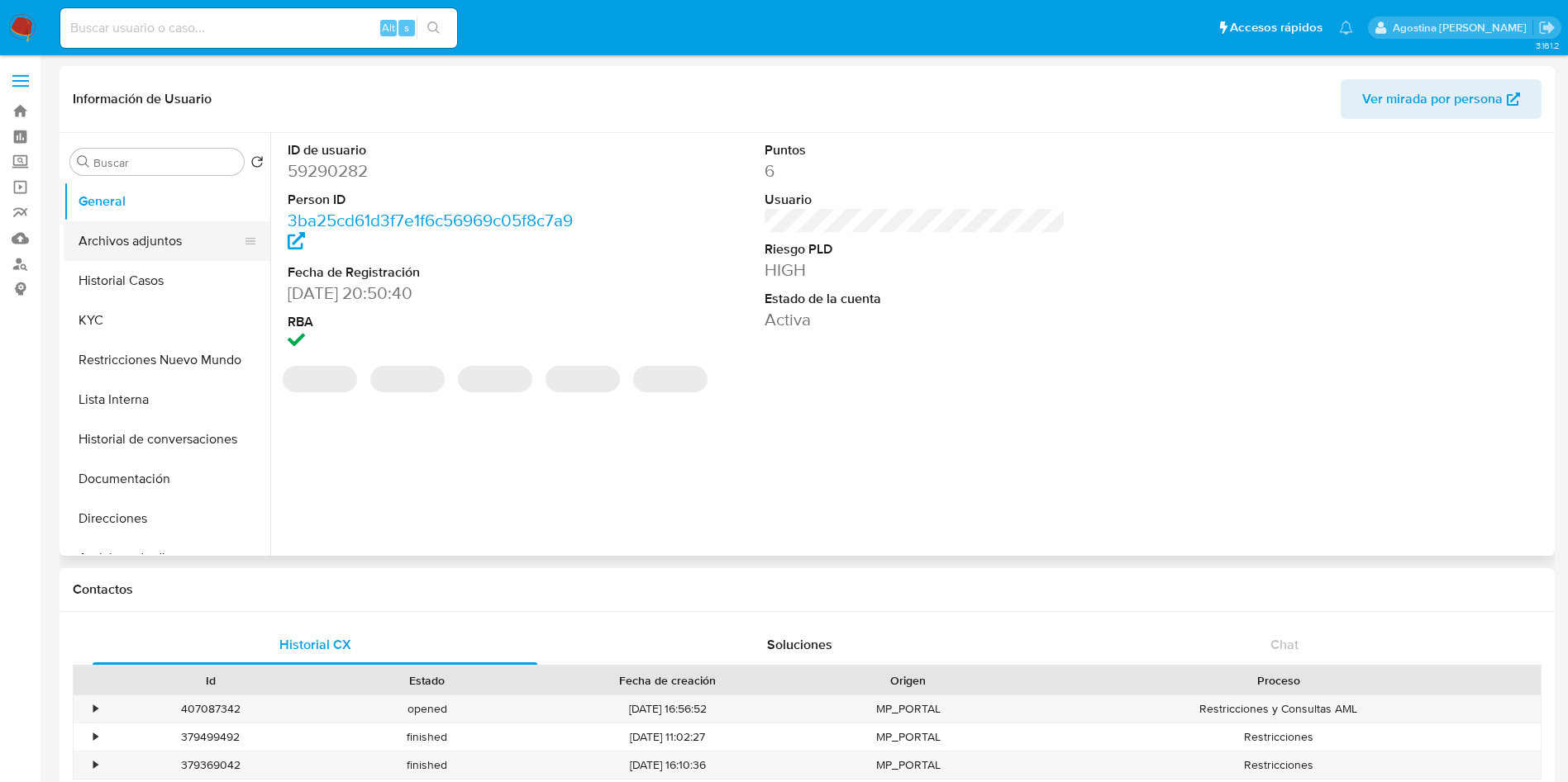
click at [142, 229] on button "Archivos adjuntos" at bounding box center [160, 241] width 193 height 40
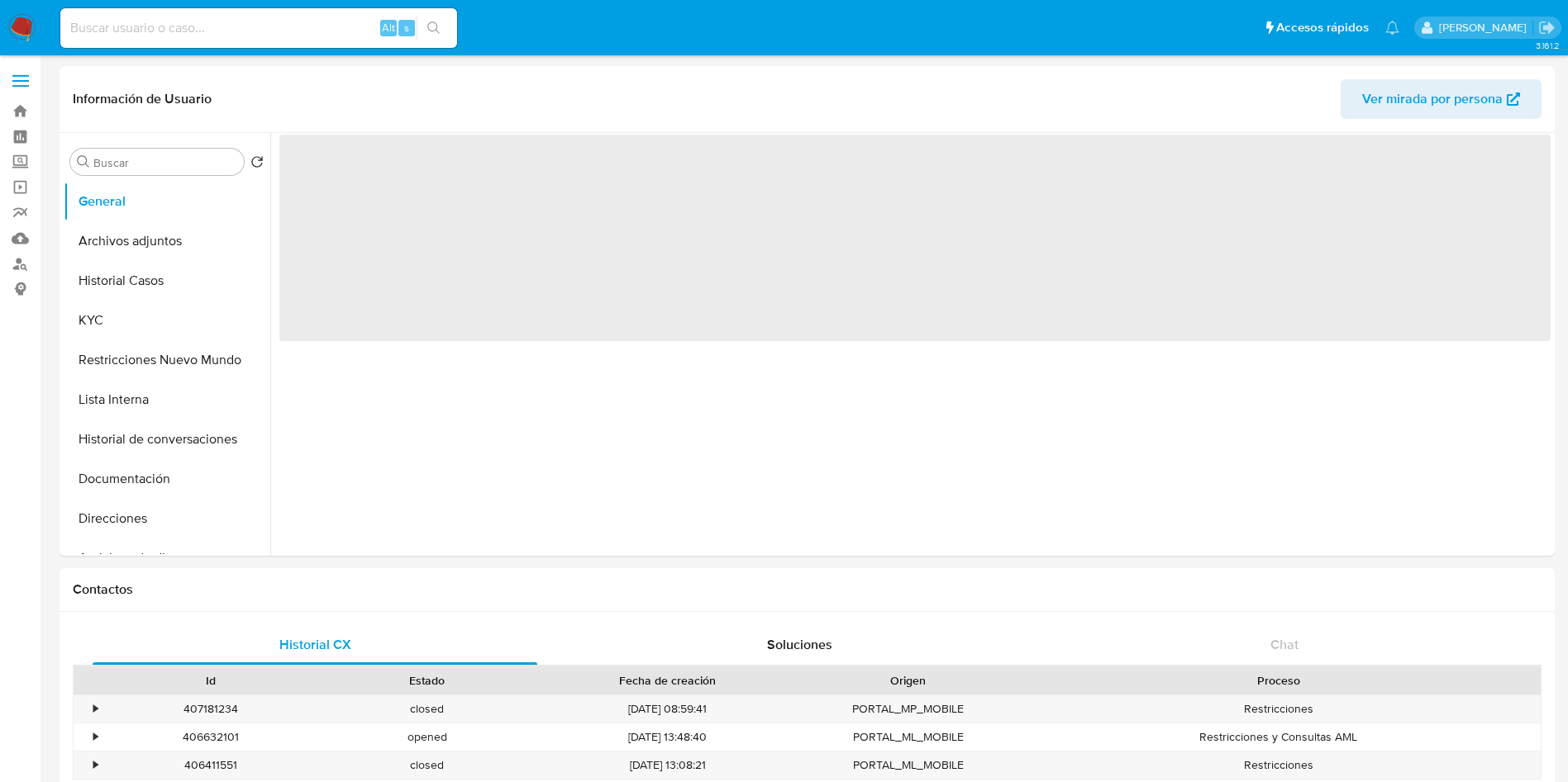
select select "10"
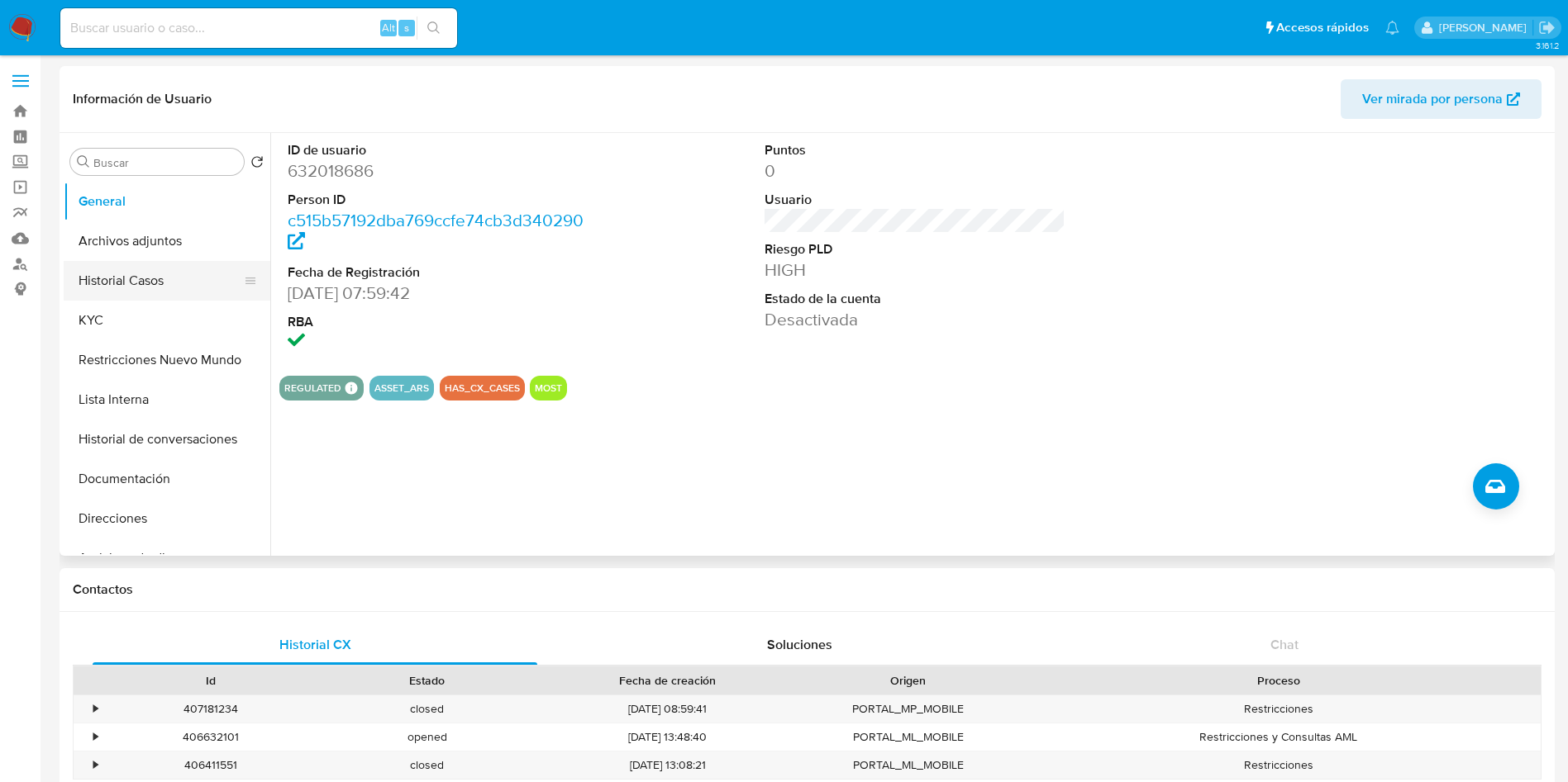
click at [178, 264] on button "Historial Casos" at bounding box center [160, 281] width 193 height 40
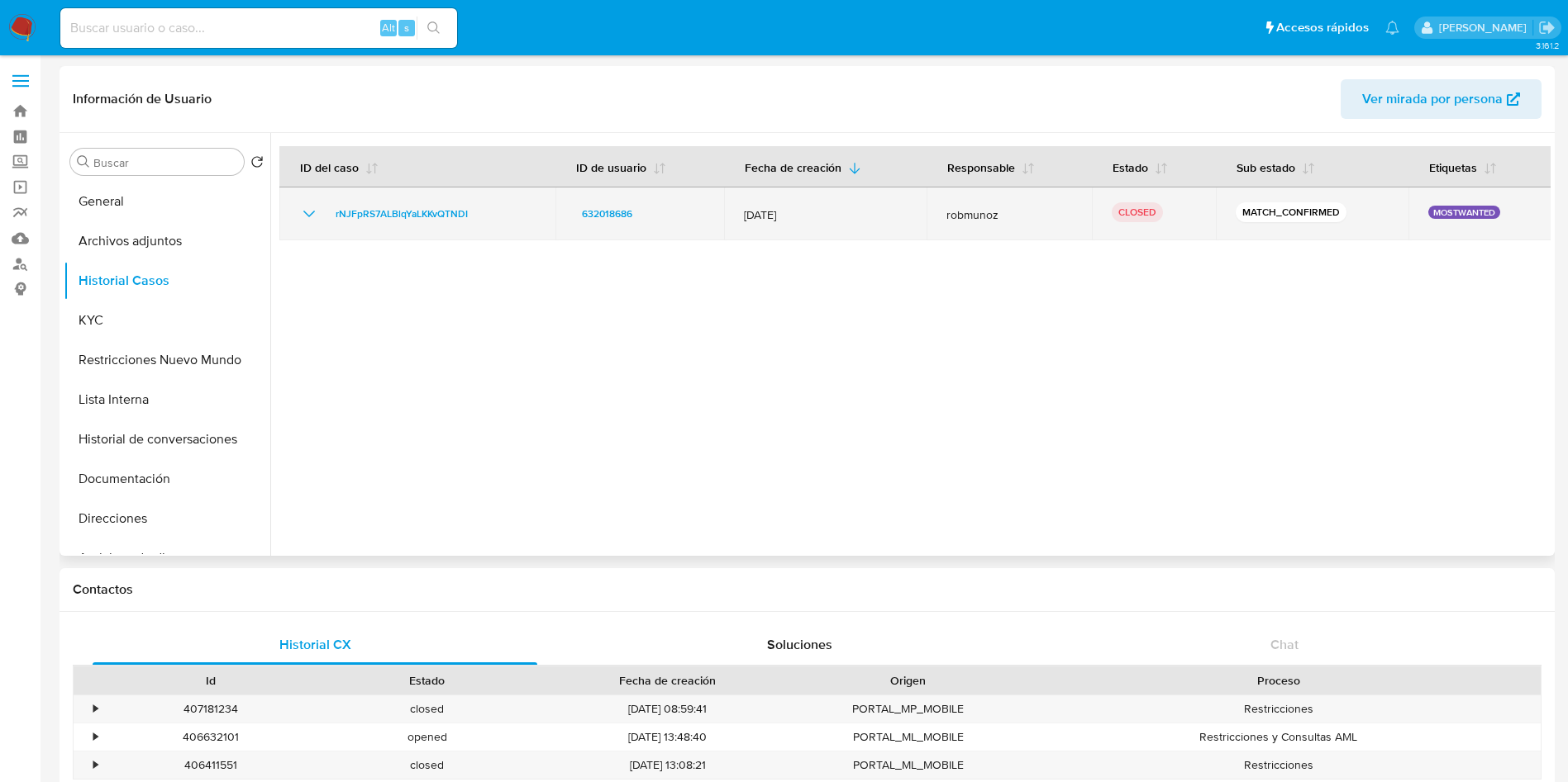
click at [300, 213] on icon "Mostrar/Ocultar" at bounding box center [310, 214] width 20 height 20
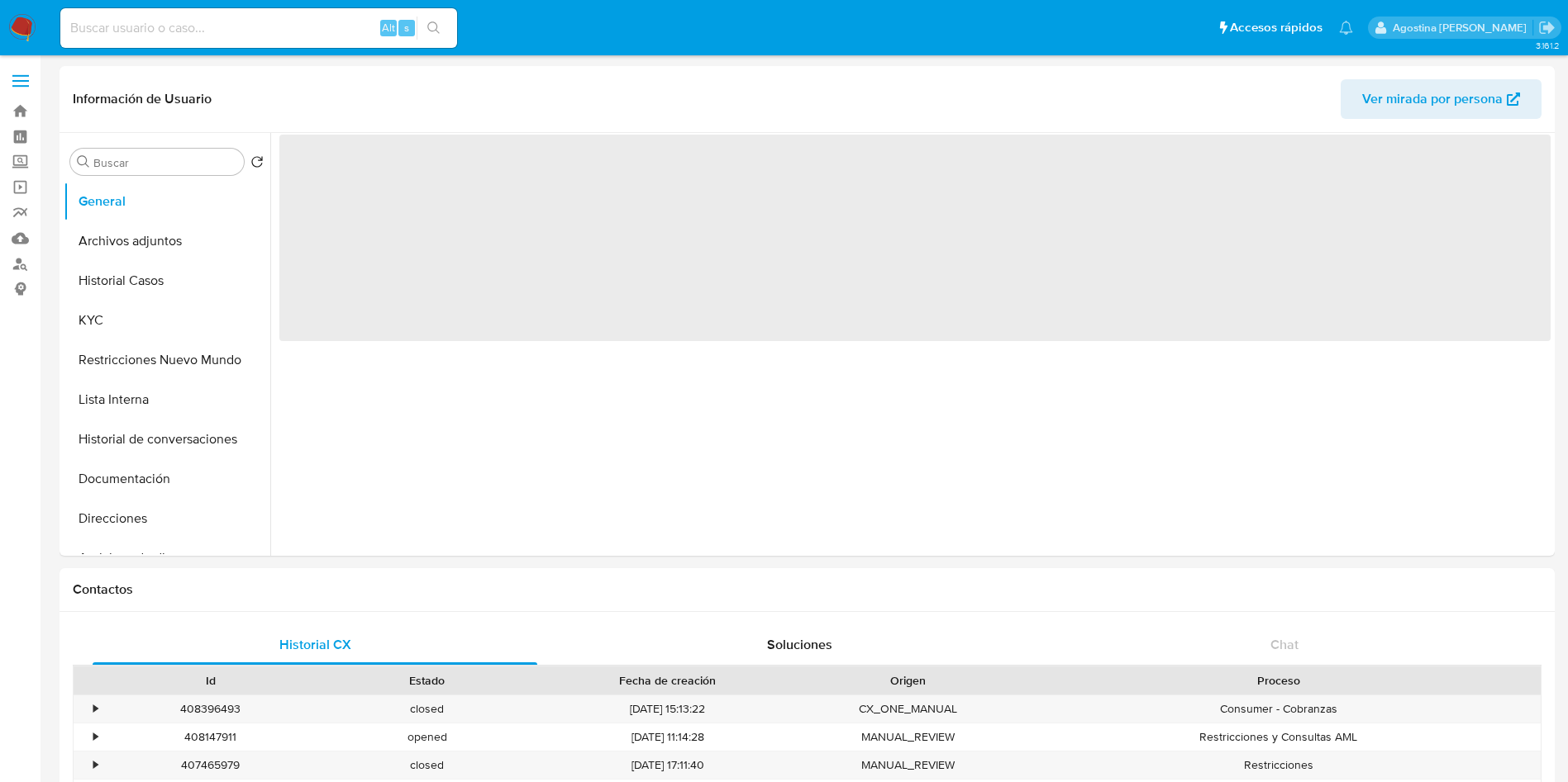
select select "10"
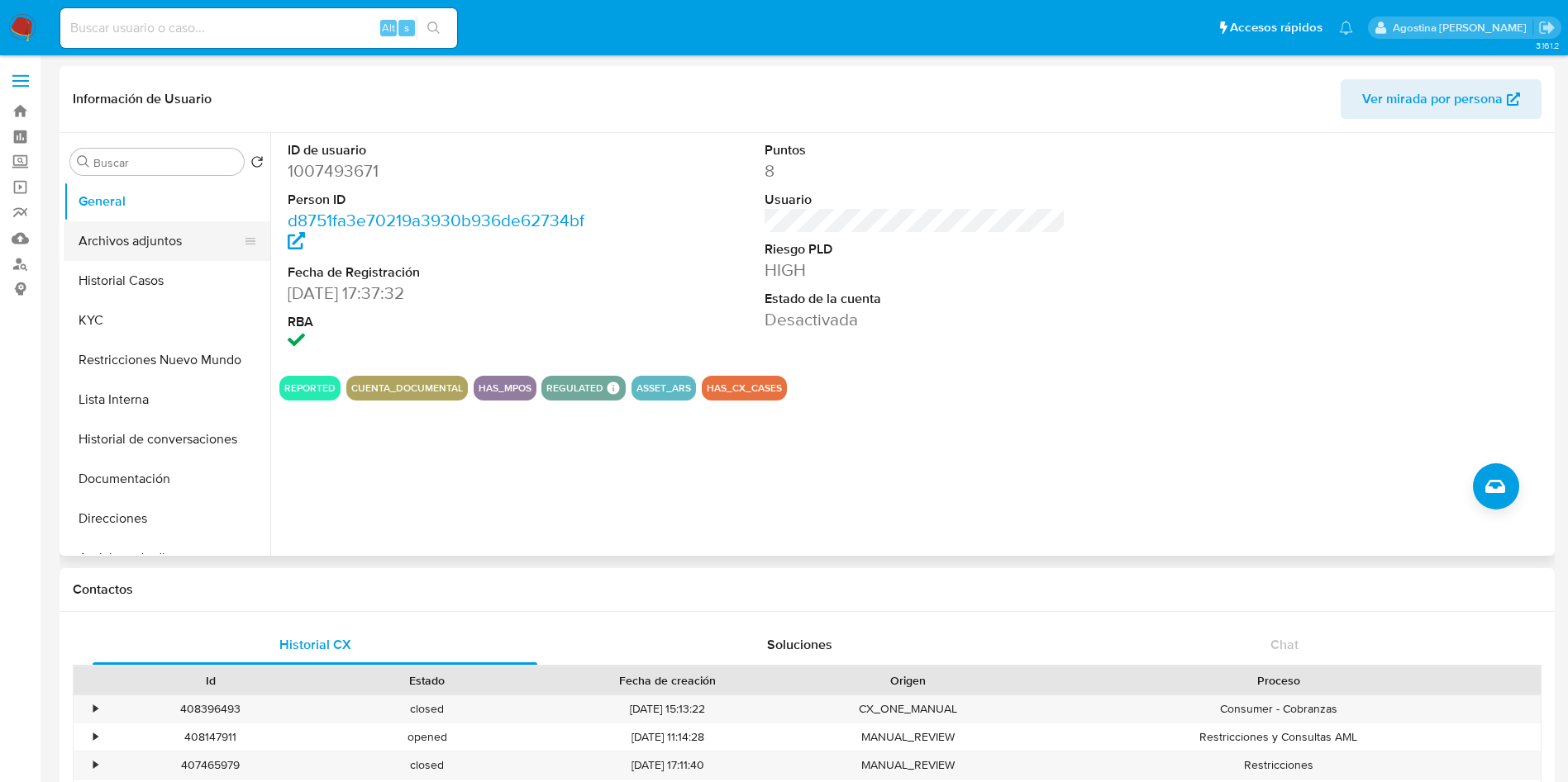
click at [138, 244] on button "Archivos adjuntos" at bounding box center [160, 241] width 193 height 40
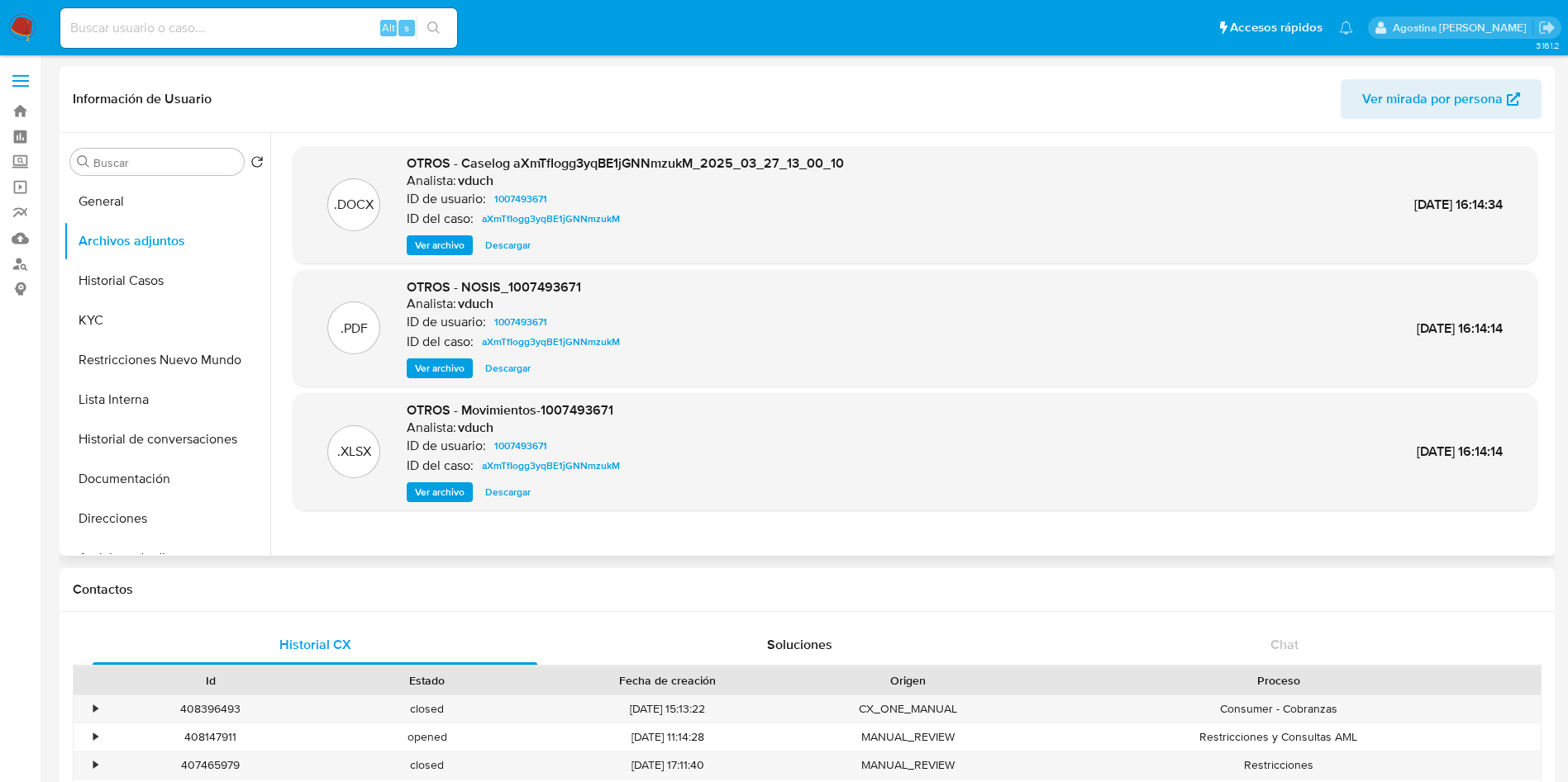
click at [431, 247] on span "Ver archivo" at bounding box center [440, 245] width 49 height 16
click at [148, 321] on button "KYC" at bounding box center [160, 320] width 193 height 40
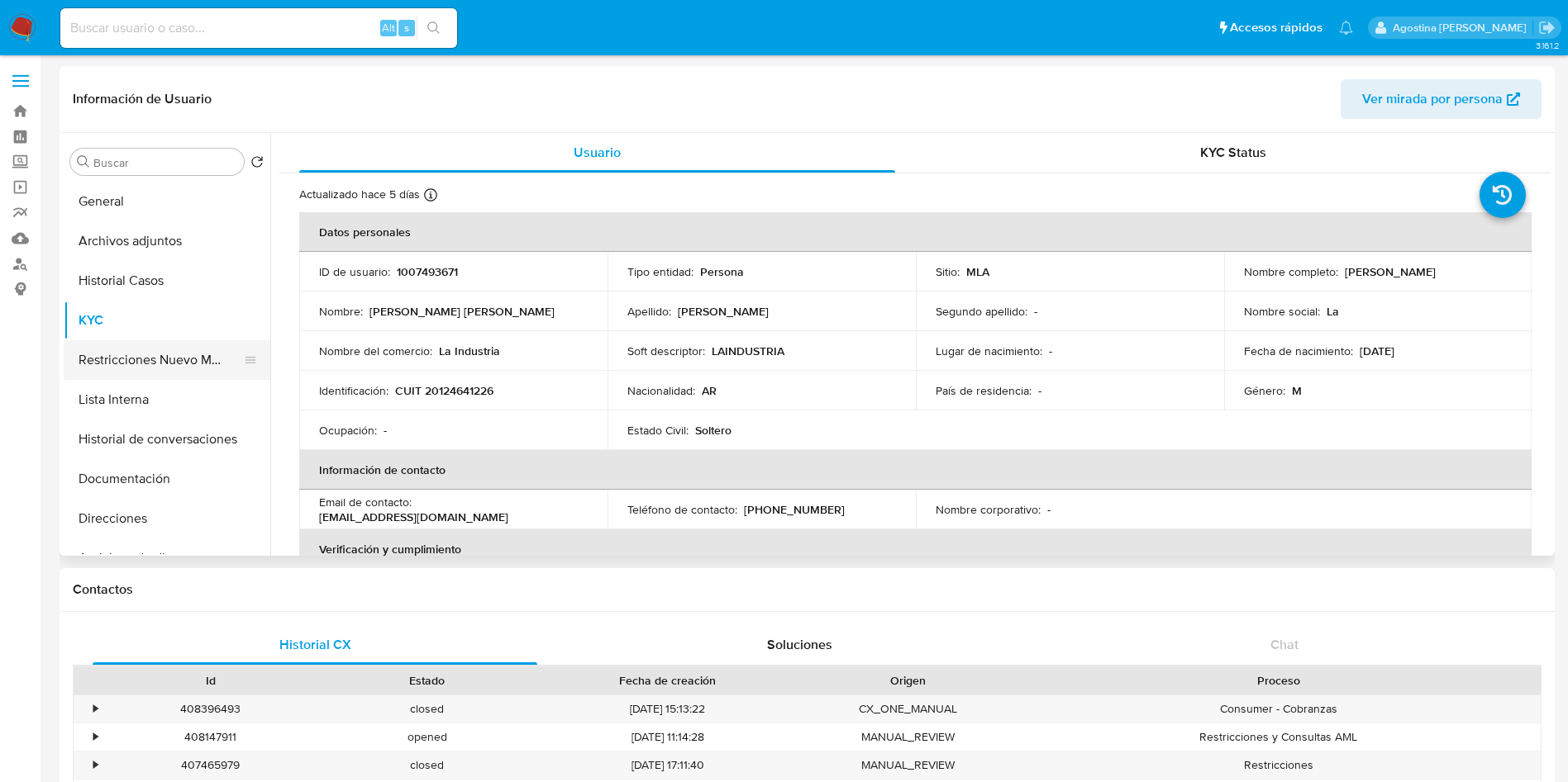
click at [138, 369] on button "Restricciones Nuevo Mundo" at bounding box center [160, 361] width 193 height 40
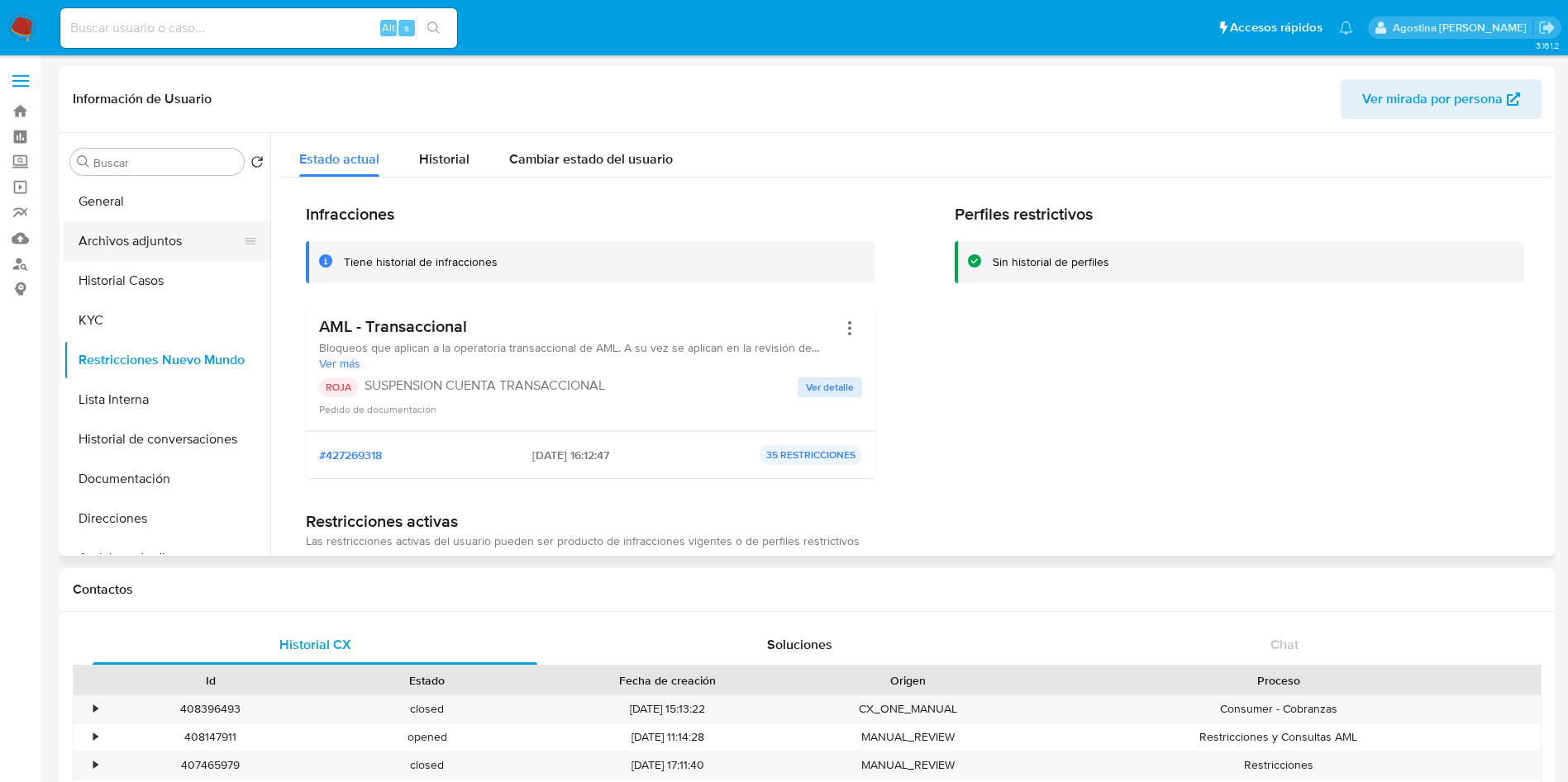
click at [155, 248] on button "Archivos adjuntos" at bounding box center [160, 241] width 193 height 40
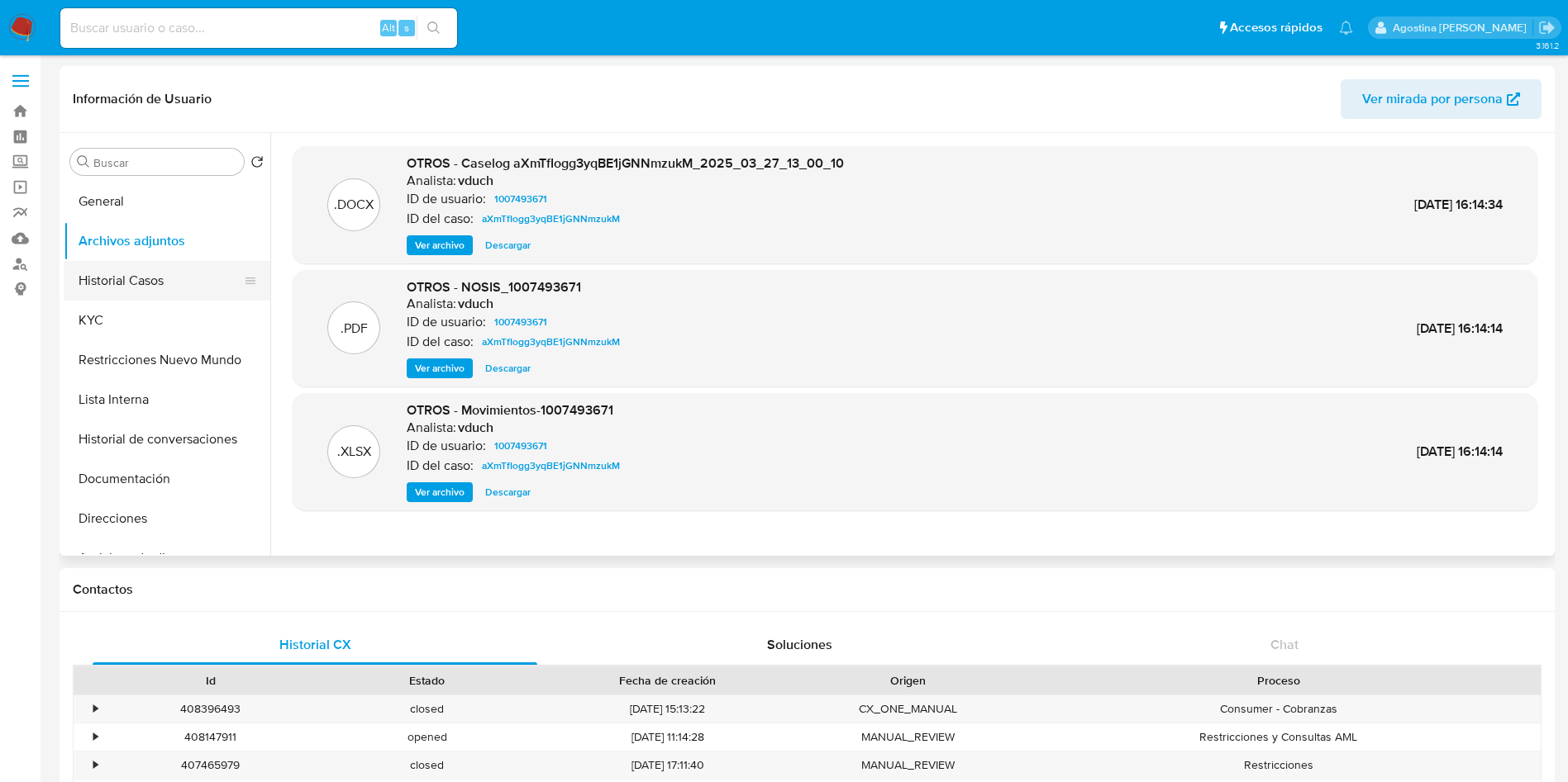
click at [198, 266] on button "Historial Casos" at bounding box center [160, 281] width 193 height 40
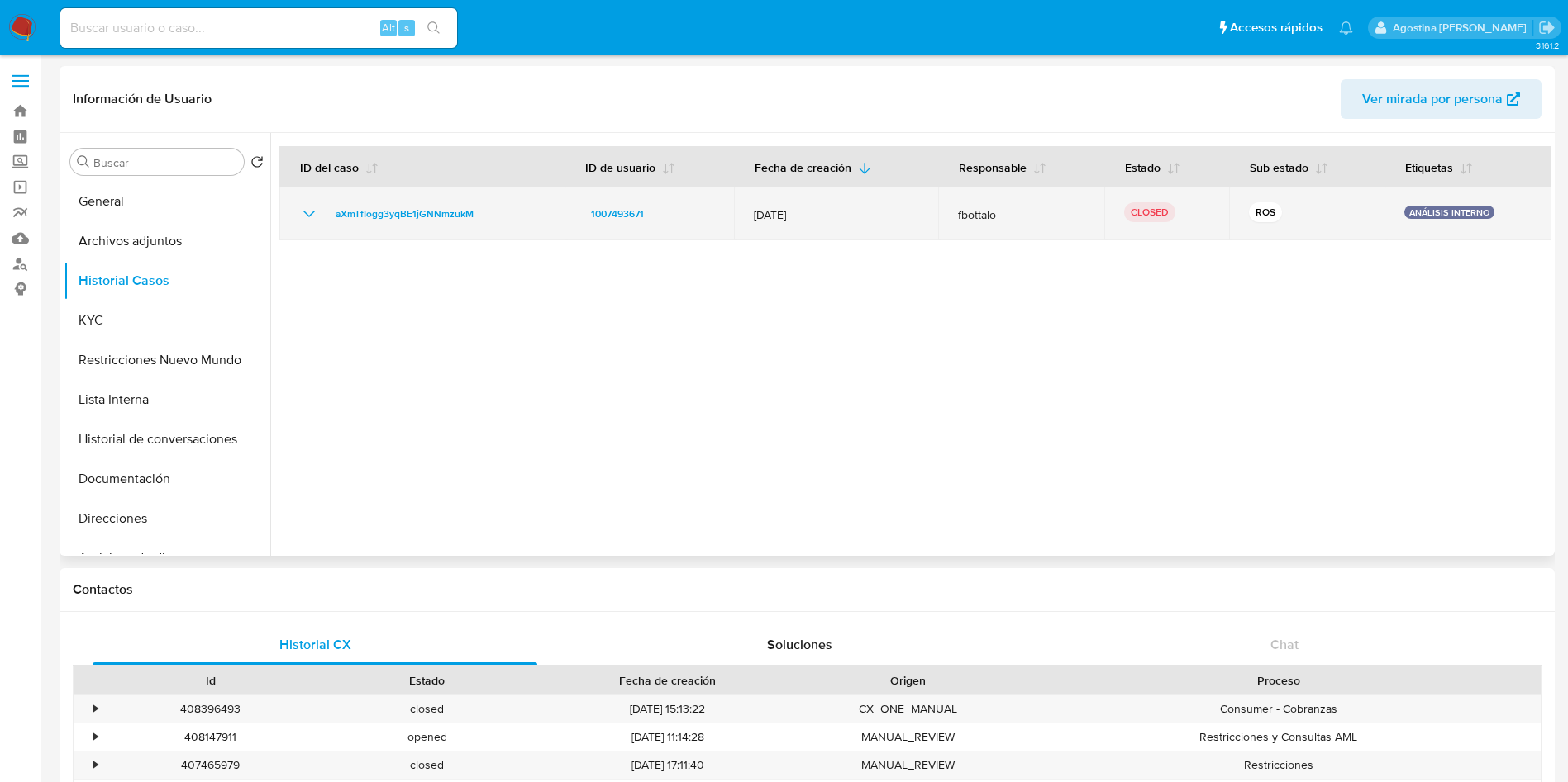
click at [310, 221] on icon "Mostrar/Ocultar" at bounding box center [310, 214] width 20 height 20
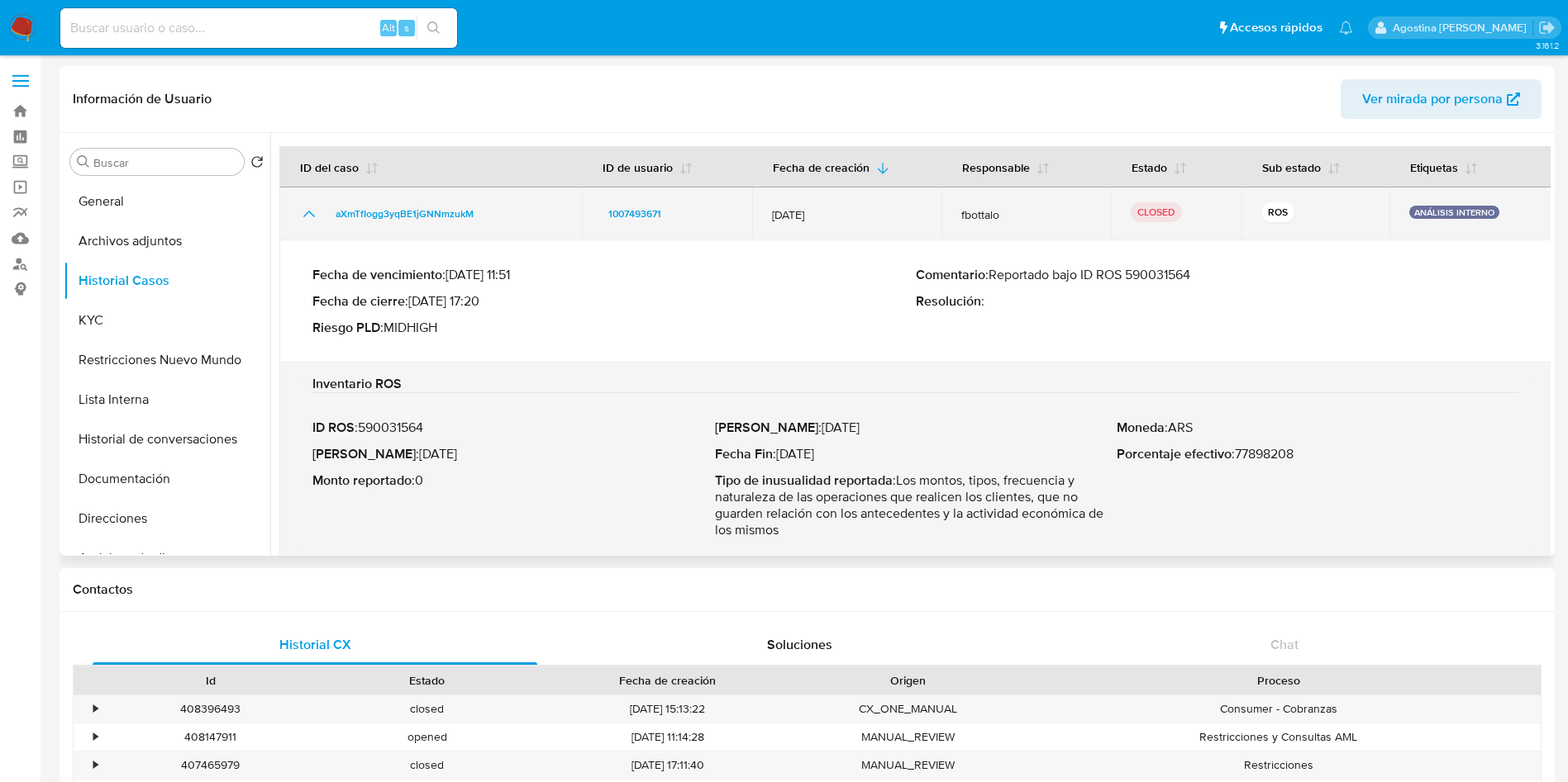
click at [310, 221] on icon "Mostrar/Ocultar" at bounding box center [310, 214] width 20 height 20
